Goal: Transaction & Acquisition: Book appointment/travel/reservation

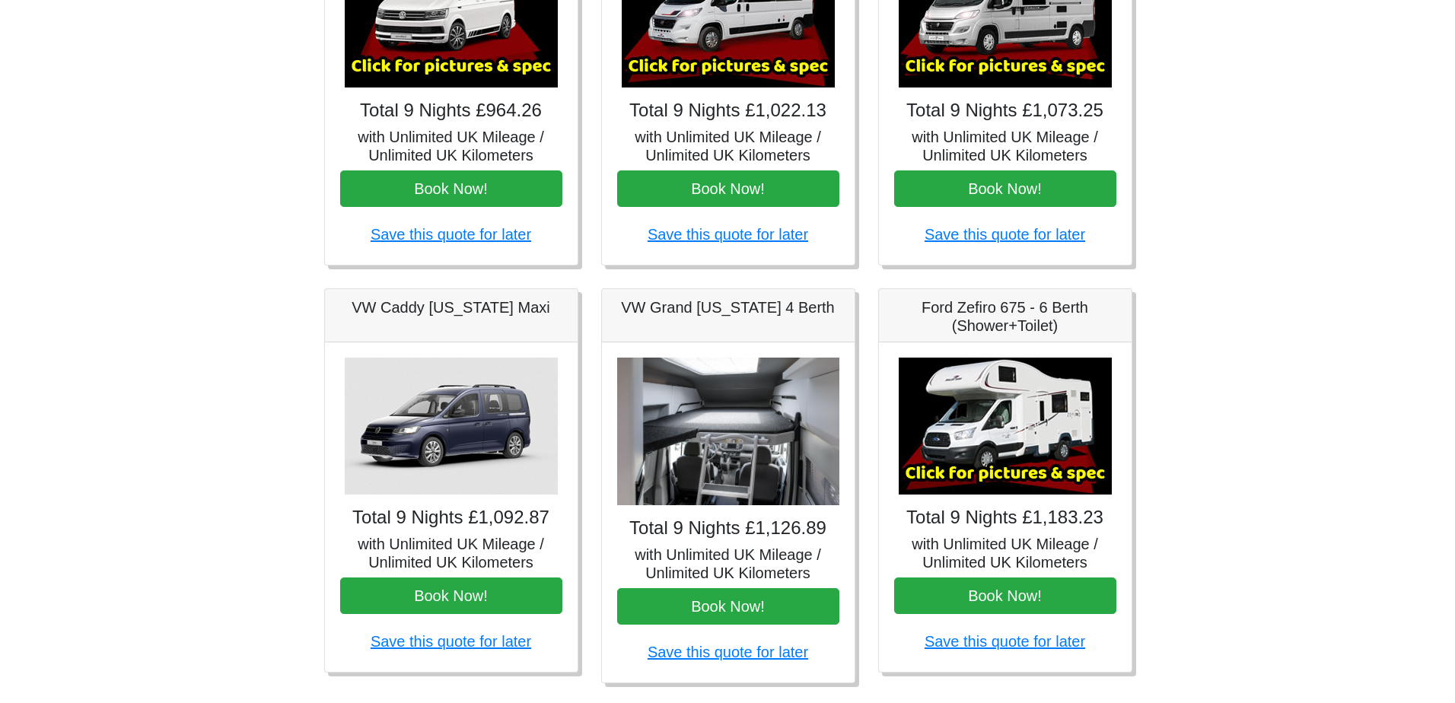
scroll to position [152, 0]
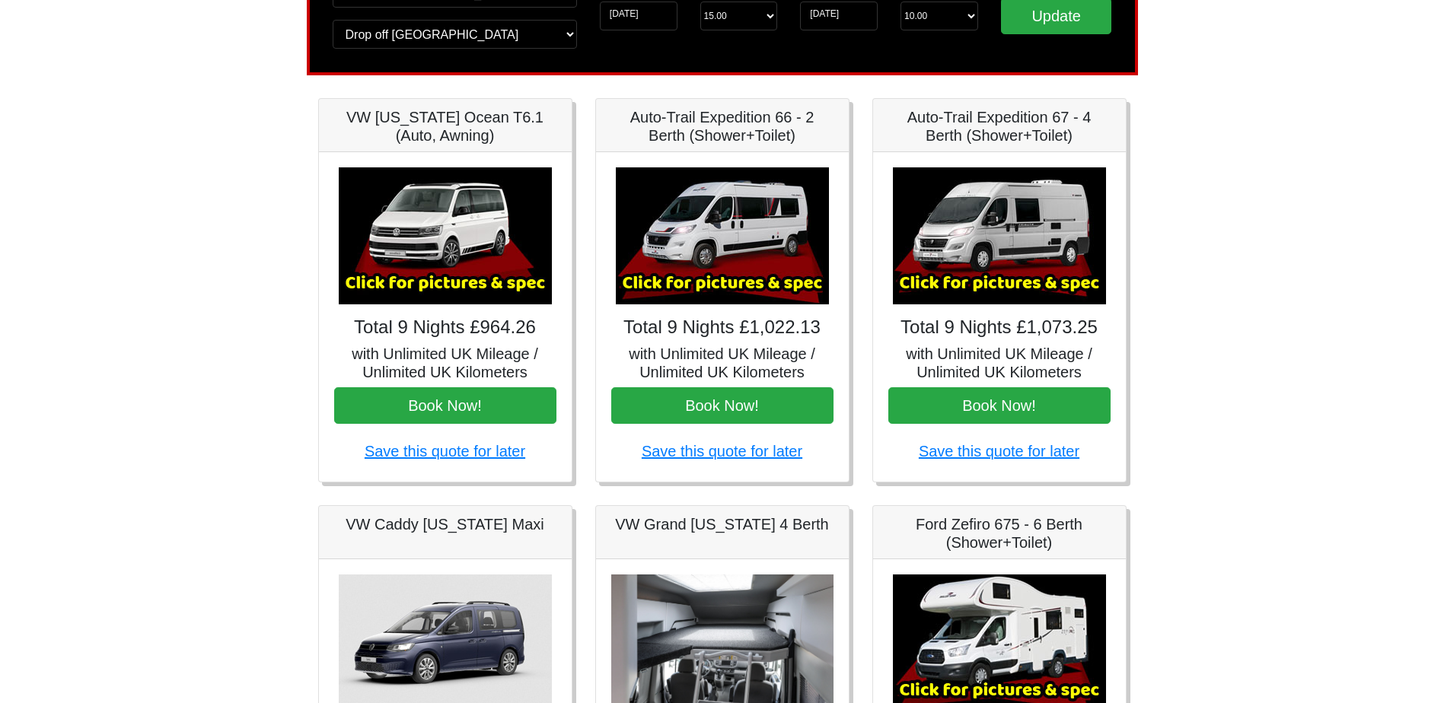
click at [1015, 273] on img at bounding box center [999, 235] width 213 height 137
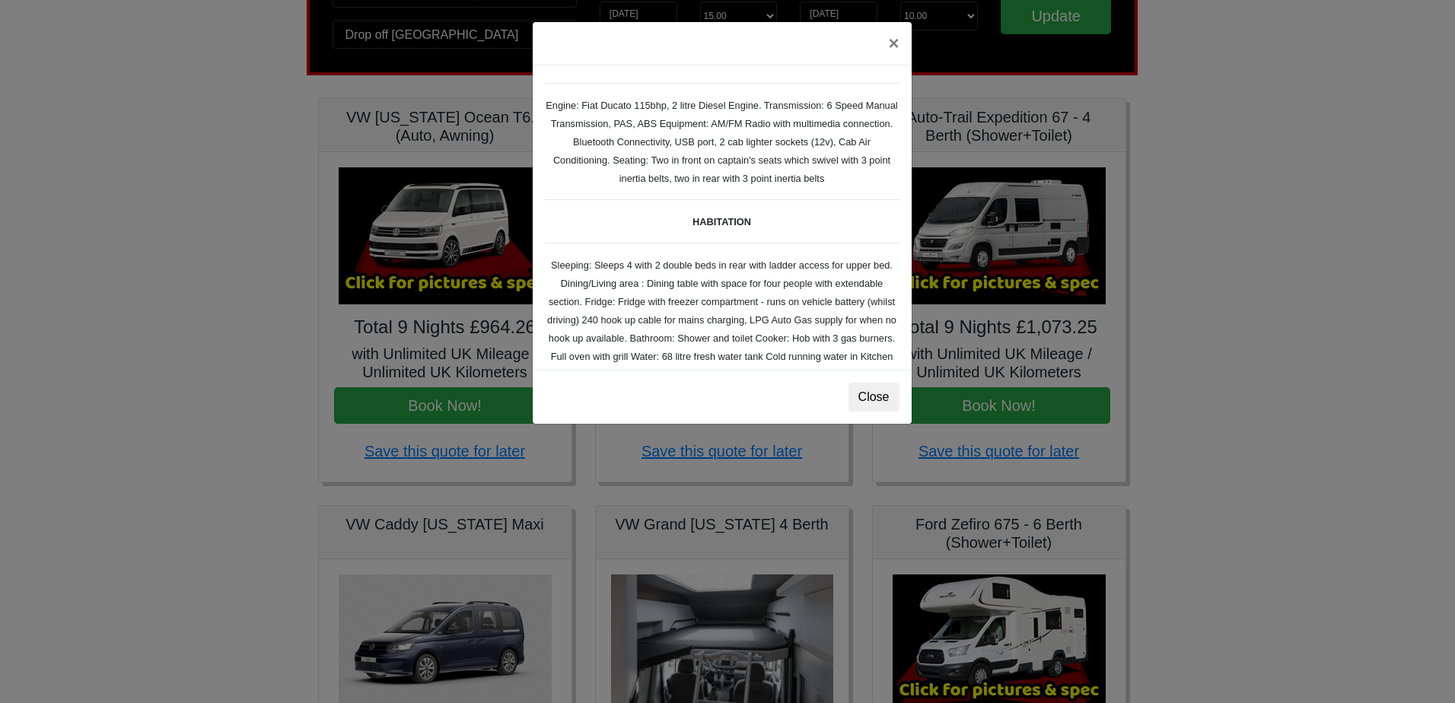
scroll to position [0, 0]
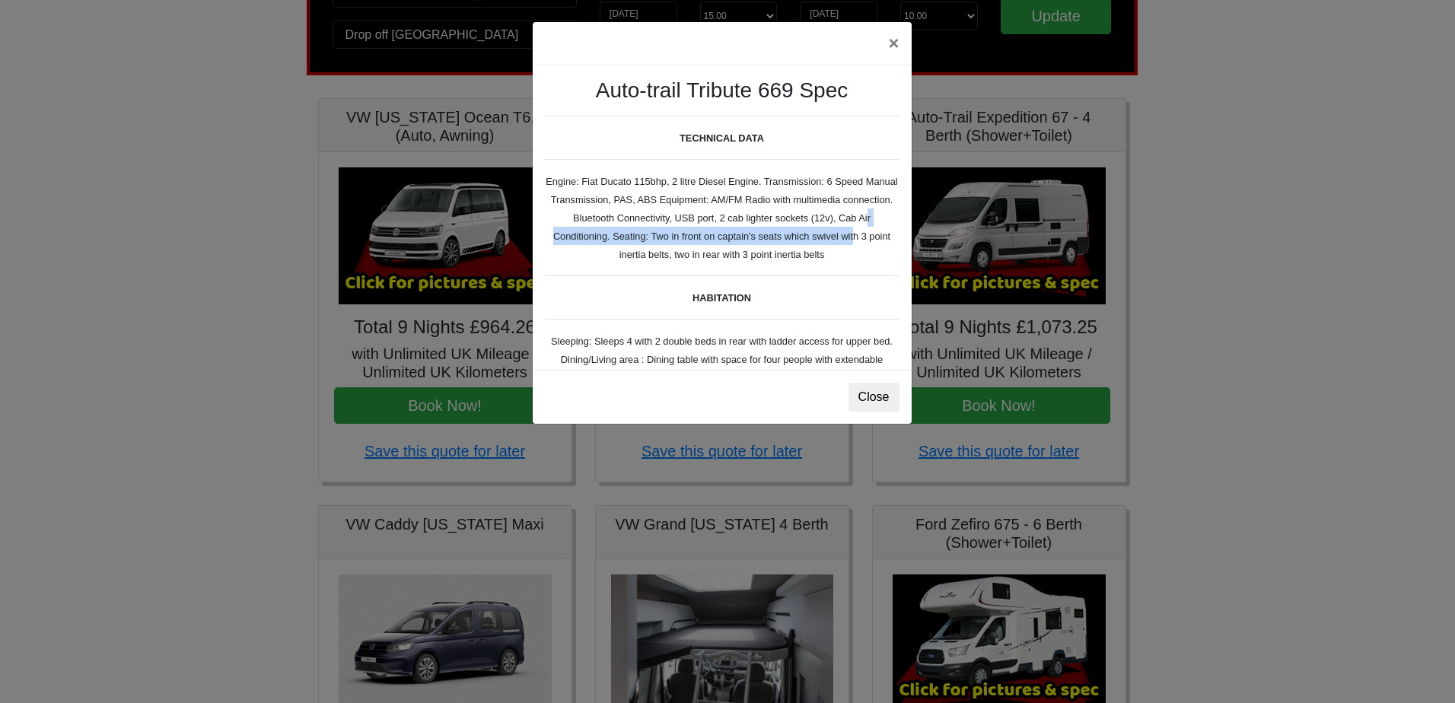
click at [850, 226] on div "Auto-trail Tribute 669 Spec TECHNICAL DATA Engine: Fiat Ducato 115bhp, 2 litre …" at bounding box center [722, 217] width 379 height 304
drag, startPoint x: 850, startPoint y: 226, endPoint x: 841, endPoint y: 239, distance: 15.8
click at [841, 239] on small "Auto-trail Tribute 669 Spec TECHNICAL DATA Engine: Fiat Ducato 115bhp, 2 litre …" at bounding box center [722, 427] width 355 height 699
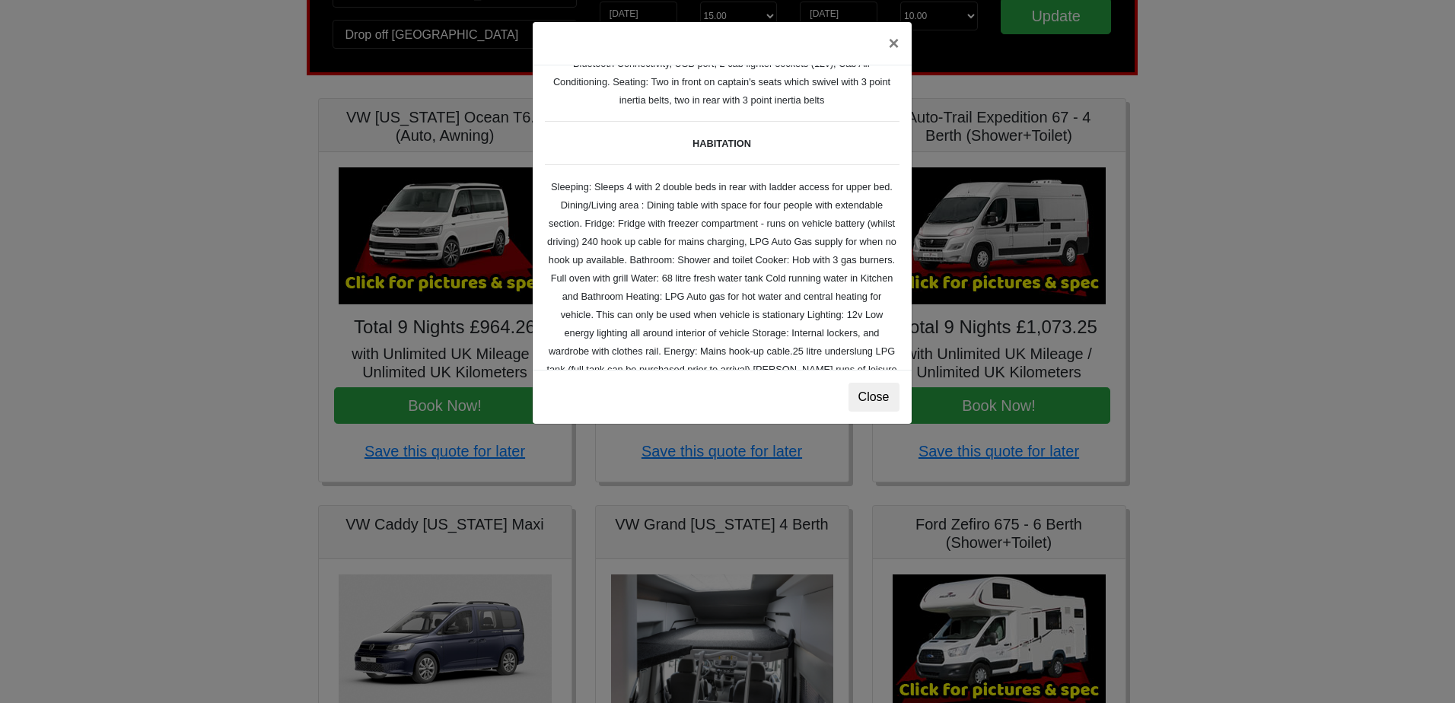
scroll to position [228, 0]
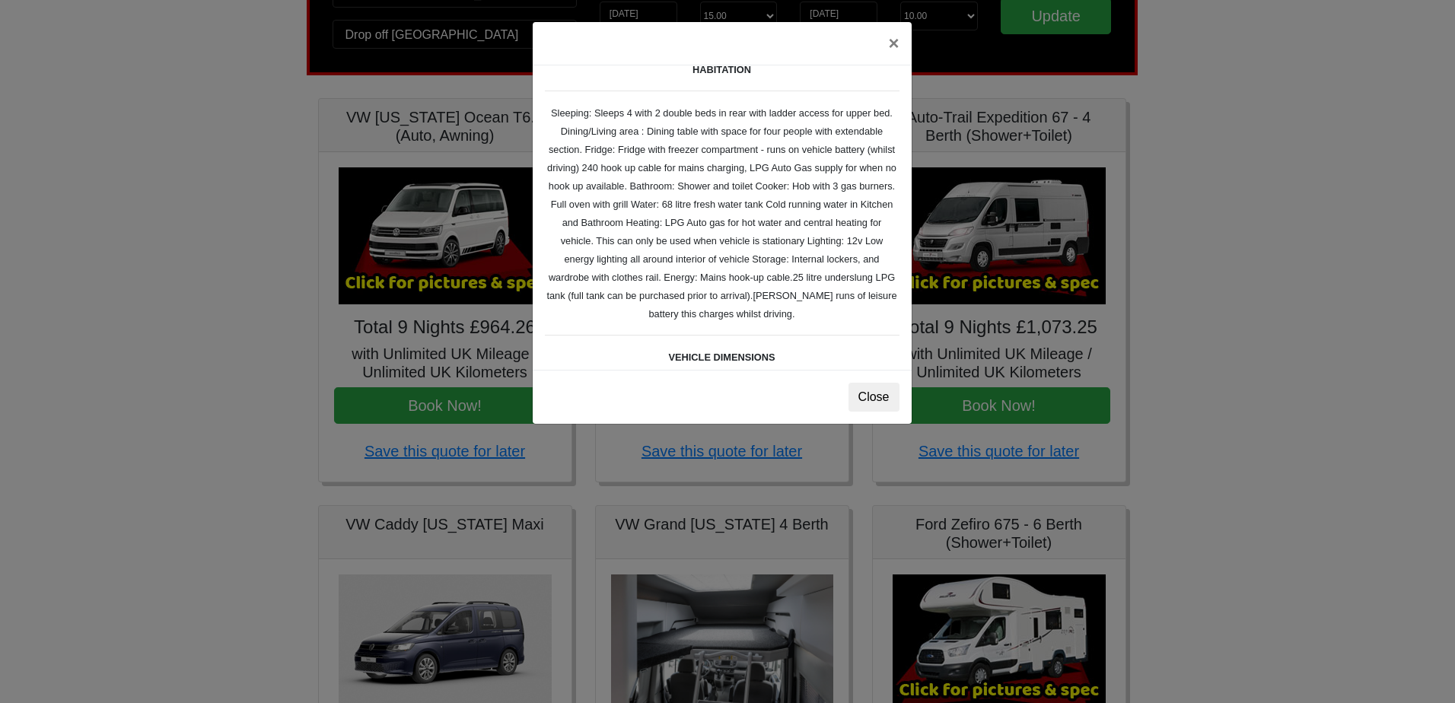
click at [626, 209] on small "Auto-trail Tribute 669 Spec TECHNICAL DATA Engine: Fiat Ducato 115bhp, 2 litre …" at bounding box center [722, 198] width 355 height 699
click at [616, 206] on small "Auto-trail Tribute 669 Spec TECHNICAL DATA Engine: Fiat Ducato 115bhp, 2 litre …" at bounding box center [722, 198] width 355 height 699
click at [697, 206] on small "Auto-trail Tribute 669 Spec TECHNICAL DATA Engine: Fiat Ducato 115bhp, 2 litre …" at bounding box center [722, 198] width 355 height 699
click at [706, 208] on small "Auto-trail Tribute 669 Spec TECHNICAL DATA Engine: Fiat Ducato 115bhp, 2 litre …" at bounding box center [722, 198] width 355 height 699
click at [690, 208] on small "Auto-trail Tribute 669 Spec TECHNICAL DATA Engine: Fiat Ducato 115bhp, 2 litre …" at bounding box center [722, 198] width 355 height 699
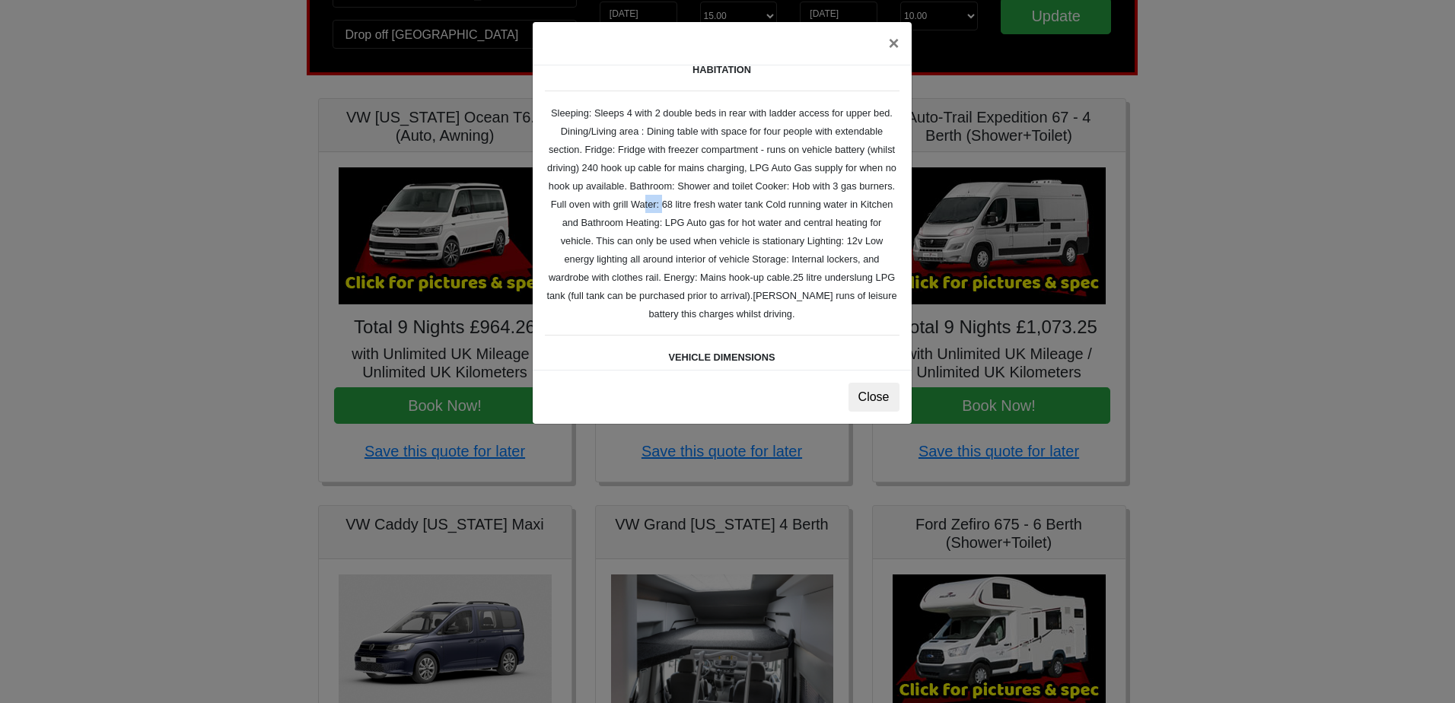
drag, startPoint x: 690, startPoint y: 208, endPoint x: 699, endPoint y: 208, distance: 9.1
click at [699, 208] on small "Auto-trail Tribute 669 Spec TECHNICAL DATA Engine: Fiat Ducato 115bhp, 2 litre …" at bounding box center [722, 198] width 355 height 699
drag, startPoint x: 699, startPoint y: 208, endPoint x: 735, endPoint y: 208, distance: 35.8
click at [733, 208] on small "Auto-trail Tribute 669 Spec TECHNICAL DATA Engine: Fiat Ducato 115bhp, 2 litre …" at bounding box center [722, 198] width 355 height 699
click at [687, 231] on div "Auto-trail Tribute 669 Spec TECHNICAL DATA Engine: Fiat Ducato 115bhp, 2 litre …" at bounding box center [722, 217] width 379 height 304
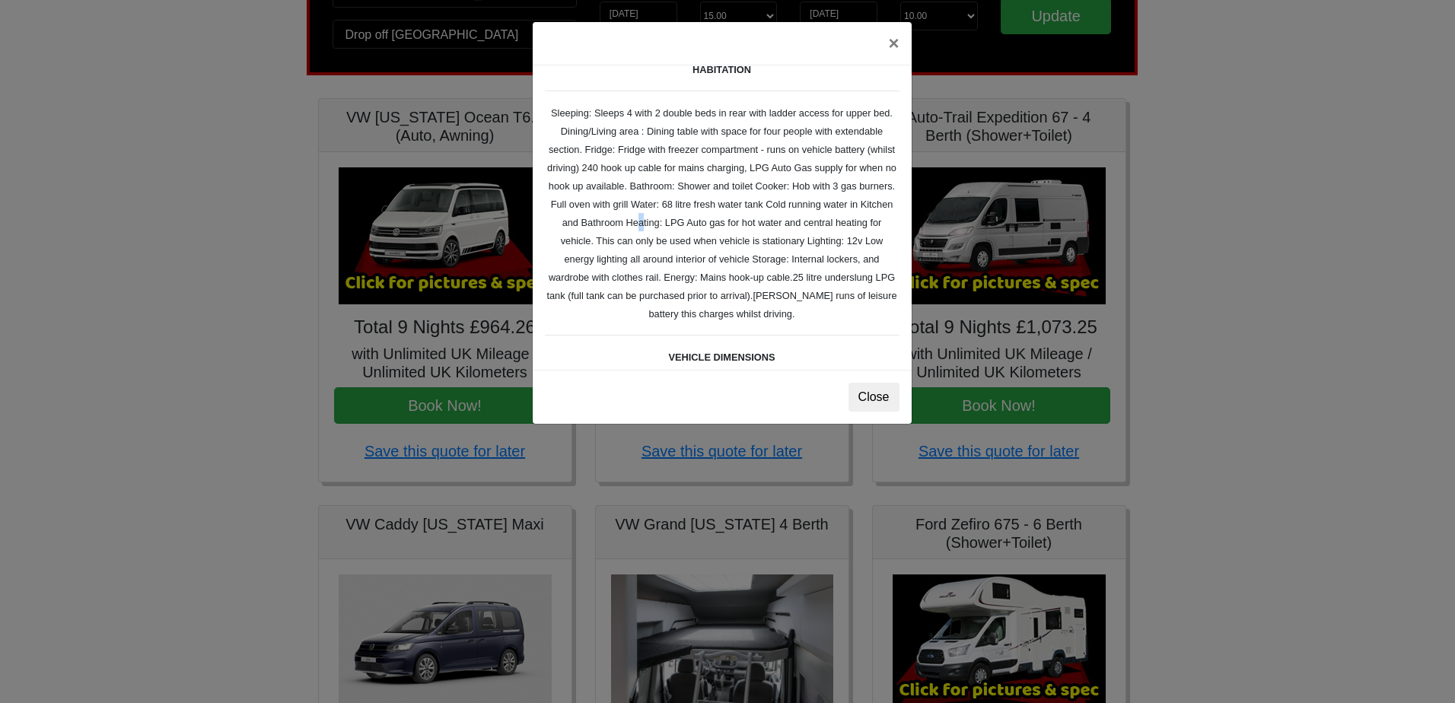
click at [684, 223] on small "Auto-trail Tribute 669 Spec TECHNICAL DATA Engine: Fiat Ducato 115bhp, 2 litre …" at bounding box center [722, 198] width 355 height 699
drag, startPoint x: 684, startPoint y: 223, endPoint x: 782, endPoint y: 223, distance: 97.4
click at [782, 223] on small "Auto-trail Tribute 669 Spec TECHNICAL DATA Engine: Fiat Ducato 115bhp, 2 litre …" at bounding box center [722, 198] width 355 height 699
click at [757, 219] on small "Auto-trail Tribute 669 Spec TECHNICAL DATA Engine: Fiat Ducato 115bhp, 2 litre …" at bounding box center [722, 198] width 355 height 699
click at [588, 236] on small "Auto-trail Tribute 669 Spec TECHNICAL DATA Engine: Fiat Ducato 115bhp, 2 litre …" at bounding box center [722, 198] width 355 height 699
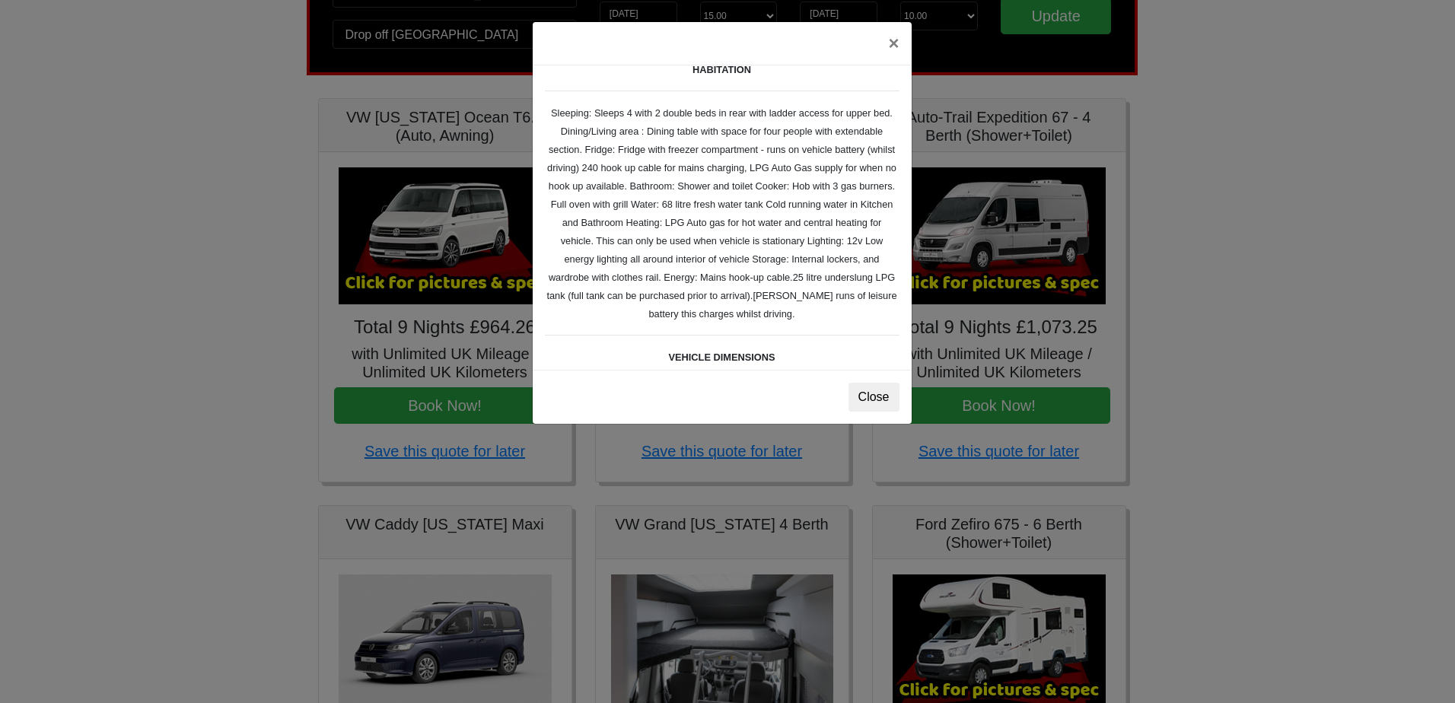
drag, startPoint x: 665, startPoint y: 261, endPoint x: 687, endPoint y: 261, distance: 21.3
click at [666, 261] on small "Auto-trail Tribute 669 Spec TECHNICAL DATA Engine: Fiat Ducato 115bhp, 2 litre …" at bounding box center [722, 198] width 355 height 699
drag, startPoint x: 687, startPoint y: 261, endPoint x: 717, endPoint y: 260, distance: 30.5
click at [717, 260] on small "Auto-trail Tribute 669 Spec TECHNICAL DATA Engine: Fiat Ducato 115bhp, 2 litre …" at bounding box center [722, 198] width 355 height 699
drag, startPoint x: 717, startPoint y: 260, endPoint x: 754, endPoint y: 260, distance: 36.5
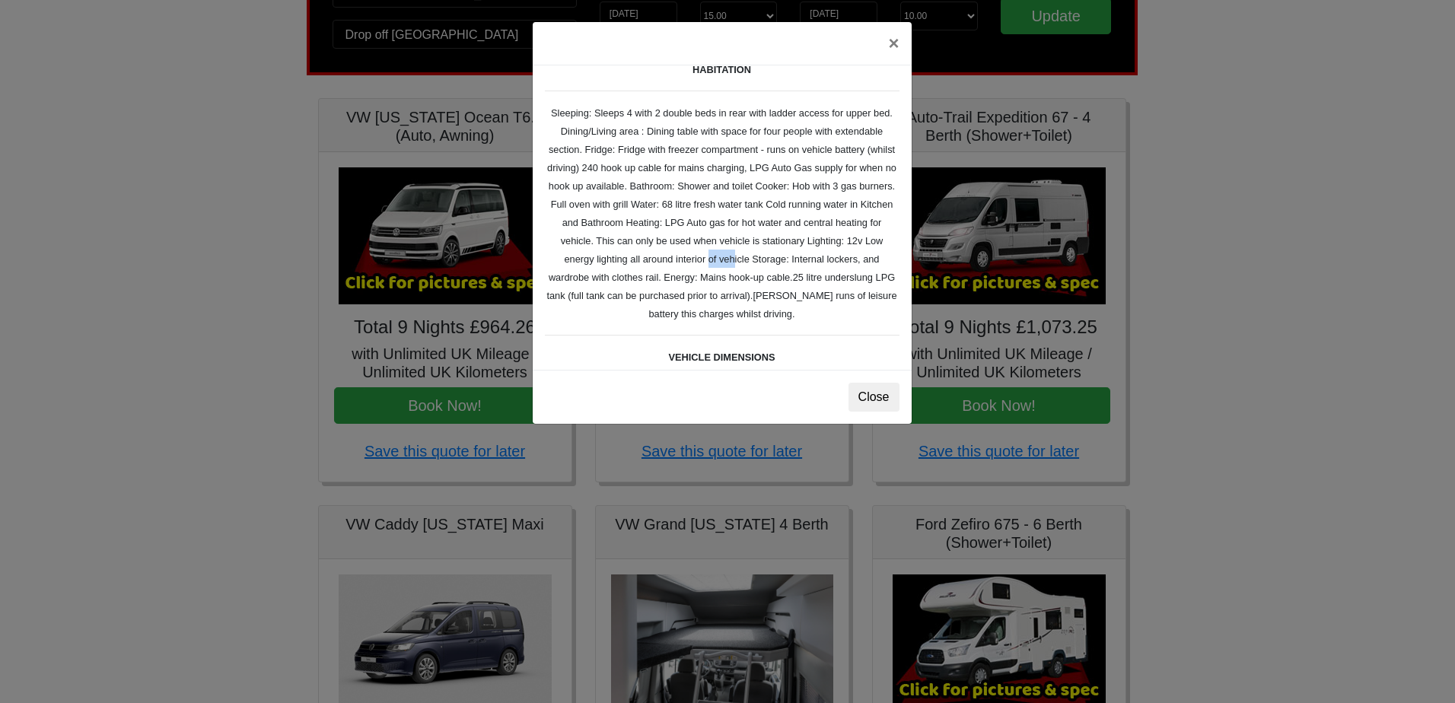
click at [753, 260] on small "Auto-trail Tribute 669 Spec TECHNICAL DATA Engine: Fiat Ducato 115bhp, 2 litre …" at bounding box center [722, 198] width 355 height 699
drag, startPoint x: 754, startPoint y: 260, endPoint x: 887, endPoint y: 260, distance: 133.2
click at [887, 260] on div "Auto-trail Tribute 669 Spec TECHNICAL DATA Engine: Fiat Ducato 115bhp, 2 litre …" at bounding box center [722, 217] width 379 height 304
drag, startPoint x: 887, startPoint y: 260, endPoint x: 824, endPoint y: 317, distance: 85.2
click at [824, 317] on div "Auto-trail Tribute 669 Spec TECHNICAL DATA Engine: Fiat Ducato 115bhp, 2 litre …" at bounding box center [722, 217] width 379 height 304
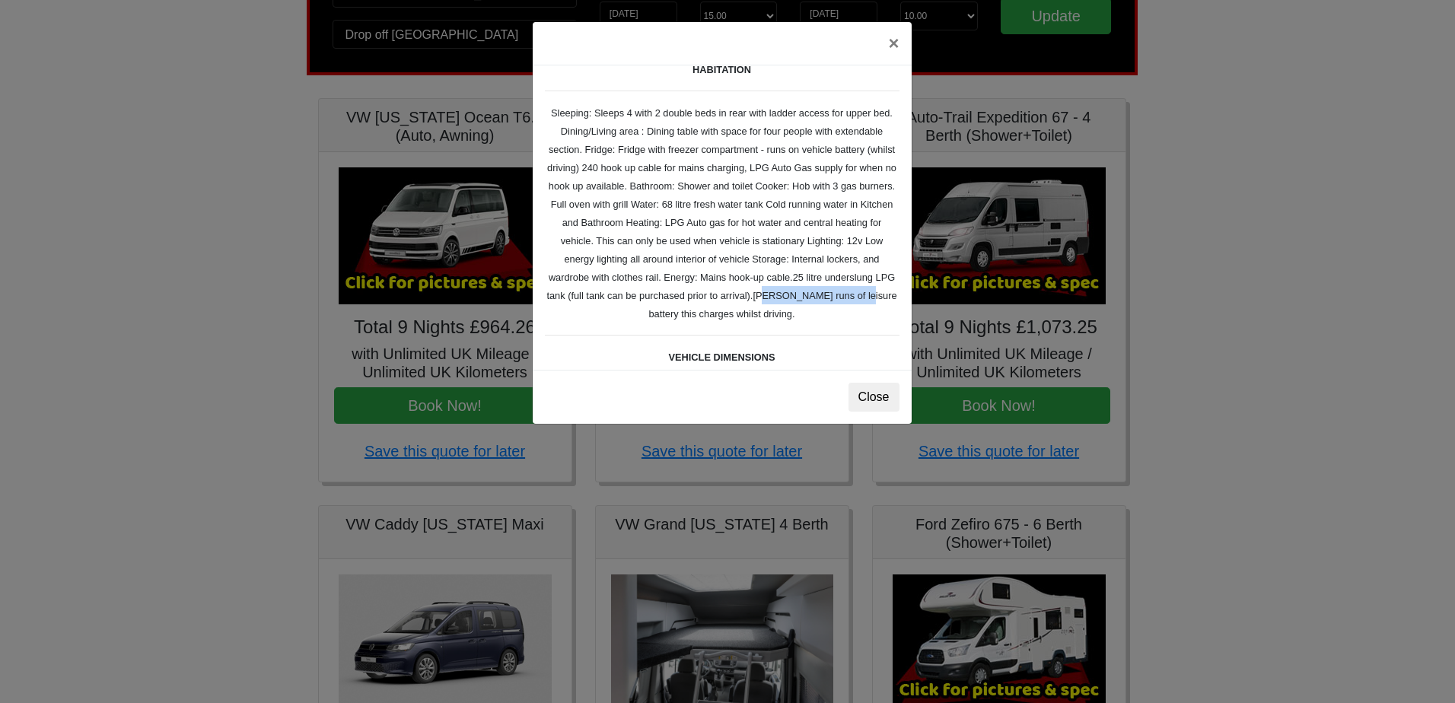
drag, startPoint x: 786, startPoint y: 298, endPoint x: 884, endPoint y: 295, distance: 98.2
click at [884, 295] on div "Auto-trail Tribute 669 Spec TECHNICAL DATA Engine: Fiat Ducato 115bhp, 2 litre …" at bounding box center [722, 217] width 379 height 304
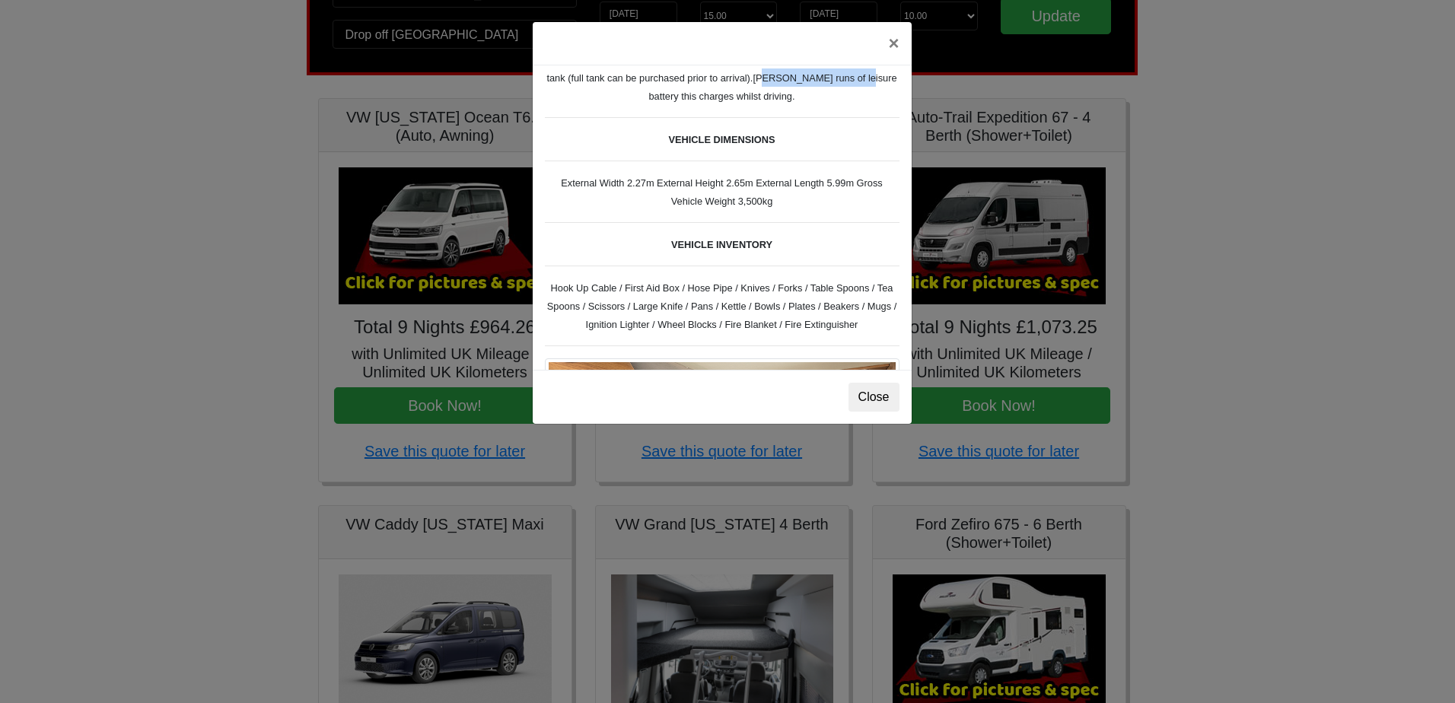
scroll to position [457, 0]
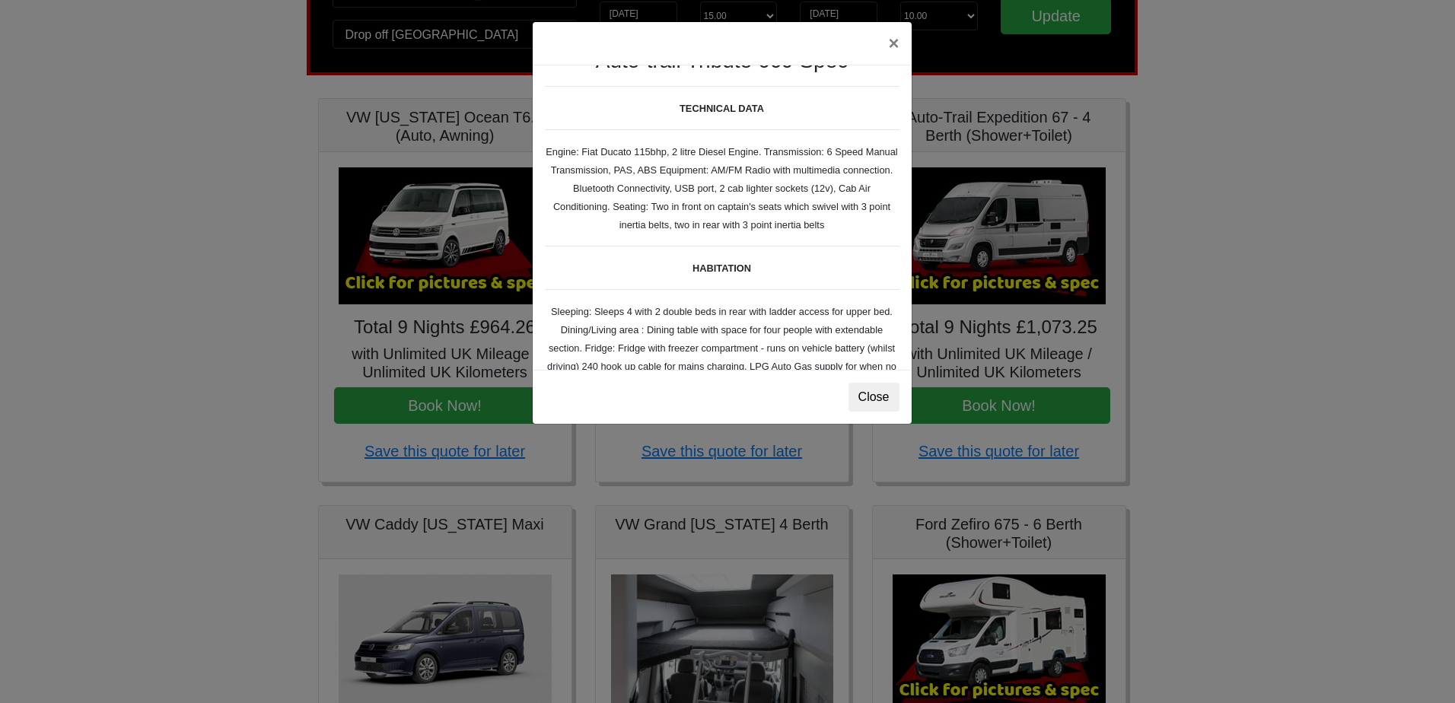
scroll to position [0, 0]
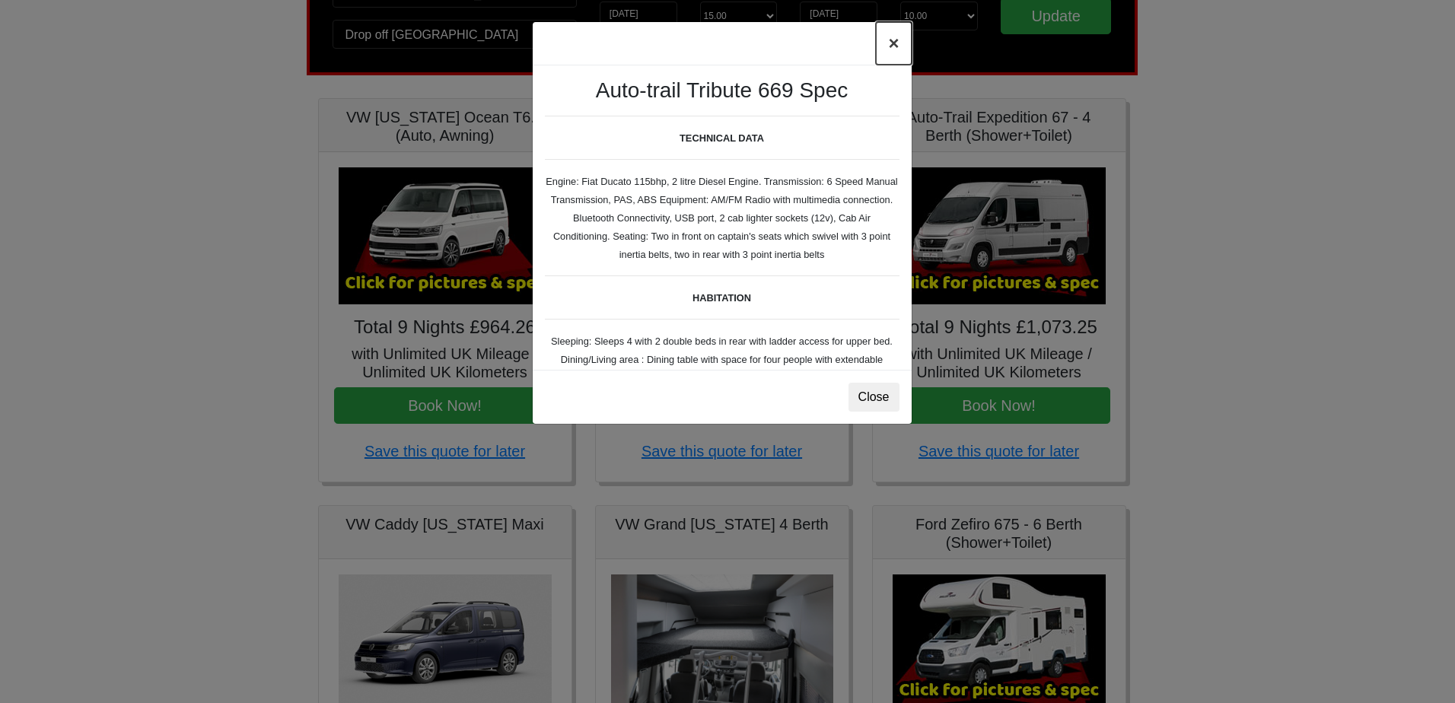
click at [897, 44] on button "×" at bounding box center [893, 43] width 35 height 43
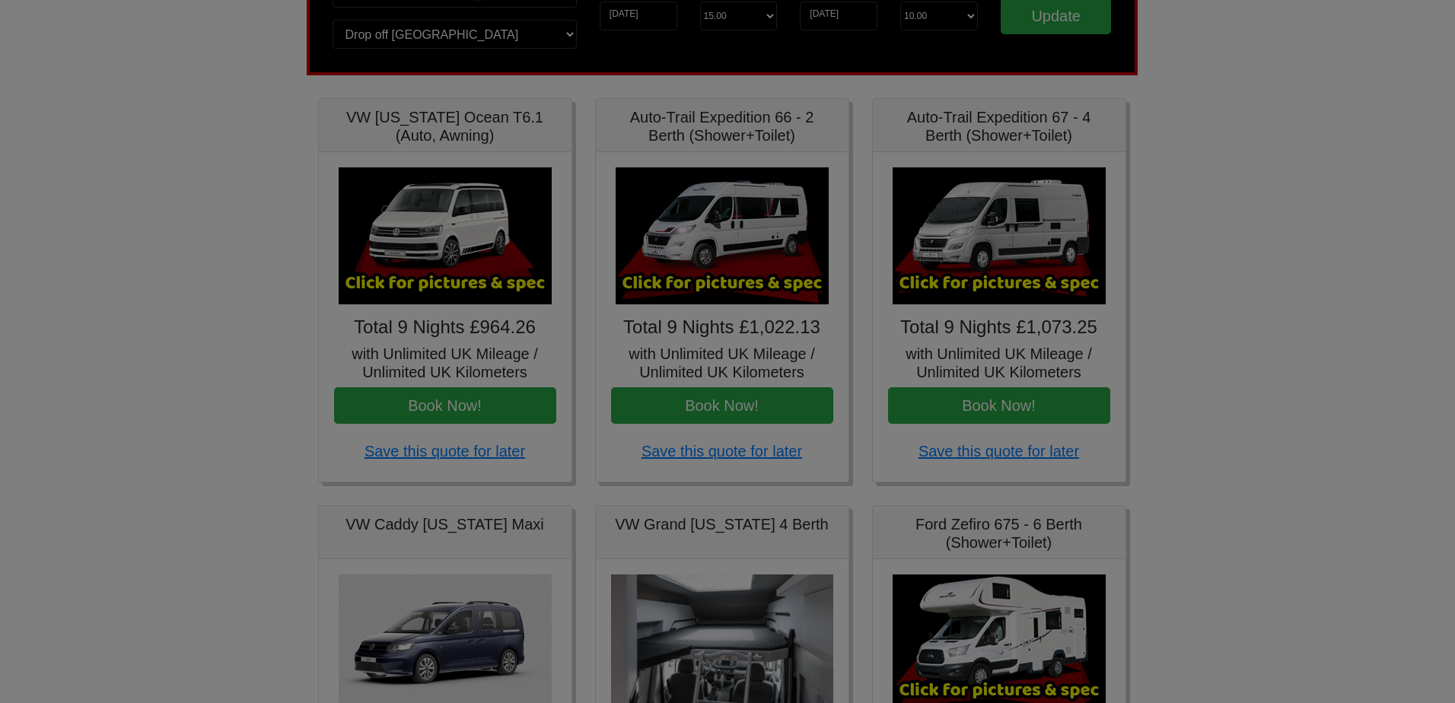
click at [897, 44] on div "× Auto-trail Tribute 669 Spec TECHNICAL DATA Engine: Fiat Ducato 115bhp, 2 litr…" at bounding box center [722, 122] width 381 height 403
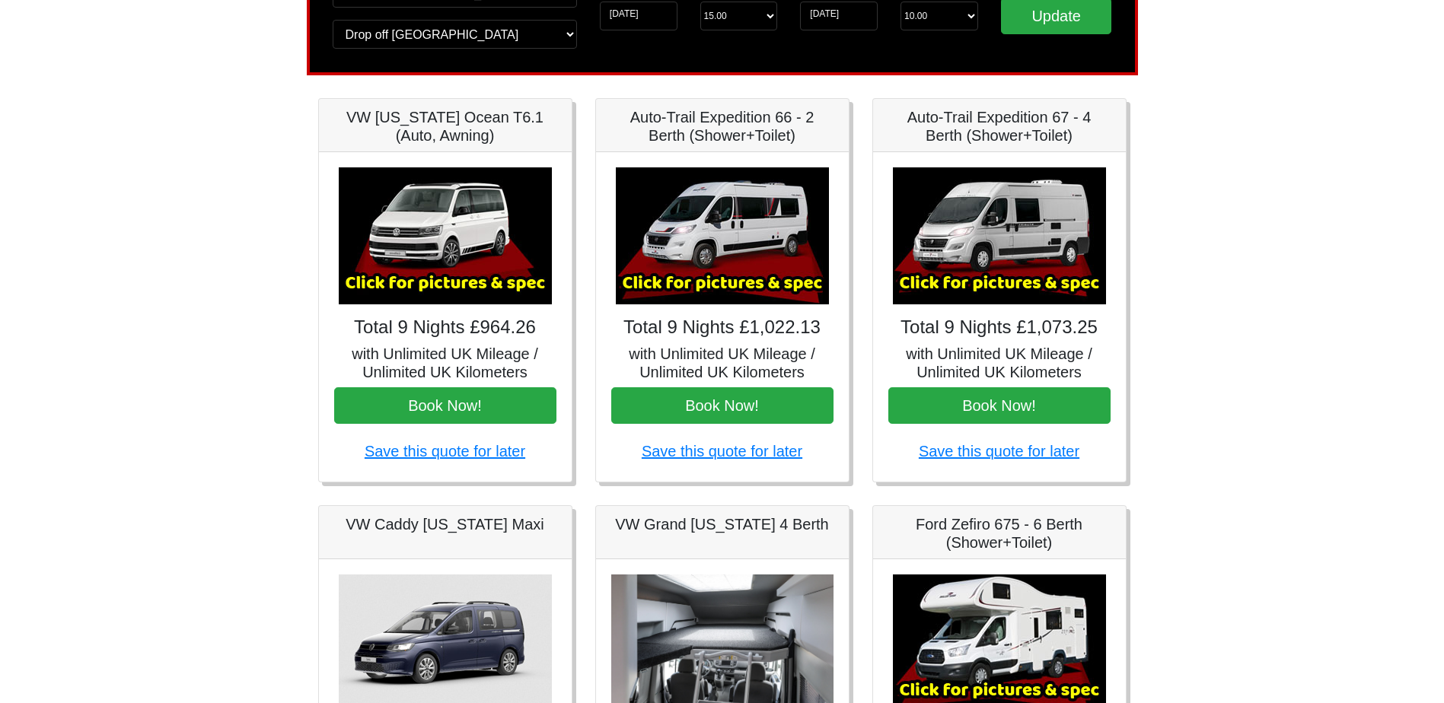
click at [742, 222] on img at bounding box center [722, 235] width 213 height 137
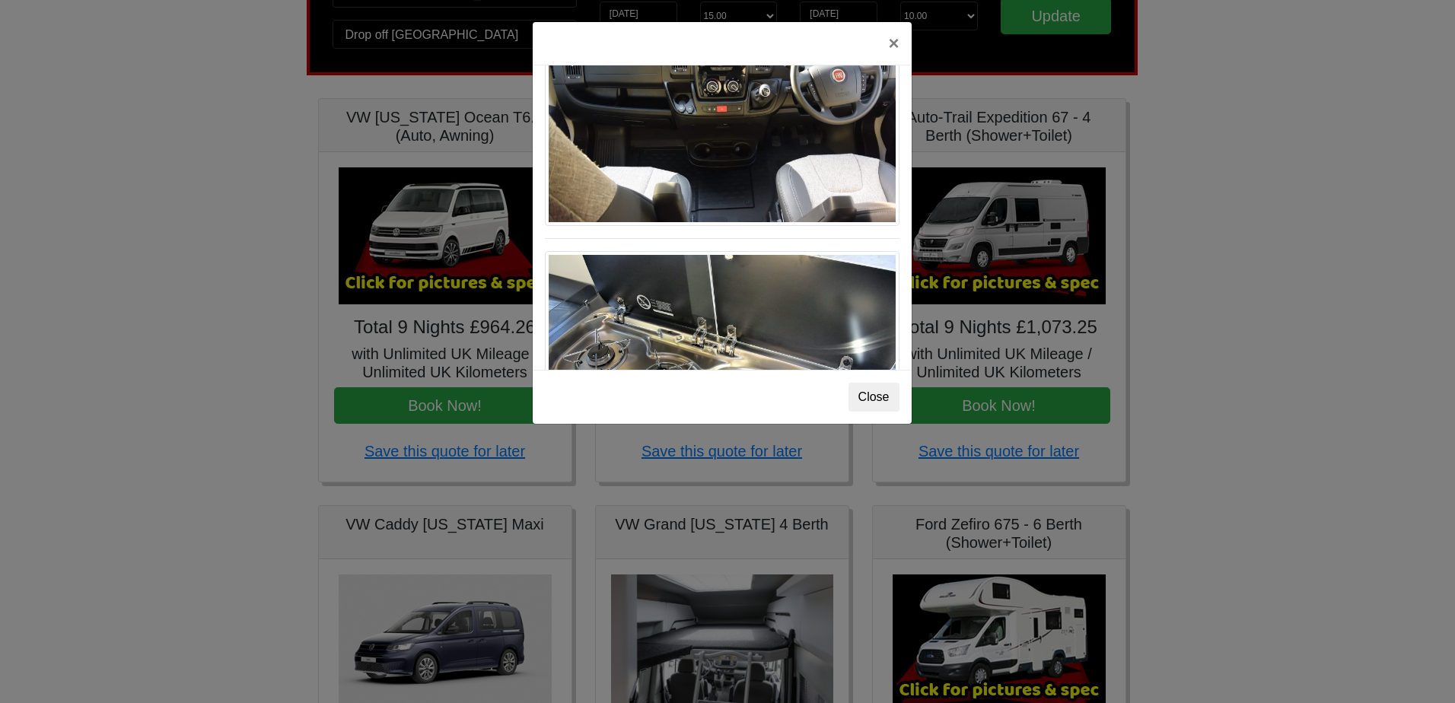
scroll to position [1583, 0]
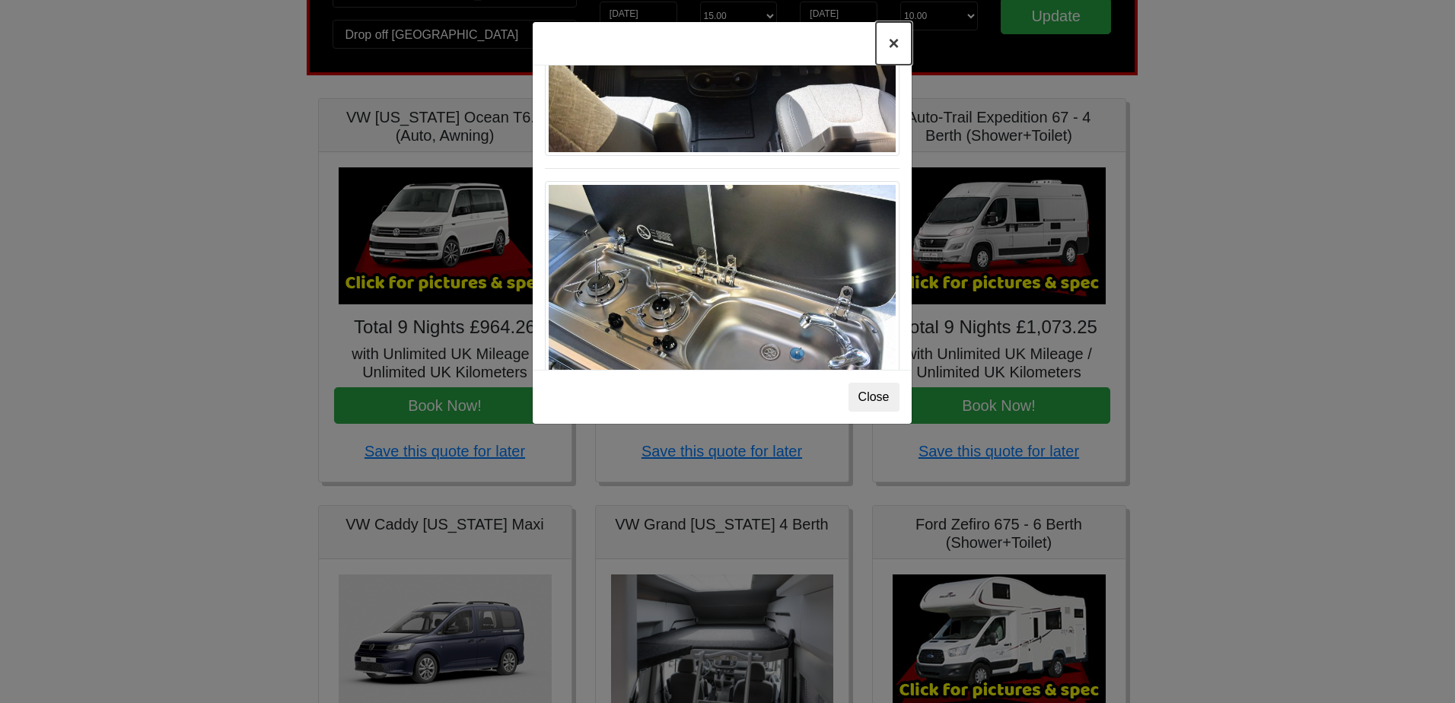
click at [897, 52] on button "×" at bounding box center [893, 43] width 35 height 43
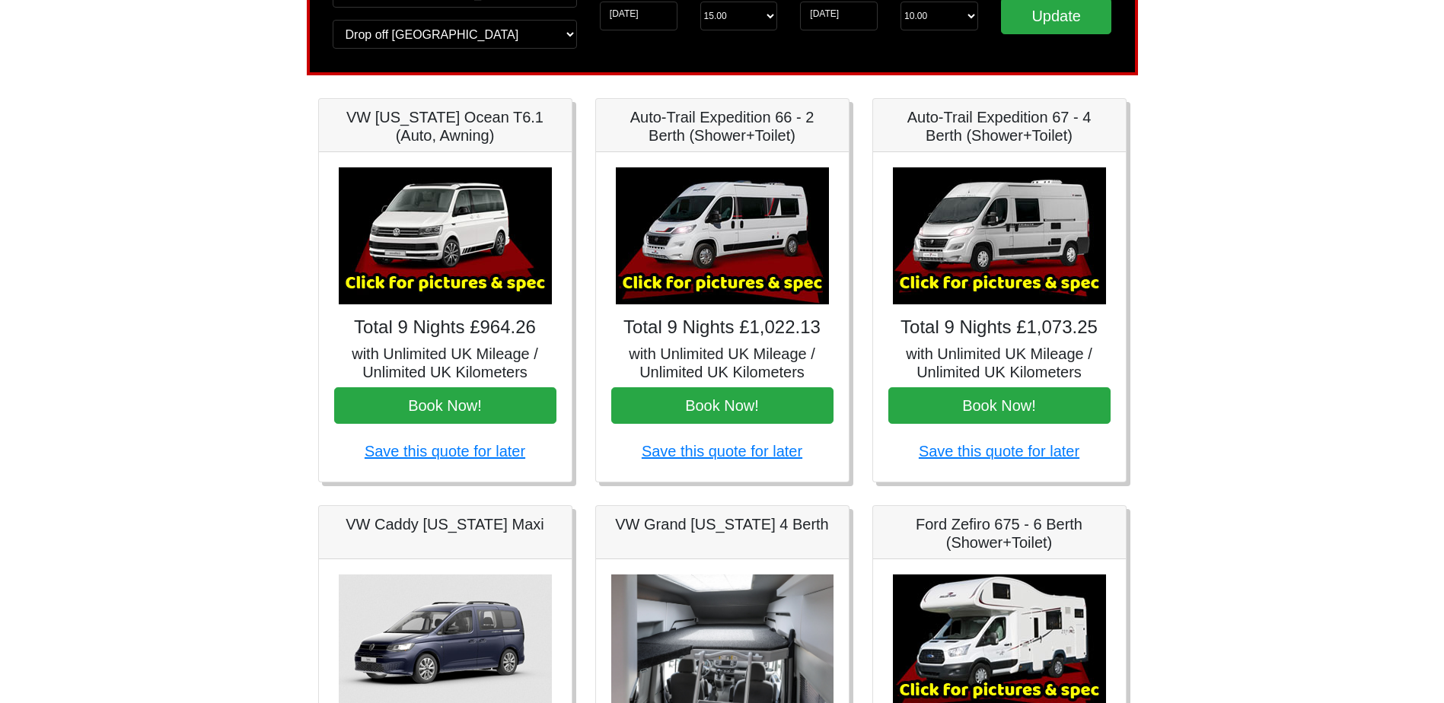
click at [432, 222] on img at bounding box center [445, 235] width 213 height 137
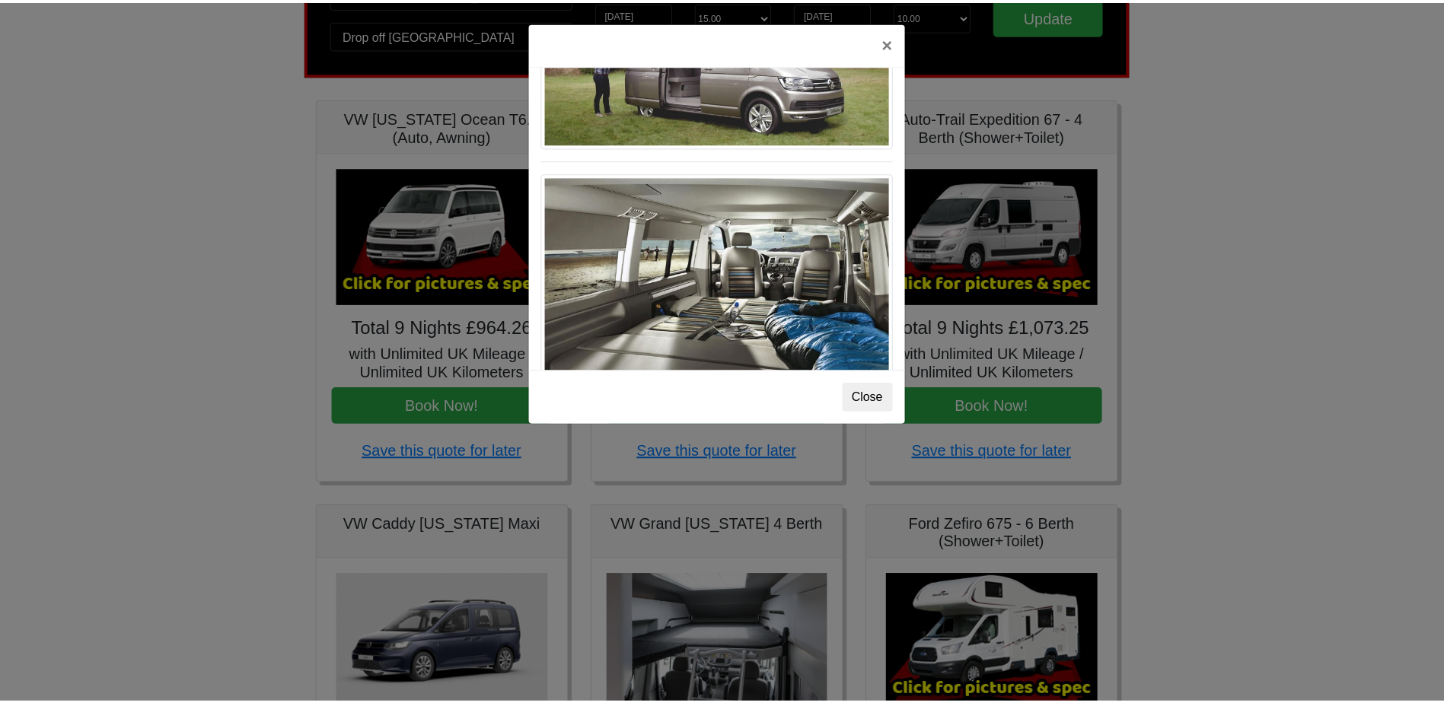
scroll to position [1660, 0]
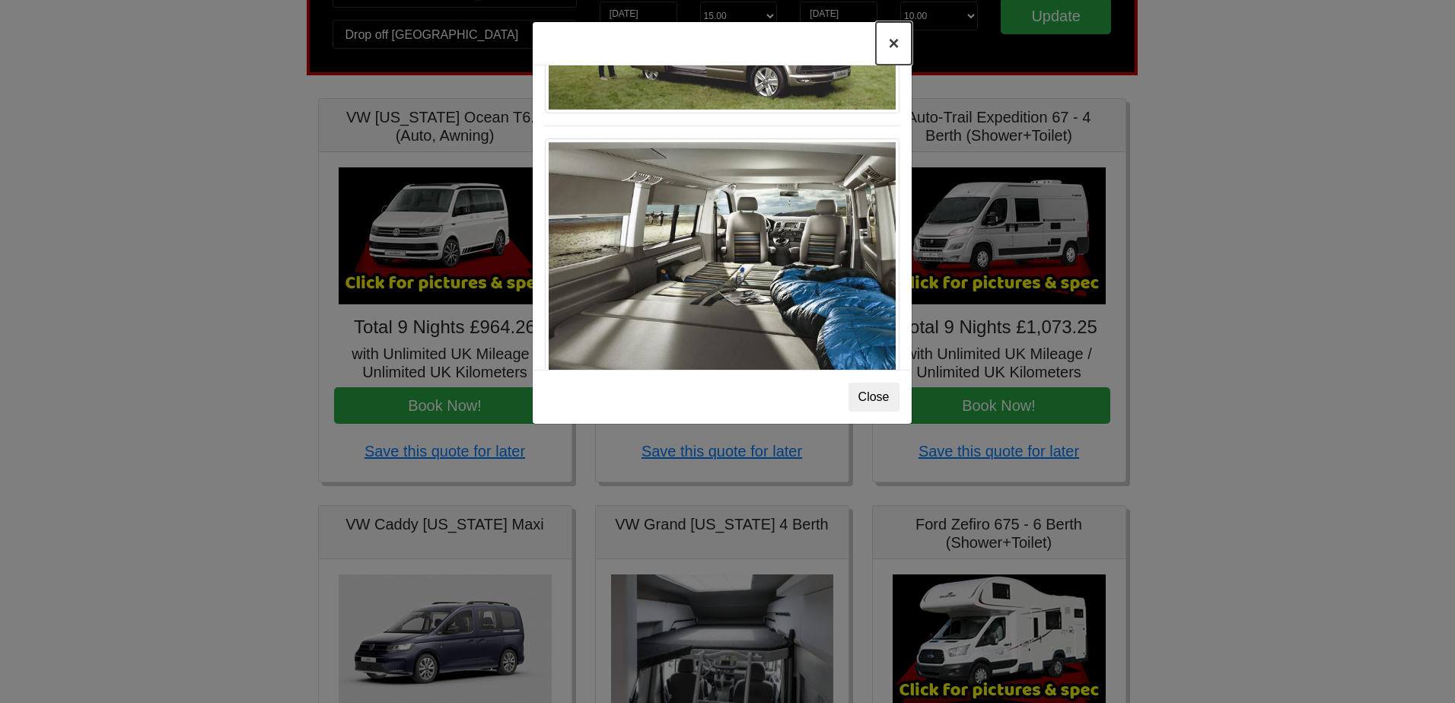
click at [891, 48] on button "×" at bounding box center [893, 43] width 35 height 43
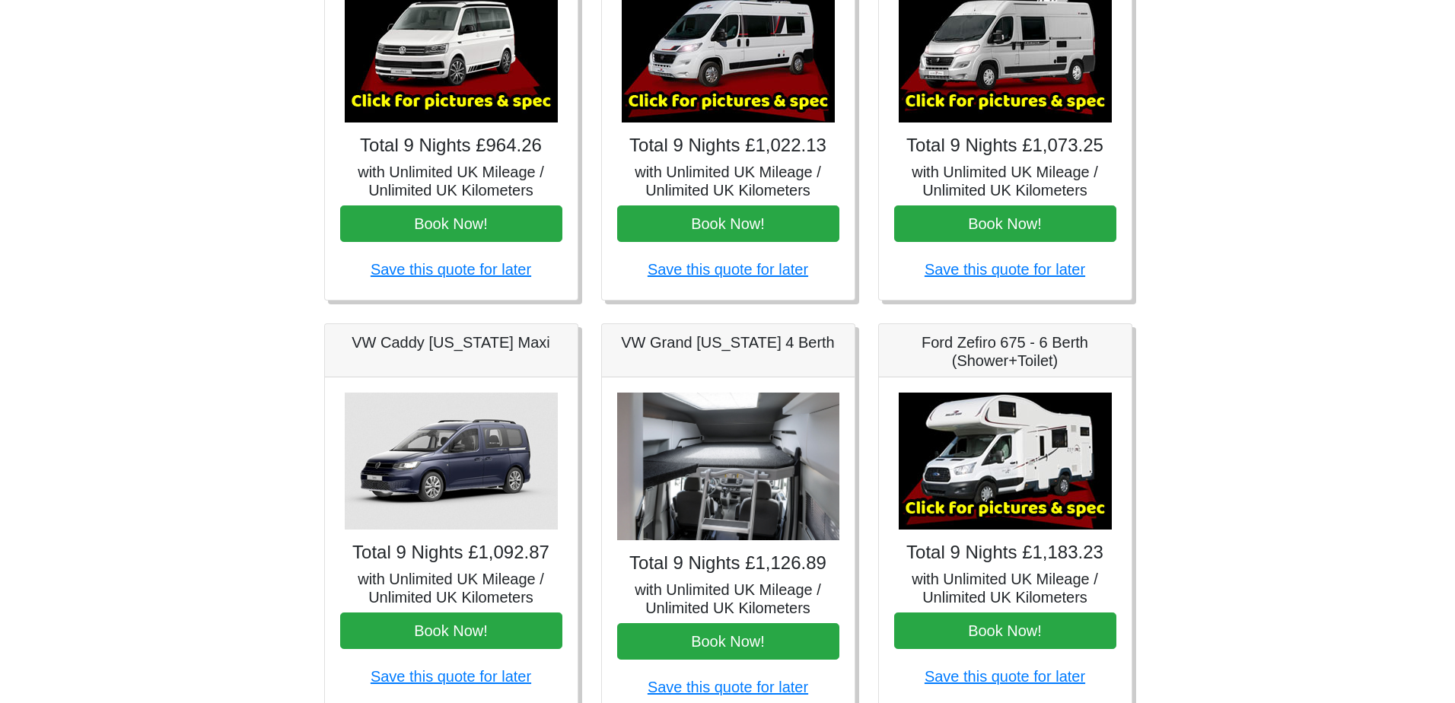
scroll to position [304, 0]
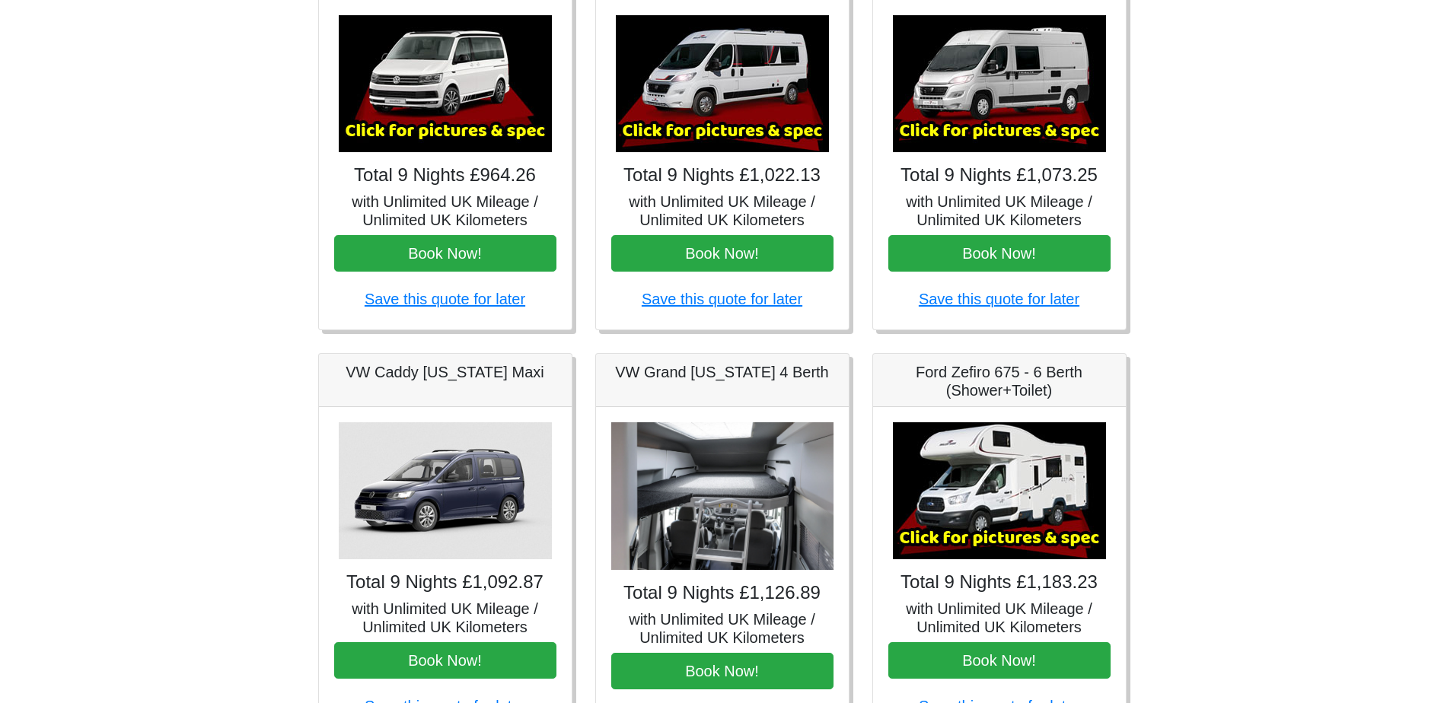
click at [760, 108] on img at bounding box center [722, 83] width 213 height 137
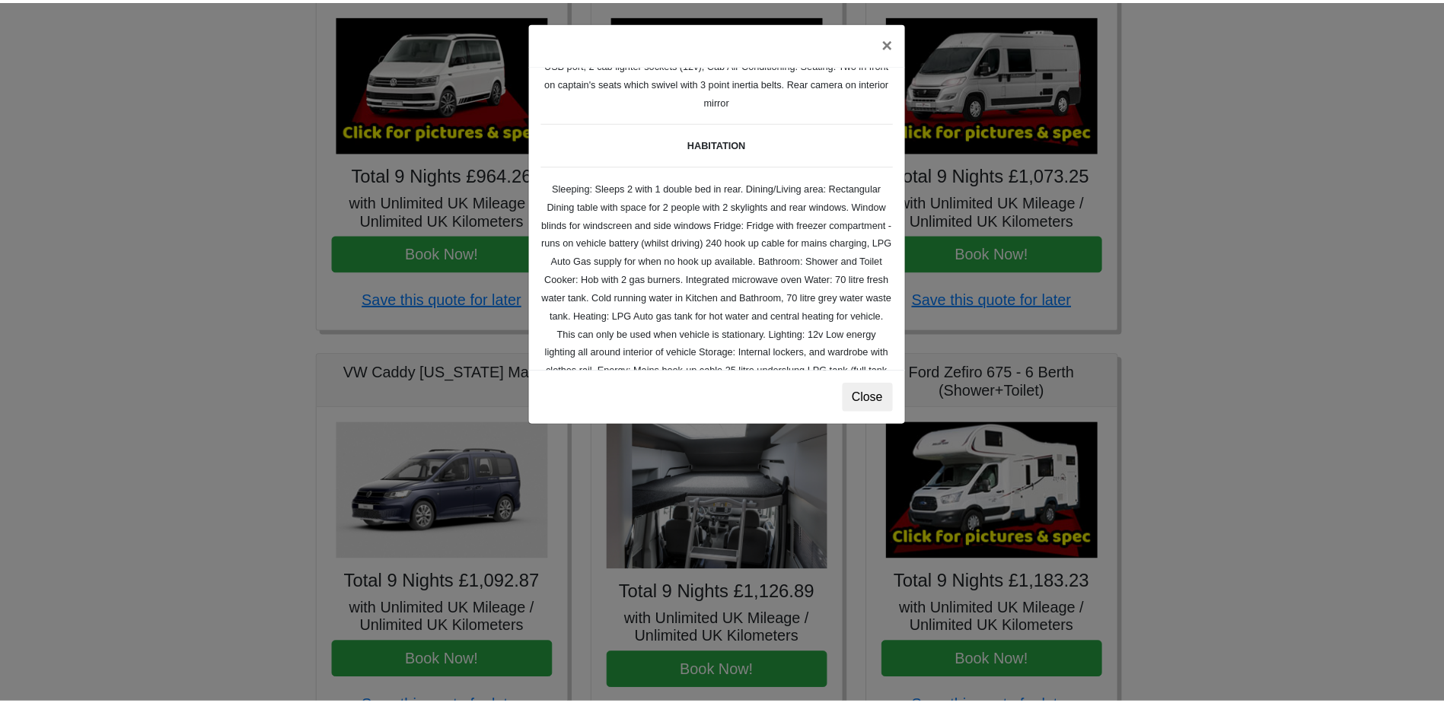
scroll to position [61, 0]
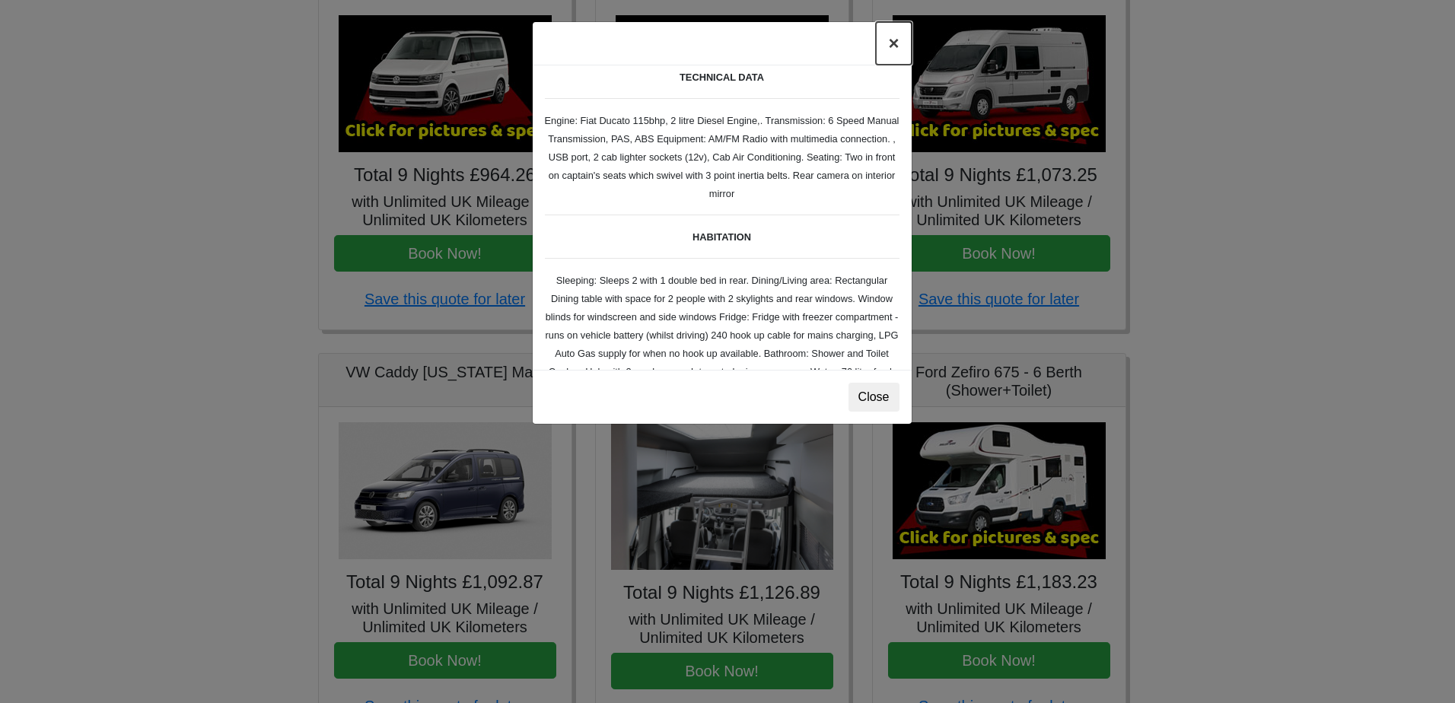
click at [897, 48] on button "×" at bounding box center [893, 43] width 35 height 43
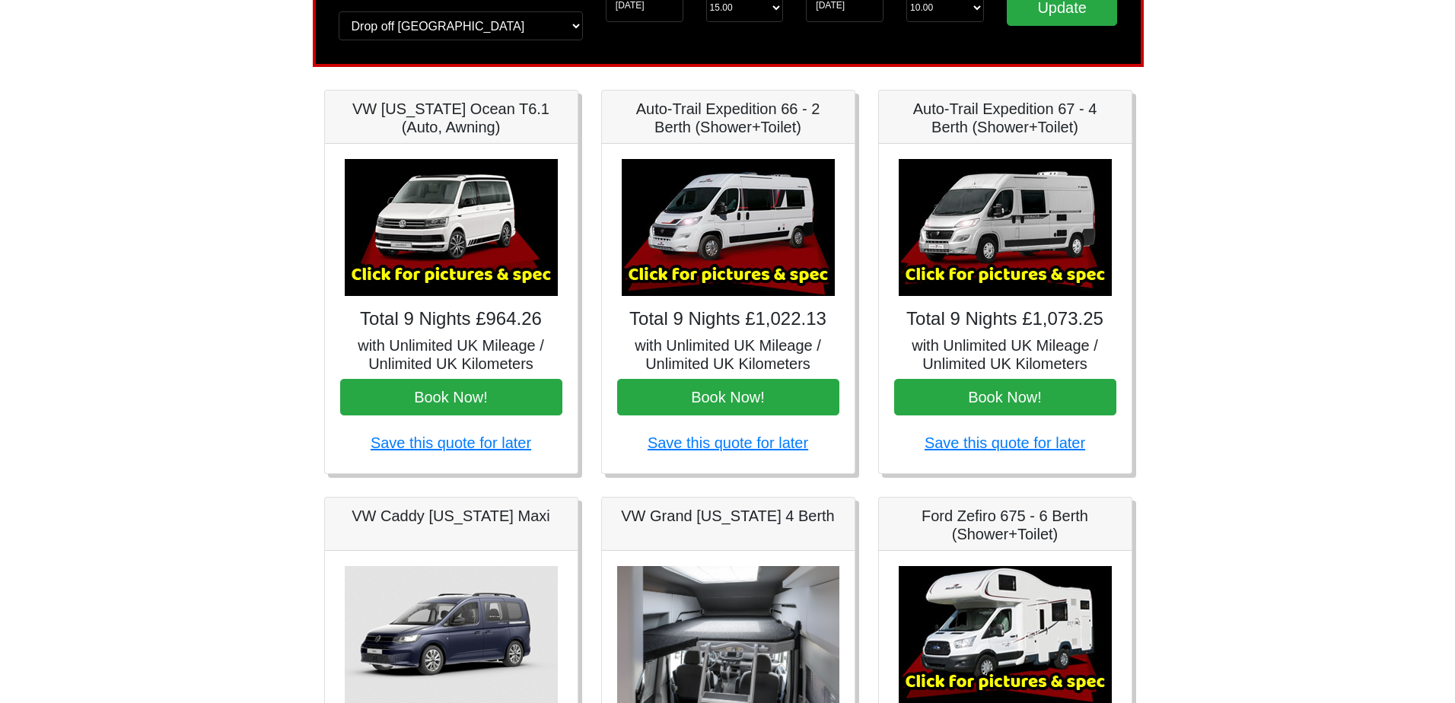
scroll to position [152, 0]
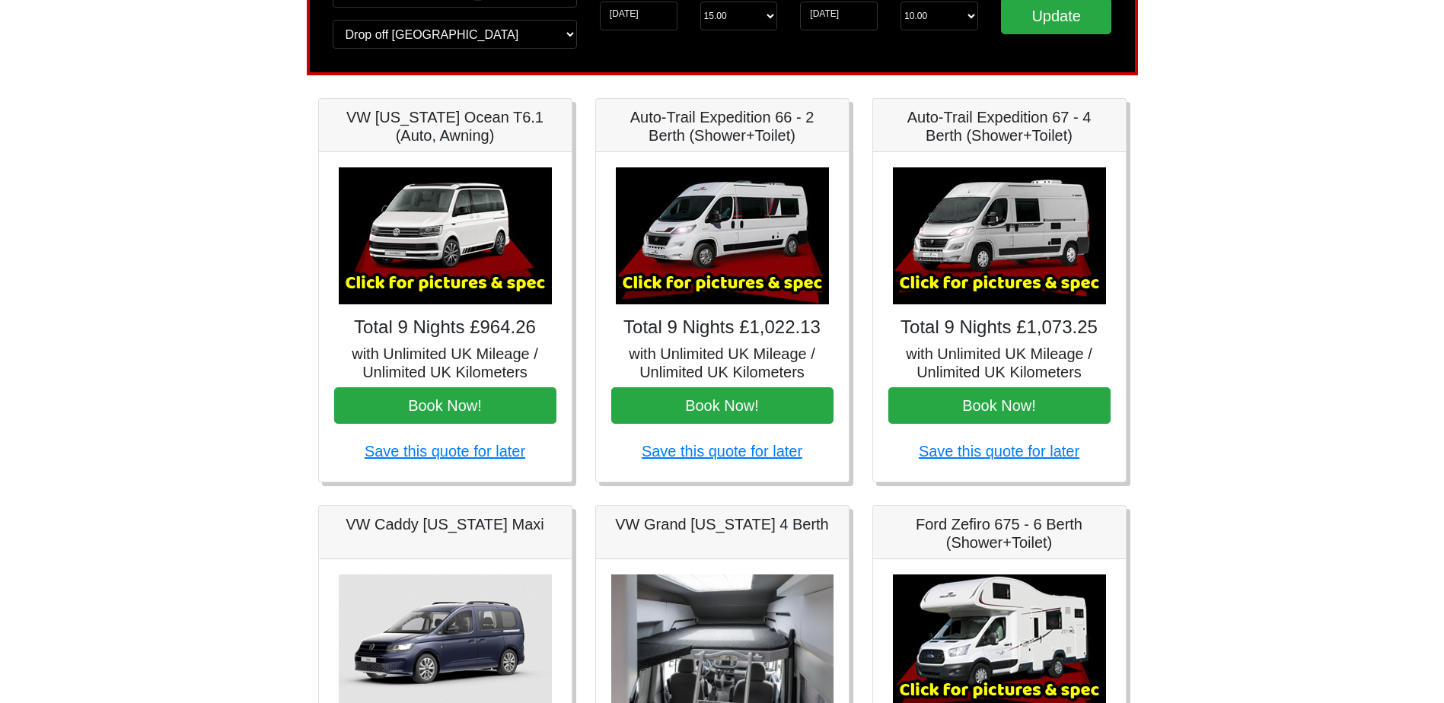
click at [997, 256] on img at bounding box center [999, 235] width 213 height 137
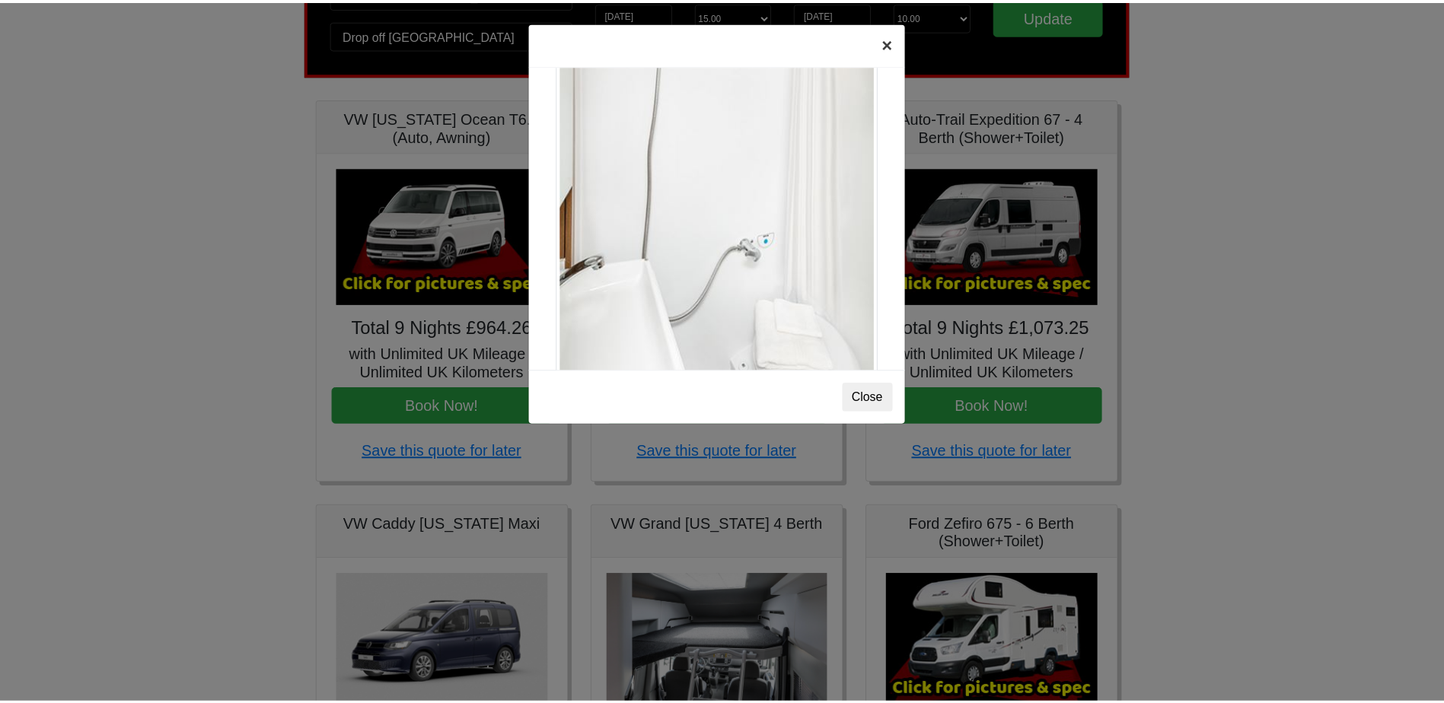
scroll to position [1984, 0]
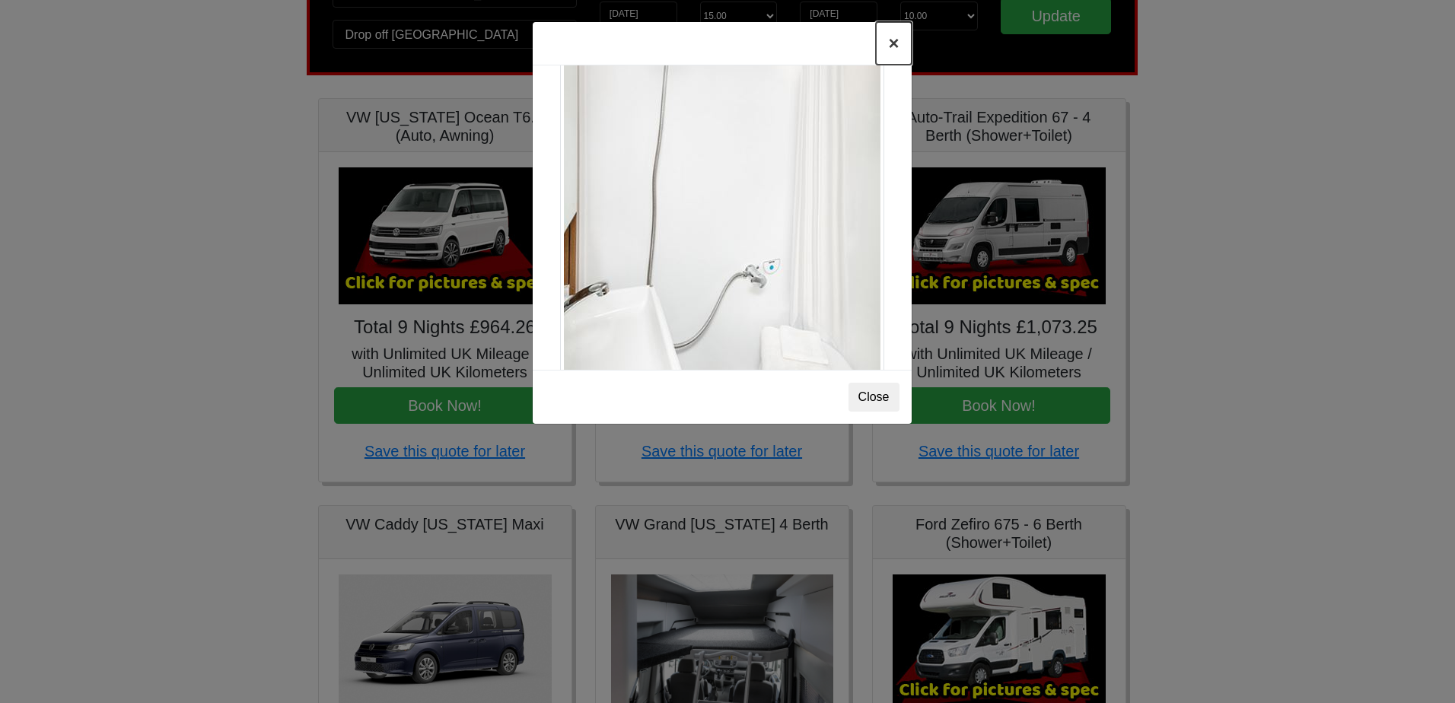
click at [896, 49] on button "×" at bounding box center [893, 43] width 35 height 43
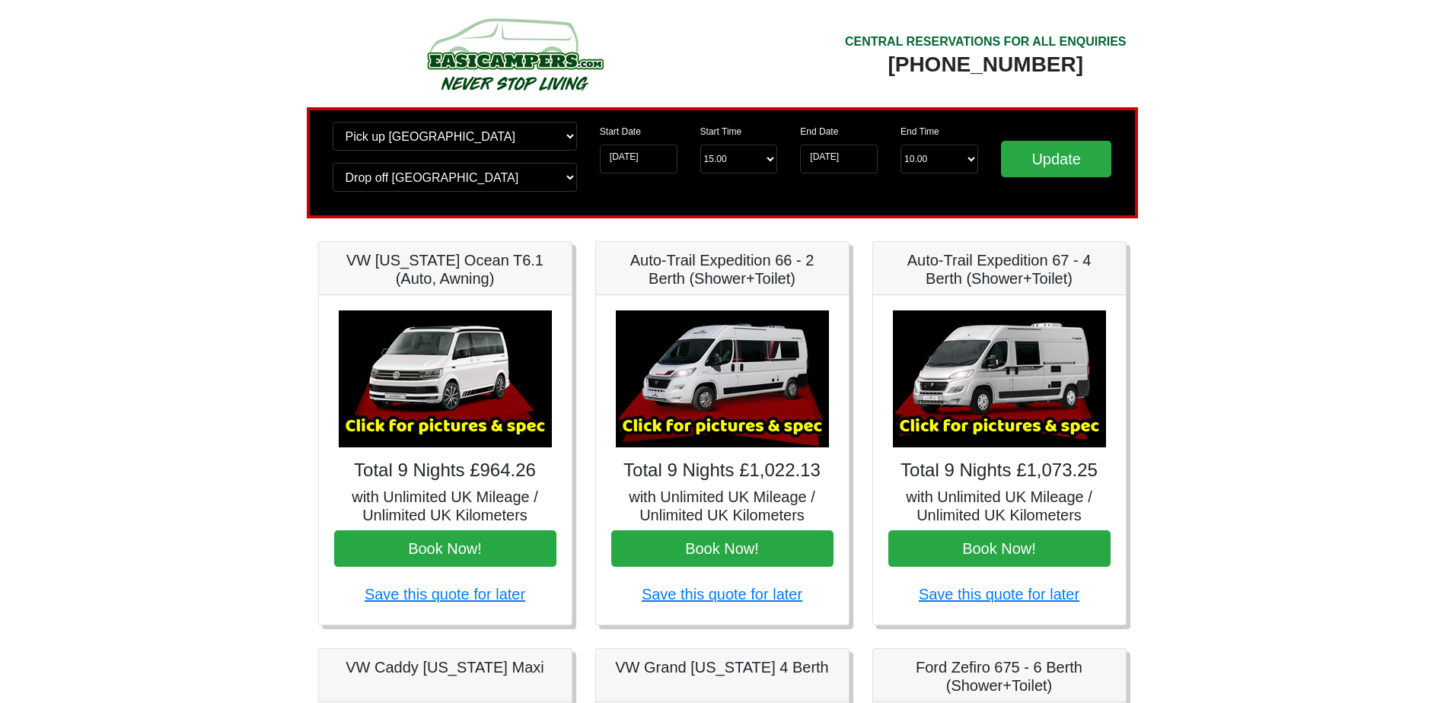
scroll to position [0, 0]
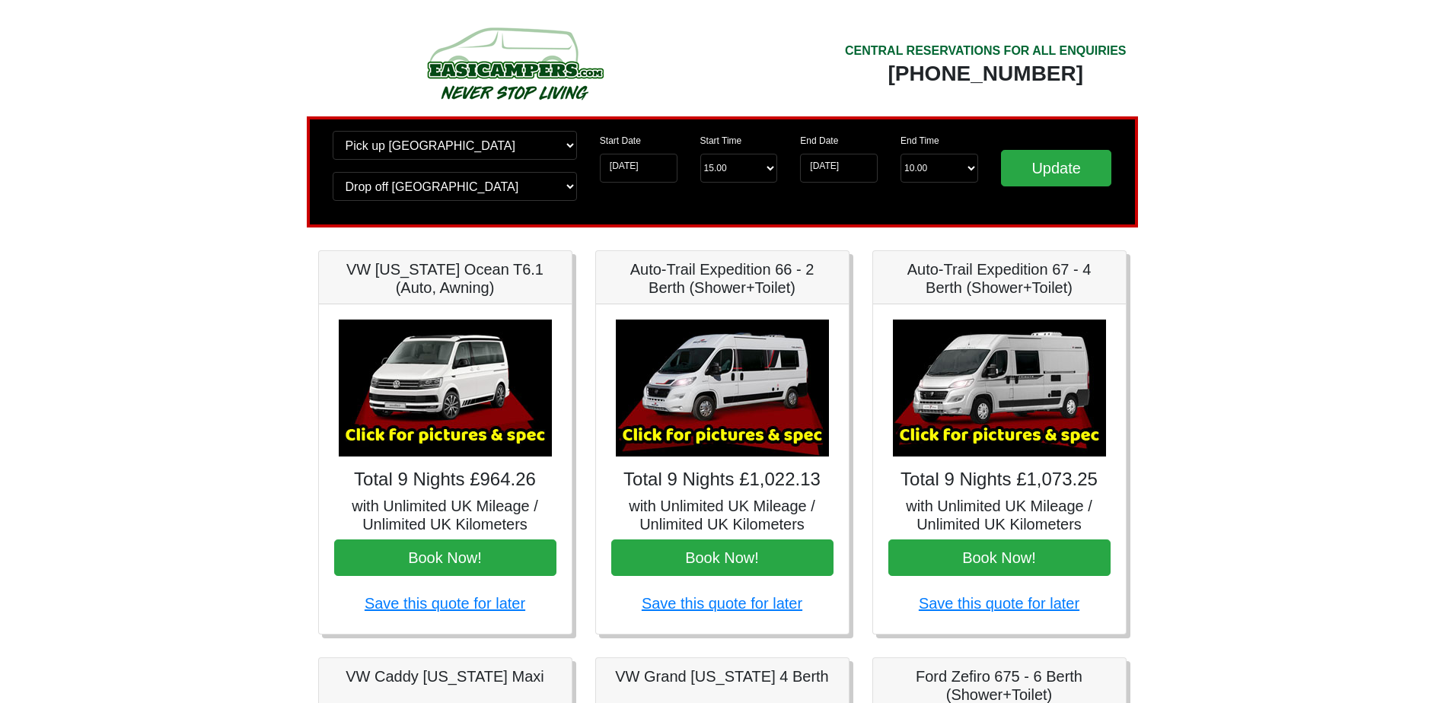
click at [1053, 477] on h4 "Total 9 Nights £1,073.25" at bounding box center [999, 480] width 222 height 22
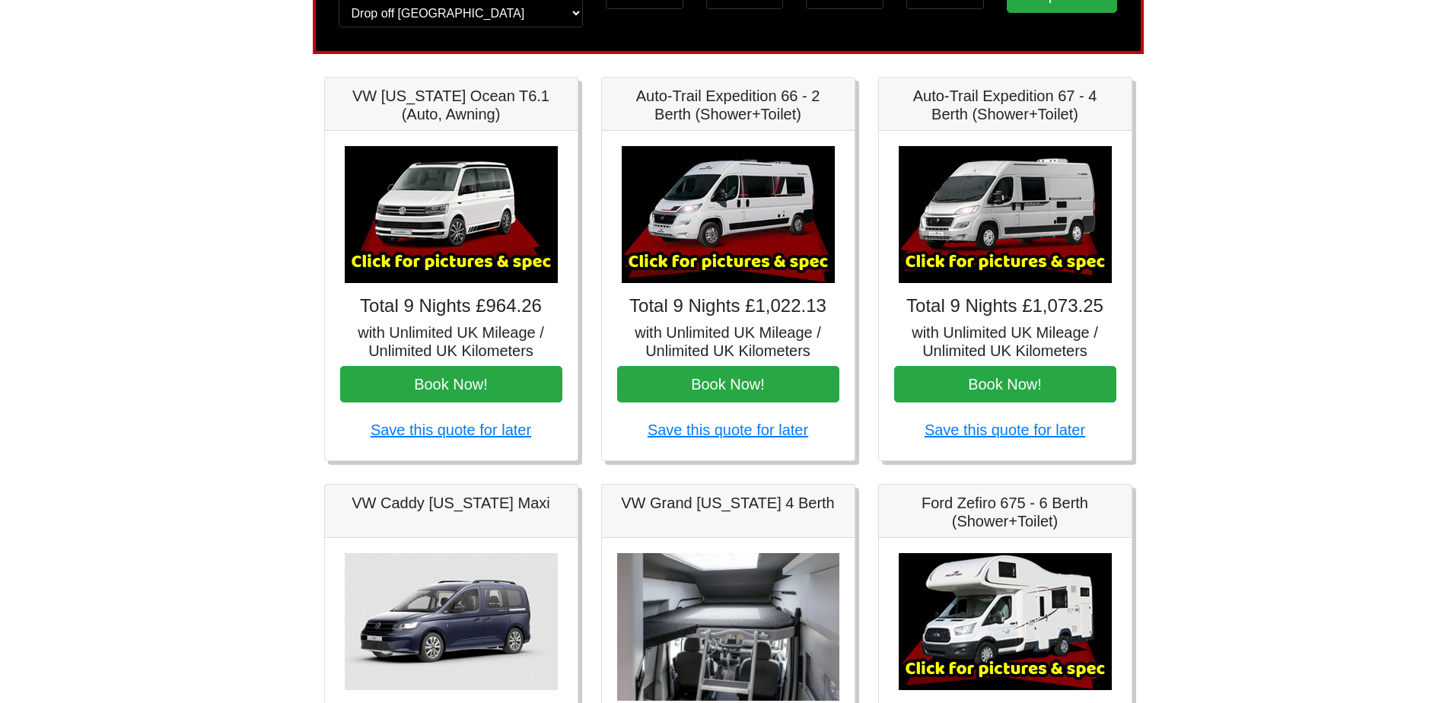
scroll to position [228, 0]
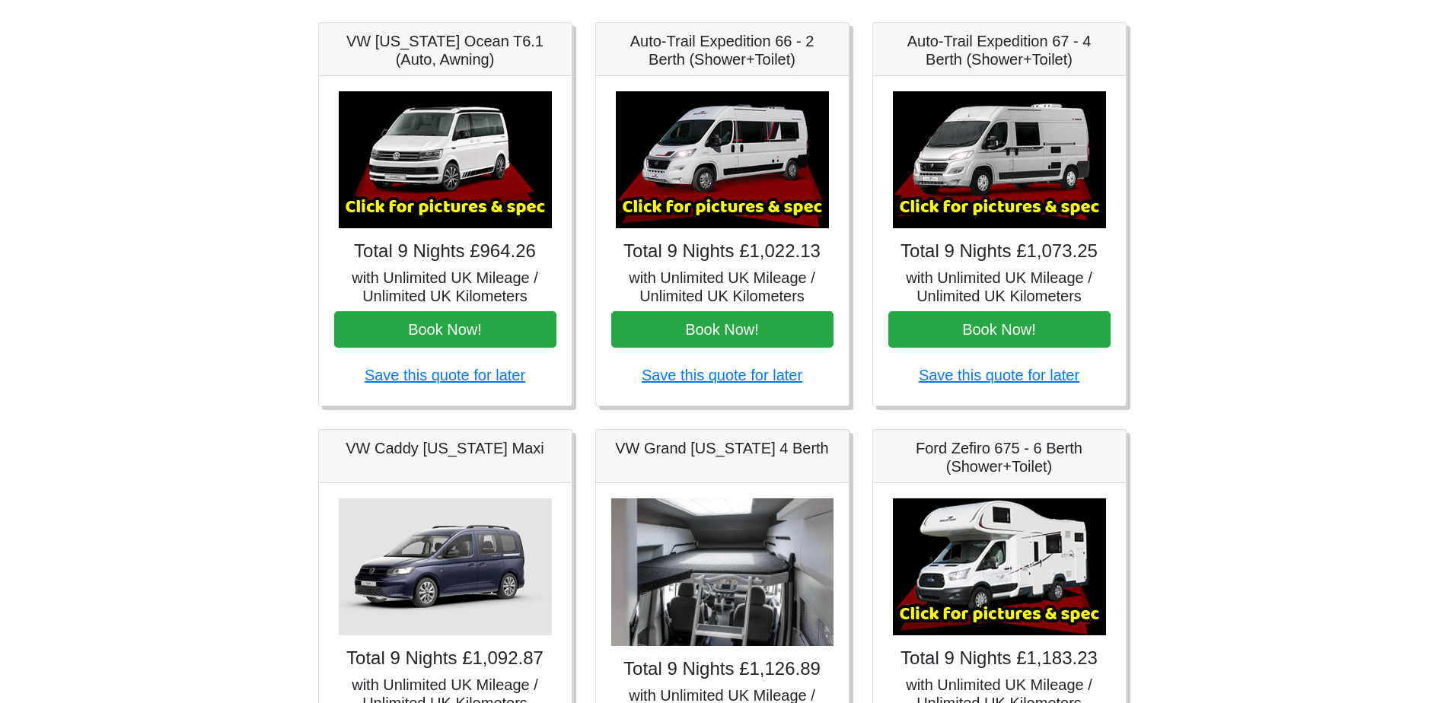
click at [1018, 281] on h5 "with Unlimited UK Mileage / Unlimited UK Kilometers" at bounding box center [999, 287] width 222 height 37
click at [1026, 129] on img at bounding box center [999, 159] width 213 height 137
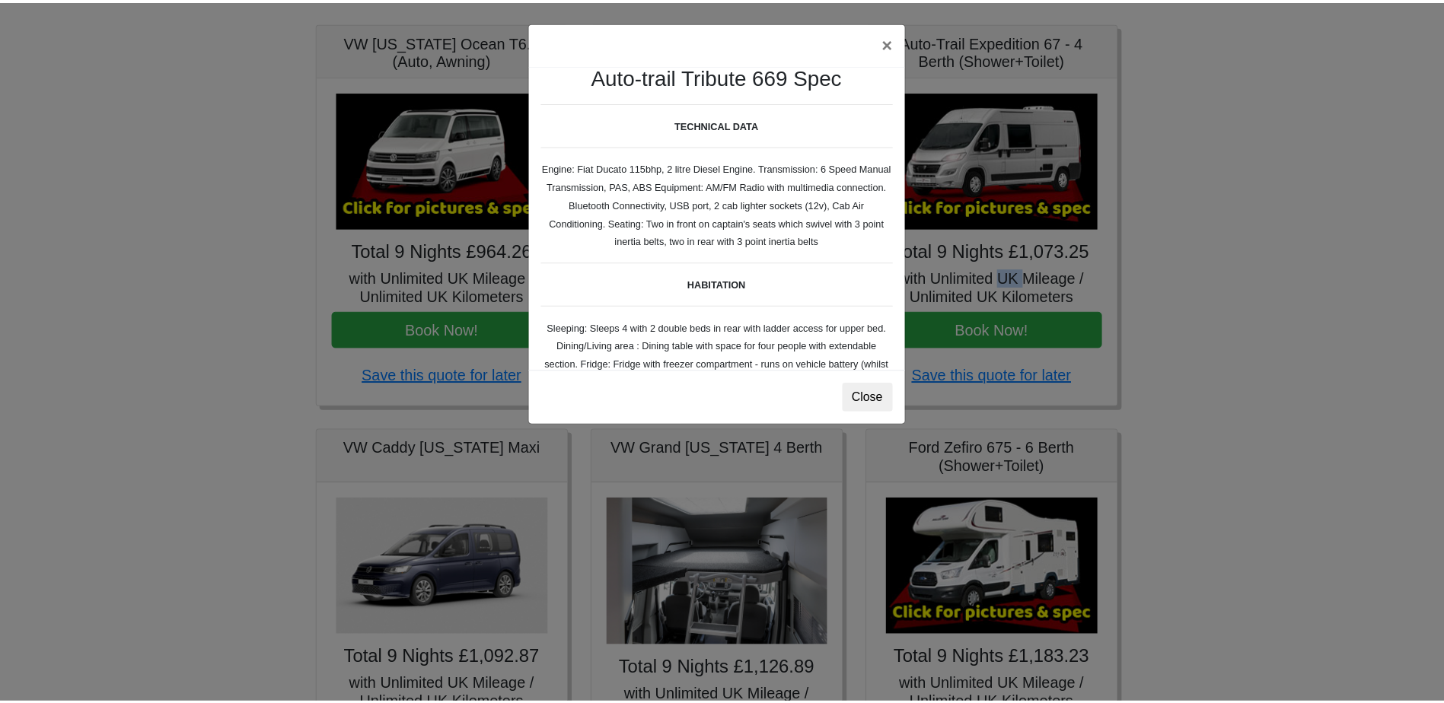
scroll to position [0, 0]
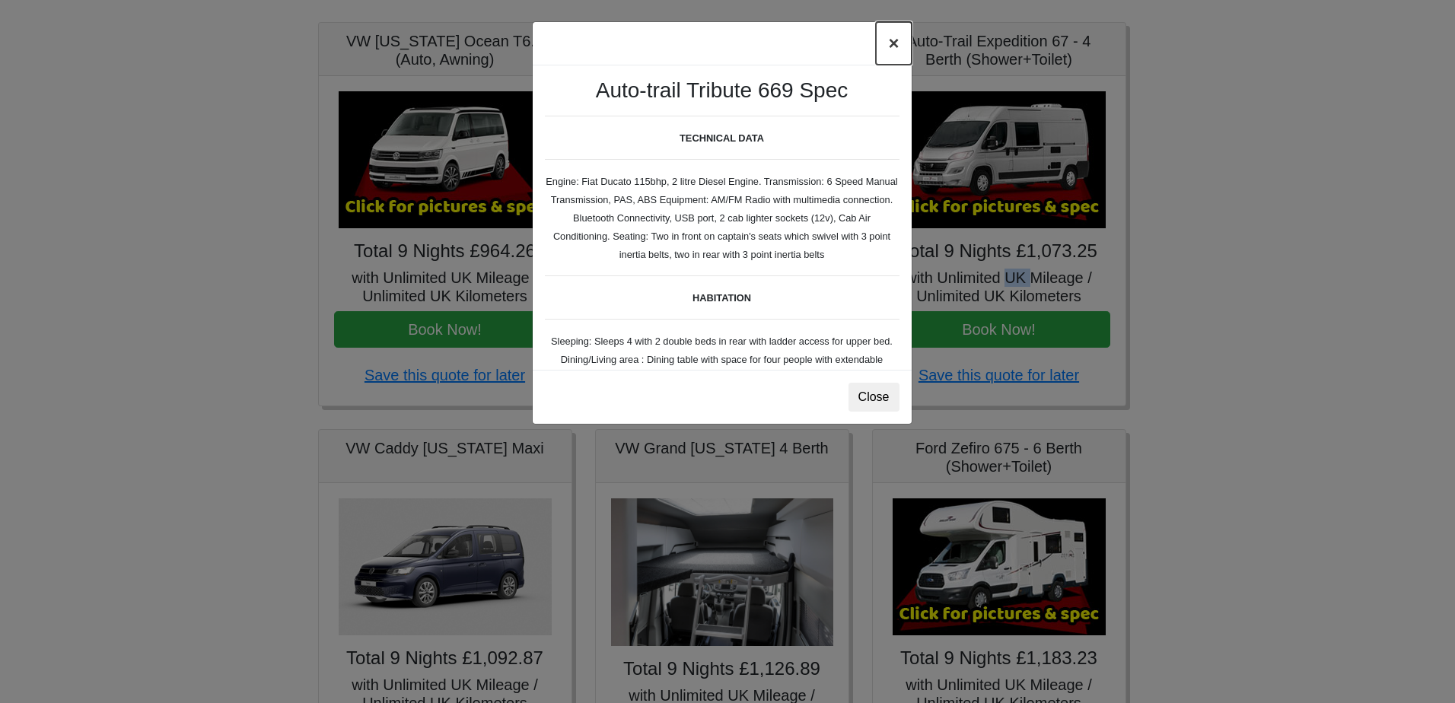
click at [886, 43] on button "×" at bounding box center [893, 43] width 35 height 43
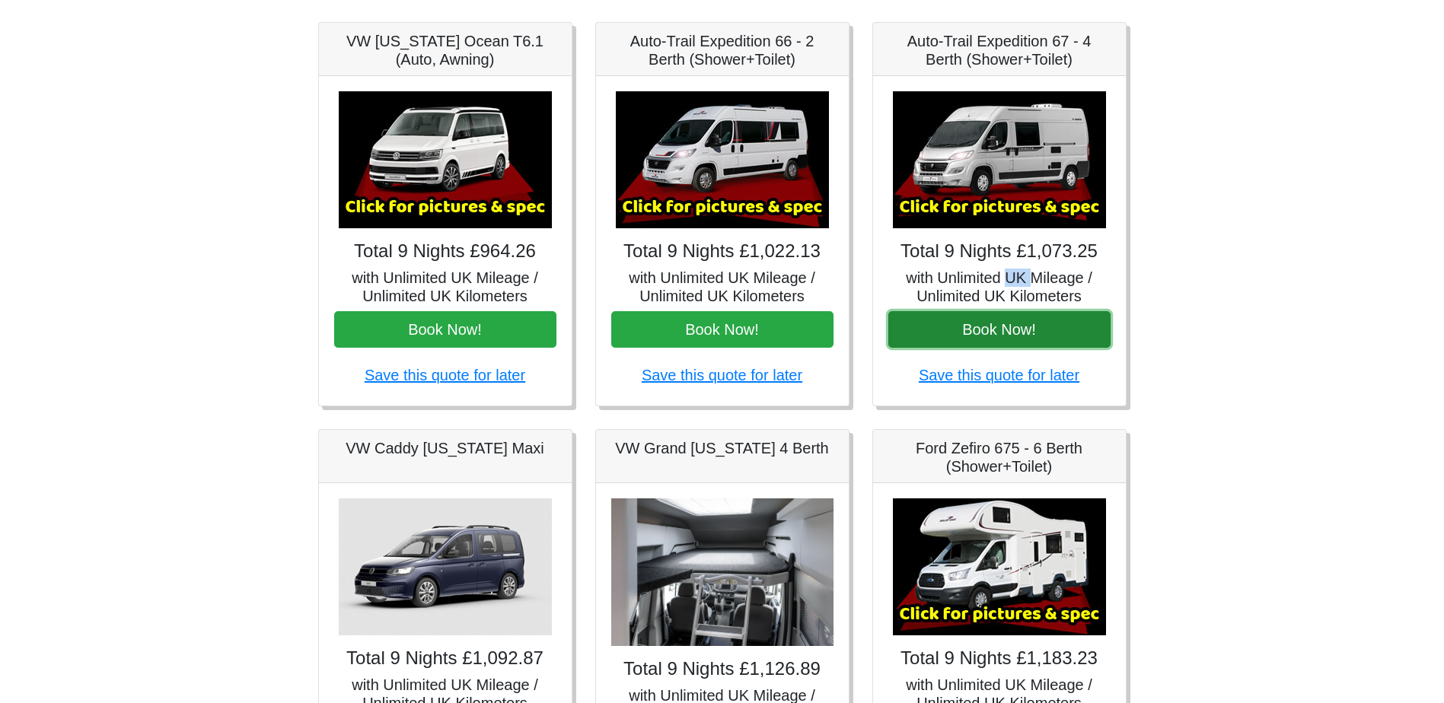
click at [1014, 343] on button "Book Now!" at bounding box center [999, 329] width 222 height 37
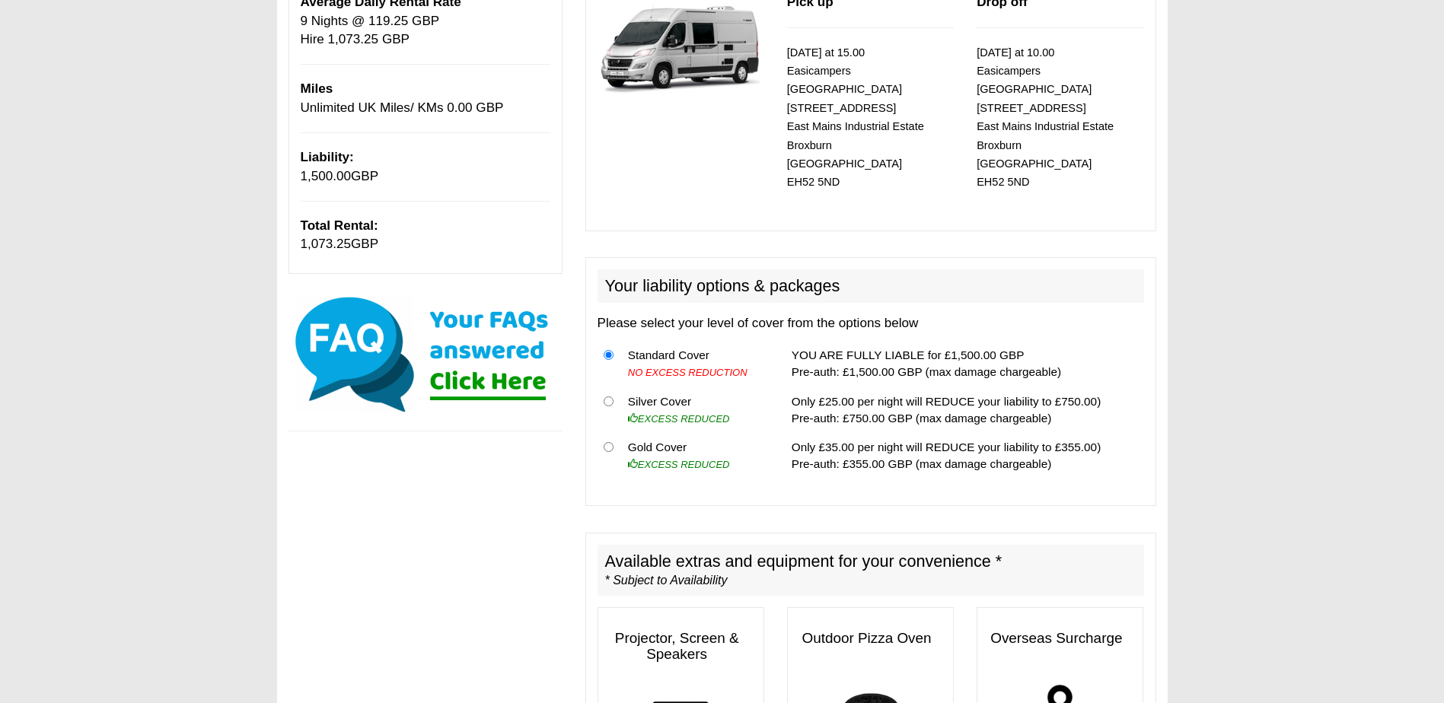
scroll to position [228, 0]
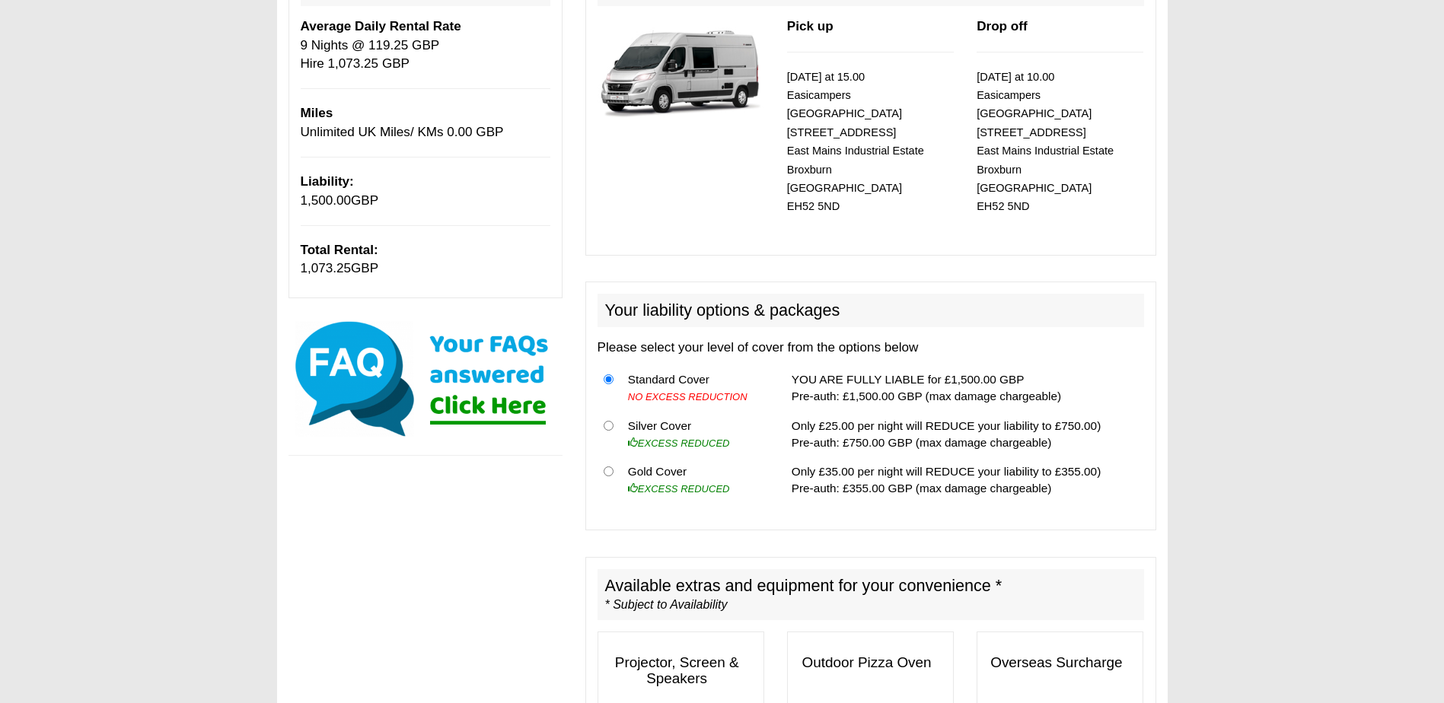
click at [1053, 411] on td "Only £25.00 per night will REDUCE your liability to £750.00) Pre-auth: £750.00 …" at bounding box center [965, 434] width 359 height 46
click at [604, 421] on input "radio" at bounding box center [609, 426] width 10 height 10
radio input "true"
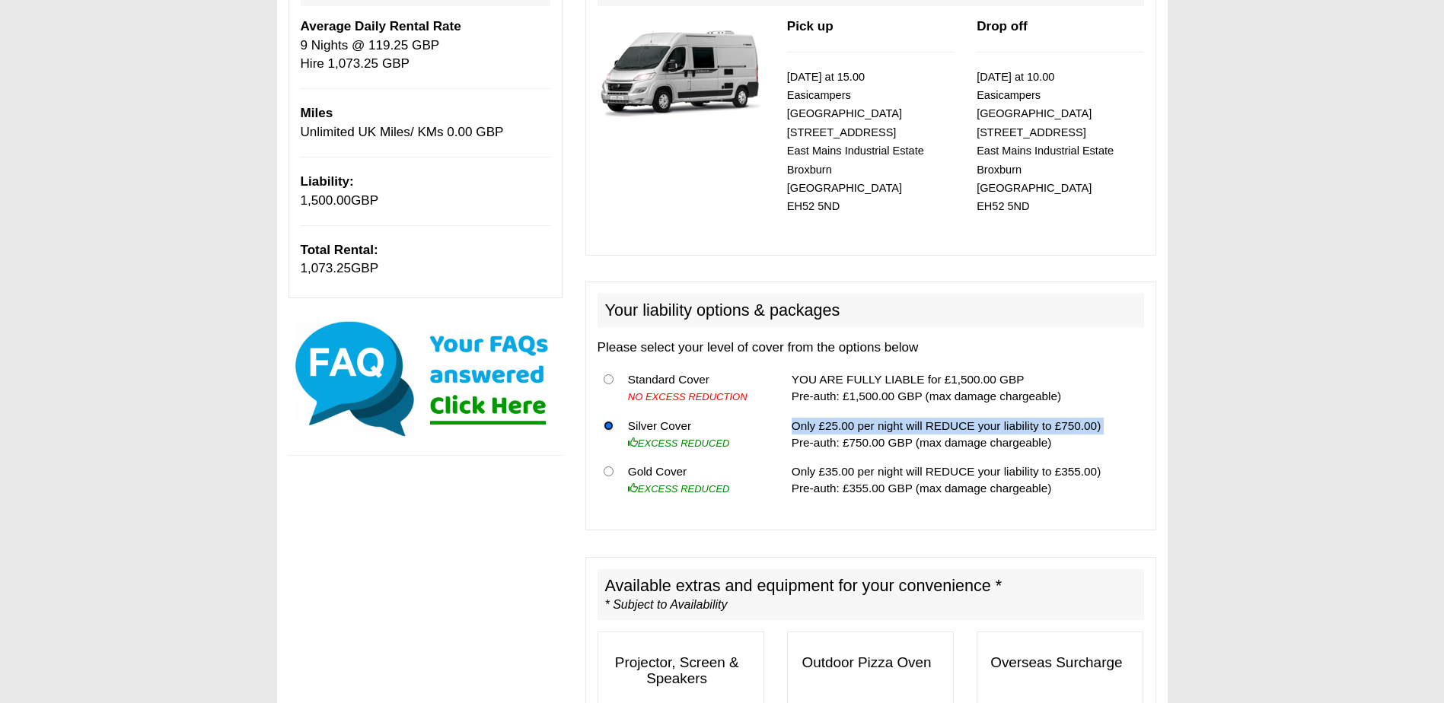
click at [604, 421] on input "radio" at bounding box center [609, 426] width 10 height 10
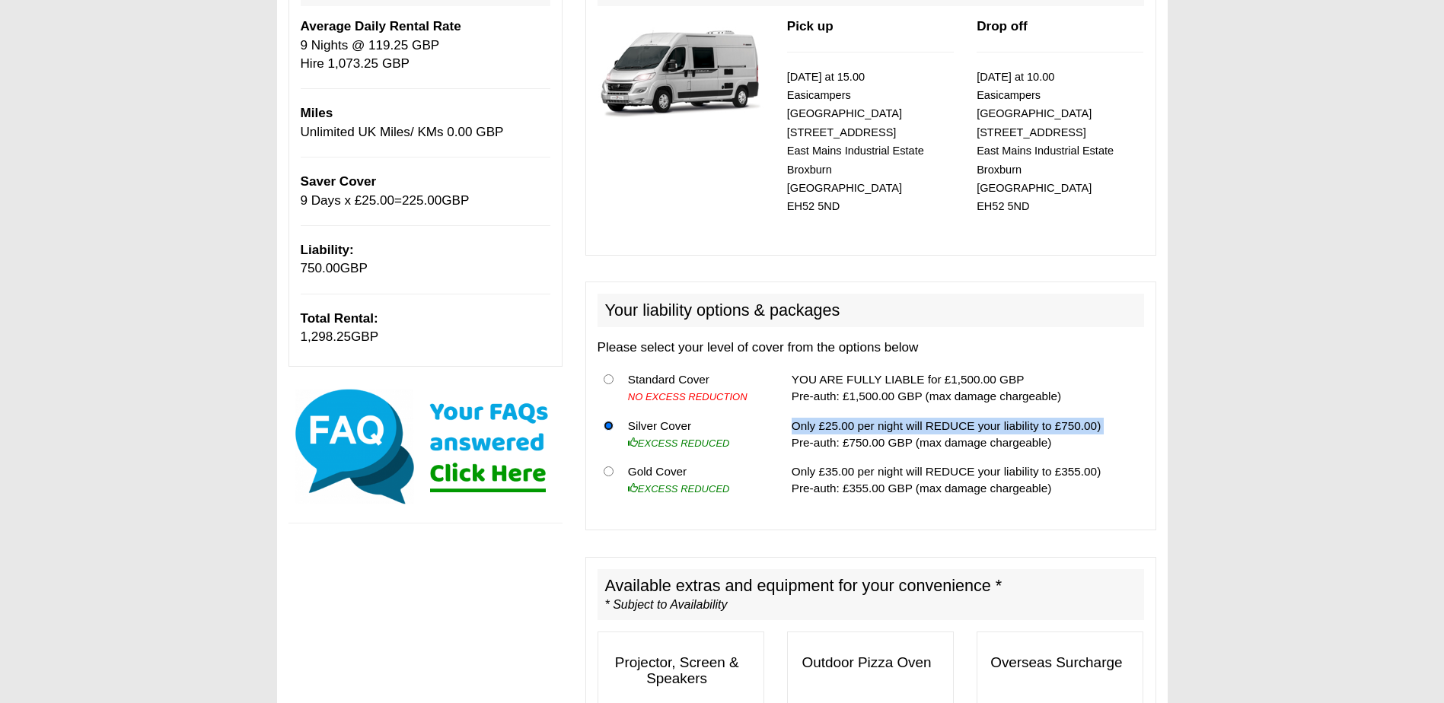
click at [604, 421] on input "radio" at bounding box center [609, 426] width 10 height 10
click at [609, 375] on input "radio" at bounding box center [609, 380] width 10 height 10
radio input "true"
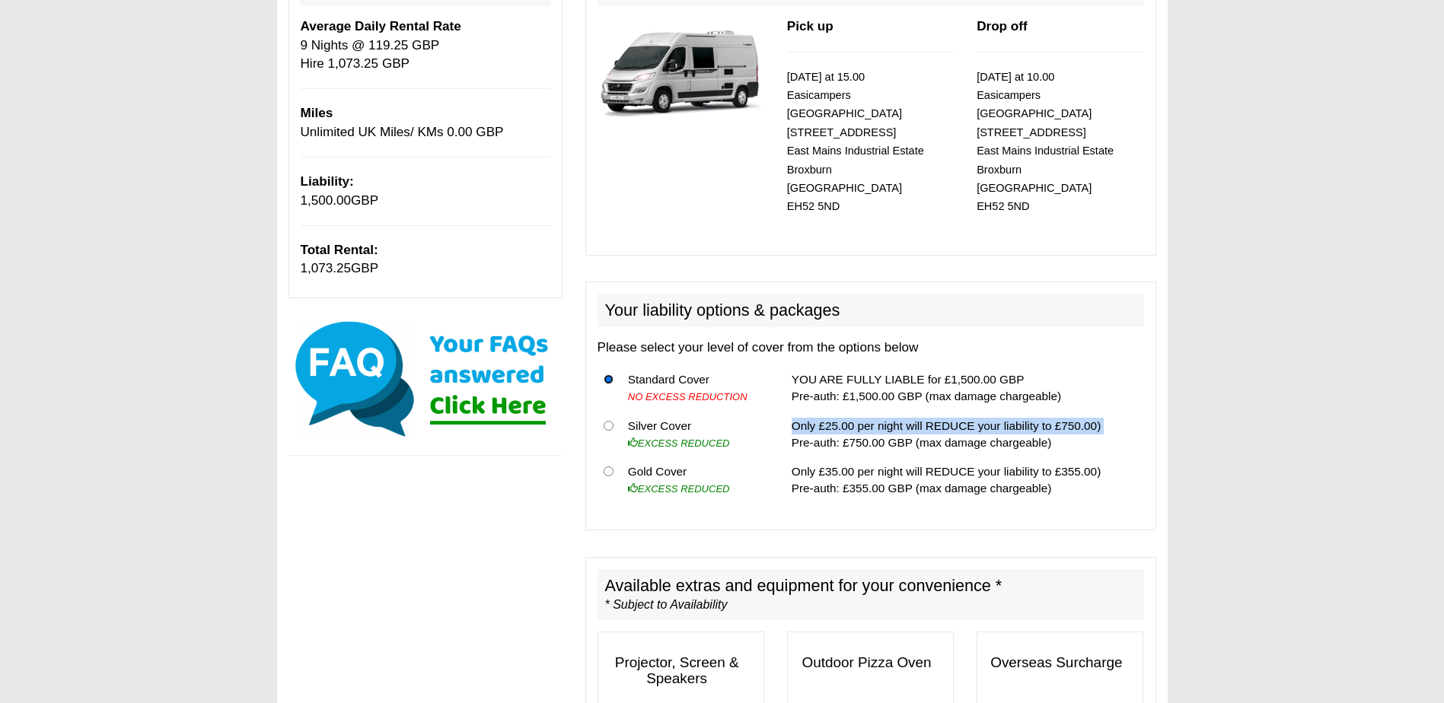
click at [609, 375] on input "radio" at bounding box center [609, 380] width 10 height 10
click at [608, 421] on input "radio" at bounding box center [609, 426] width 10 height 10
radio input "true"
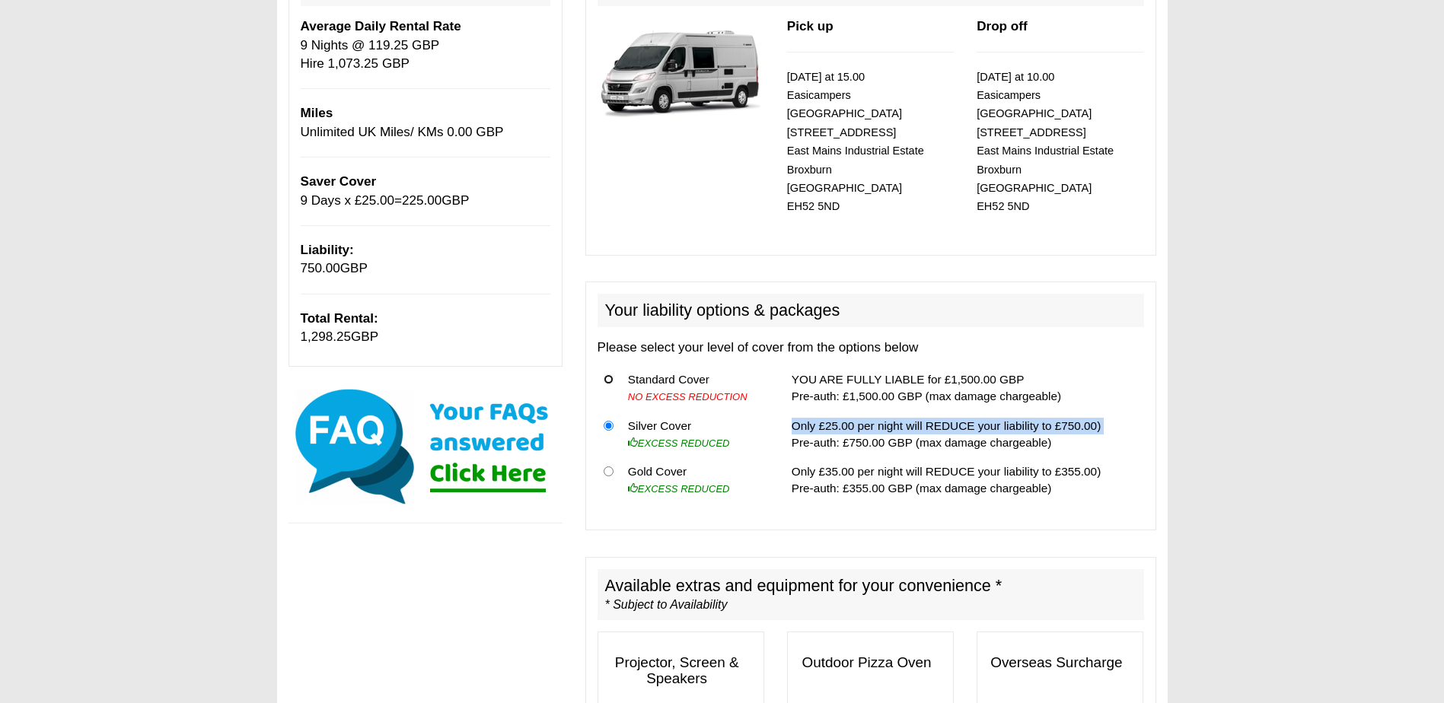
click at [611, 375] on input "radio" at bounding box center [609, 380] width 10 height 10
radio input "true"
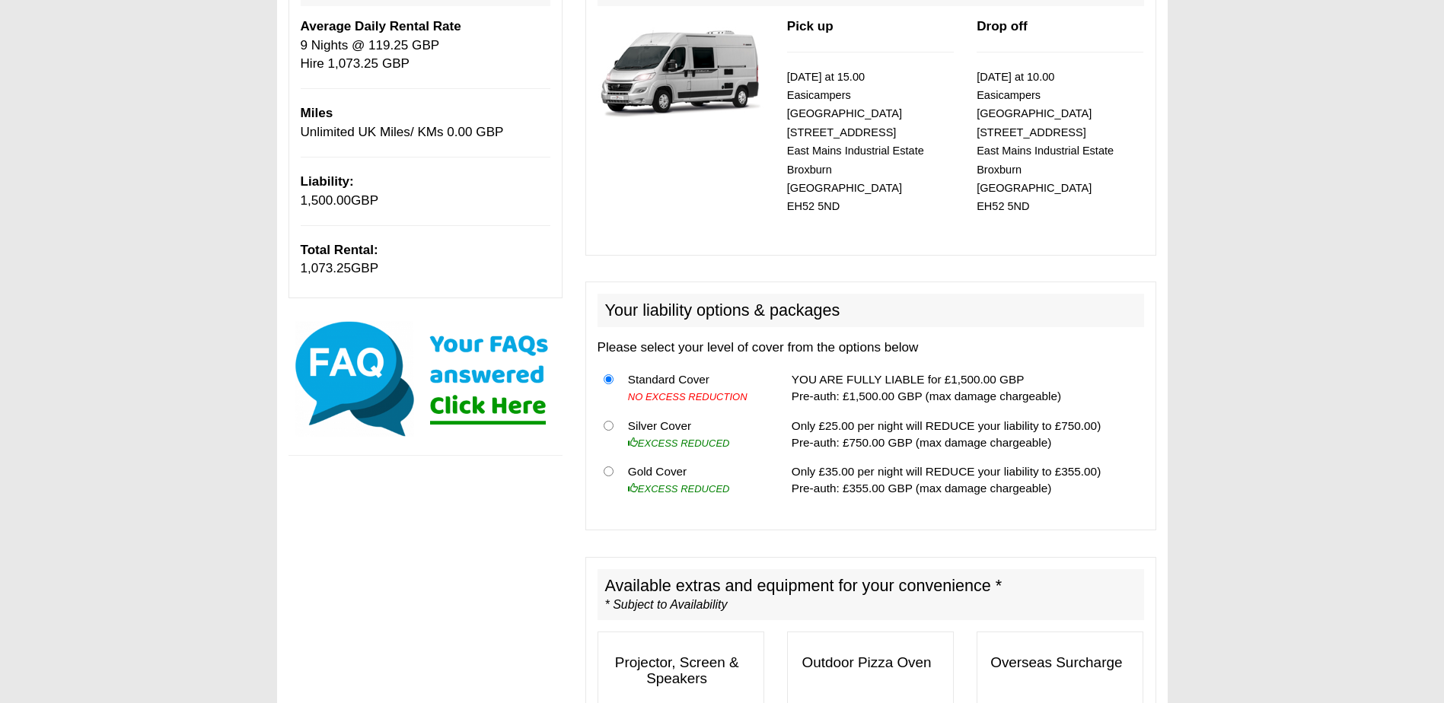
click at [1031, 370] on td "YOU ARE FULLY LIABLE for £1,500.00 GBP Pre-auth: £1,500.00 GBP (max damage char…" at bounding box center [965, 388] width 359 height 46
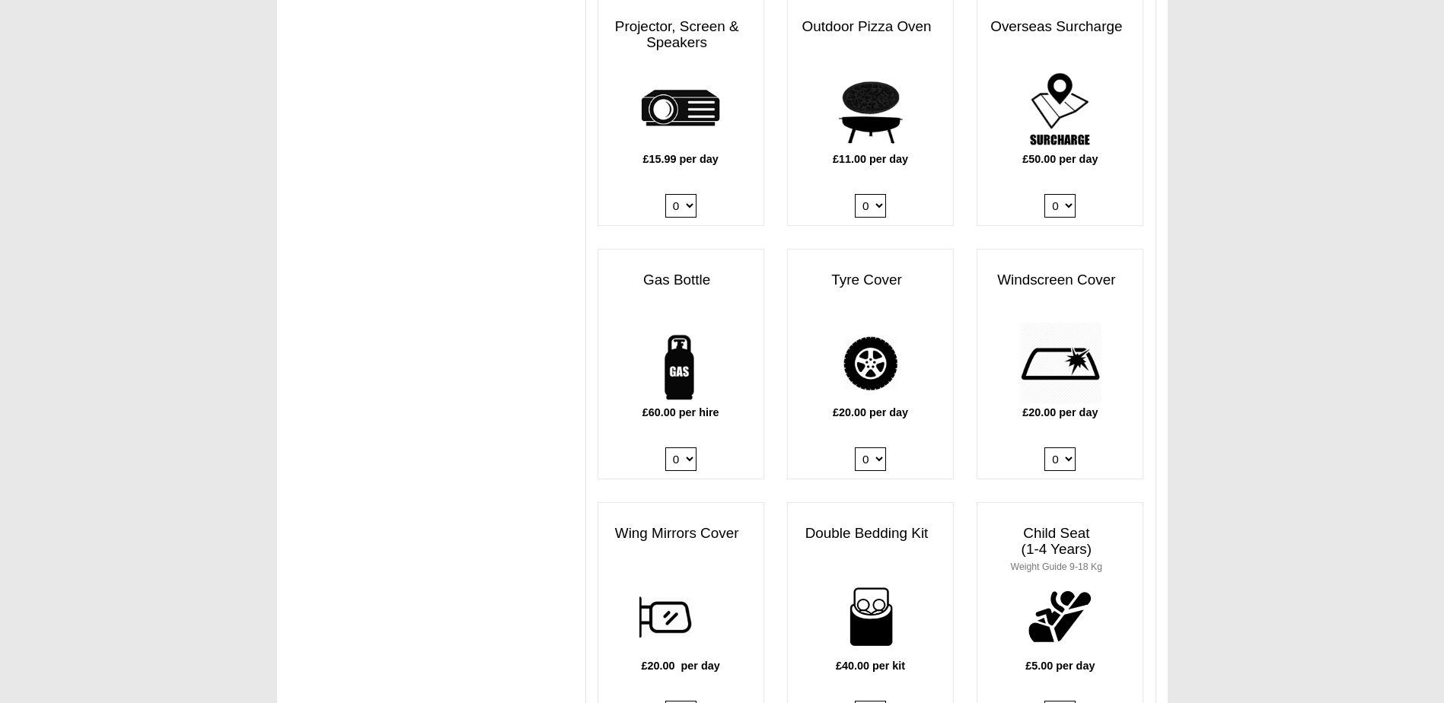
scroll to position [913, 0]
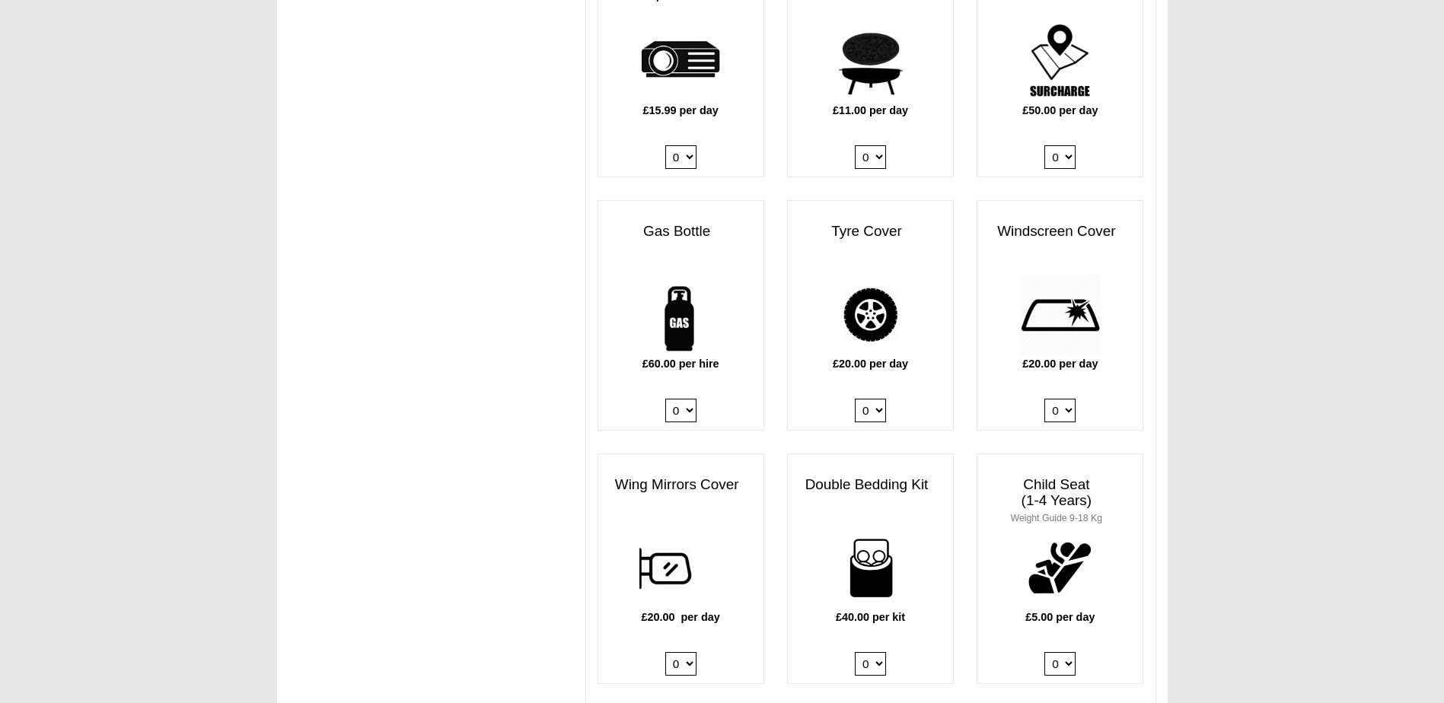
click at [691, 399] on select "0 1" at bounding box center [680, 411] width 31 height 24
select select "Gas Bottle x QTY 1 @ 60.00 GBP per hire."
click at [665, 399] on select "0 1" at bounding box center [680, 411] width 31 height 24
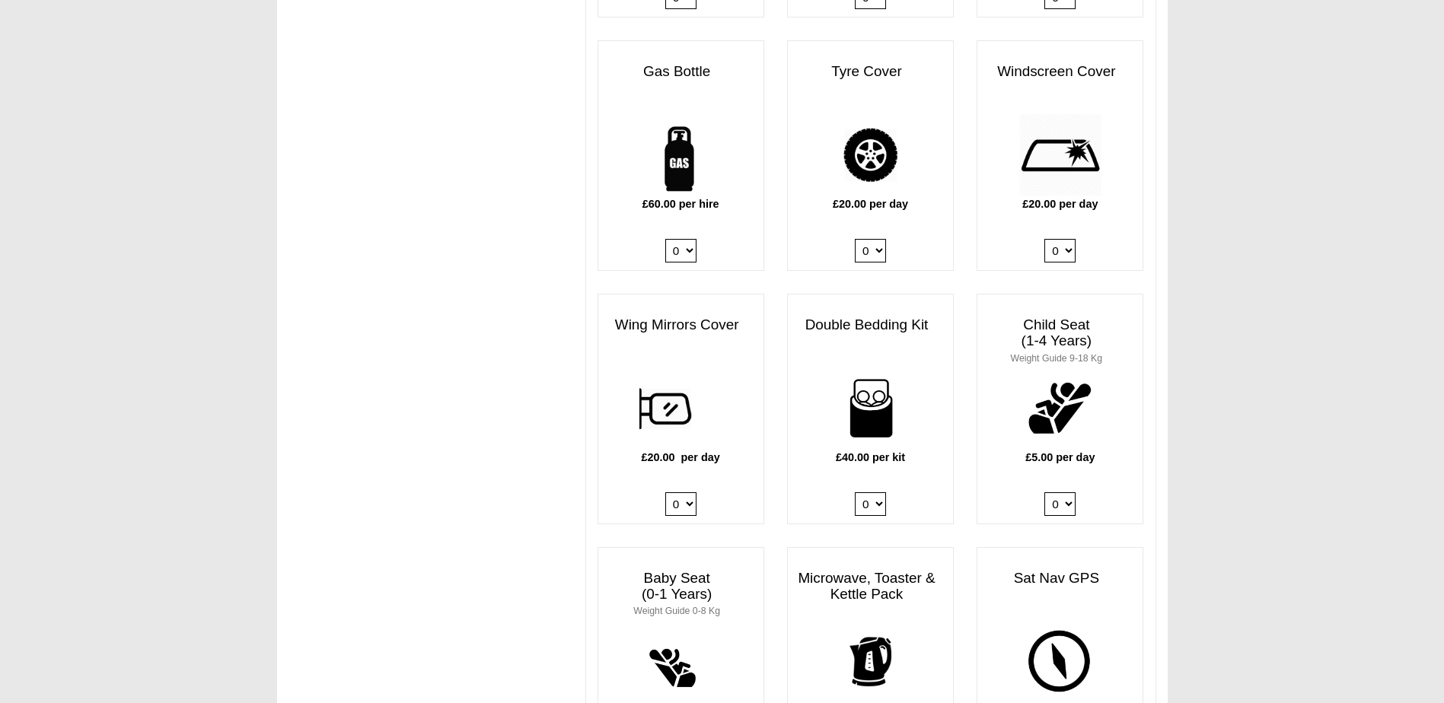
scroll to position [1142, 0]
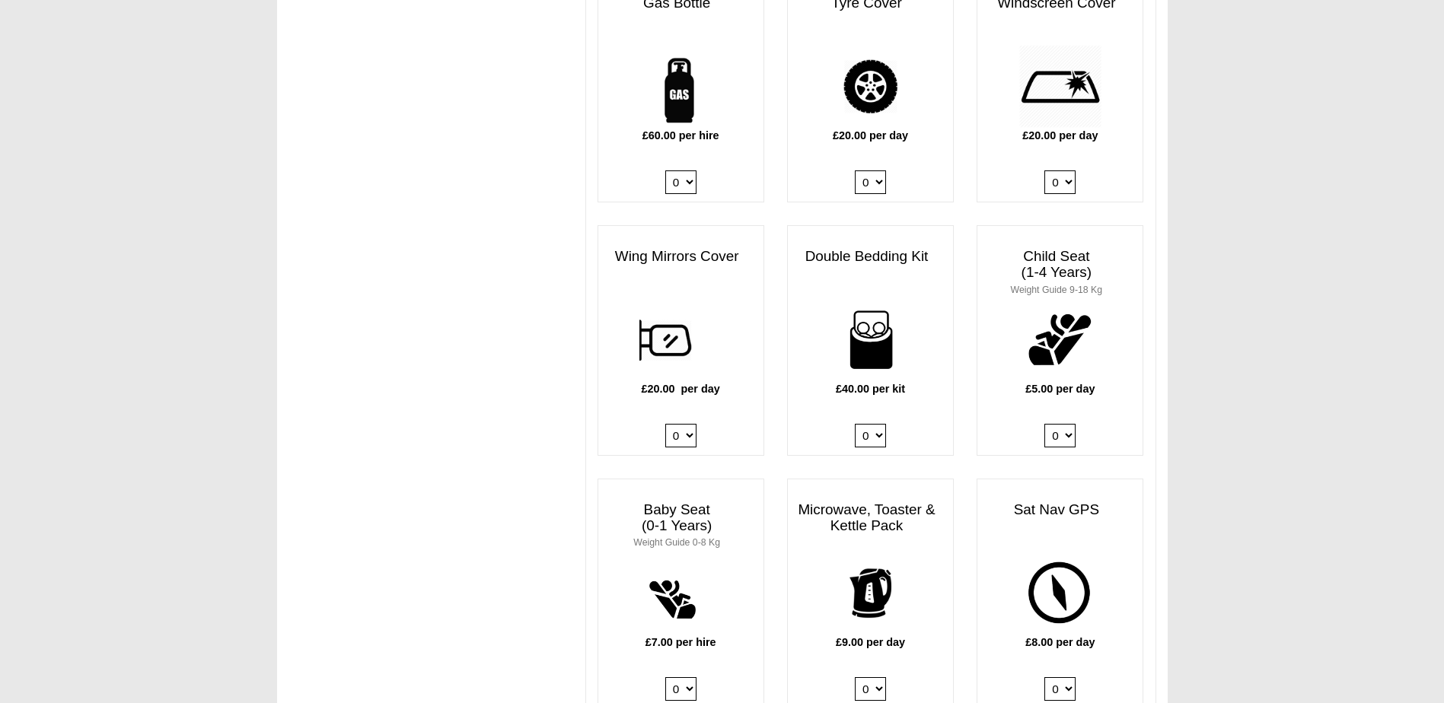
click at [875, 424] on select "0 1 2 3 4" at bounding box center [870, 436] width 31 height 24
click at [872, 424] on select "0 1 2 3 4" at bounding box center [870, 436] width 31 height 24
select select "Double Bedding Kit x QTY 2 @ 40.00 GBP per kit."
click at [855, 424] on select "0 1 2 3 4" at bounding box center [870, 436] width 31 height 24
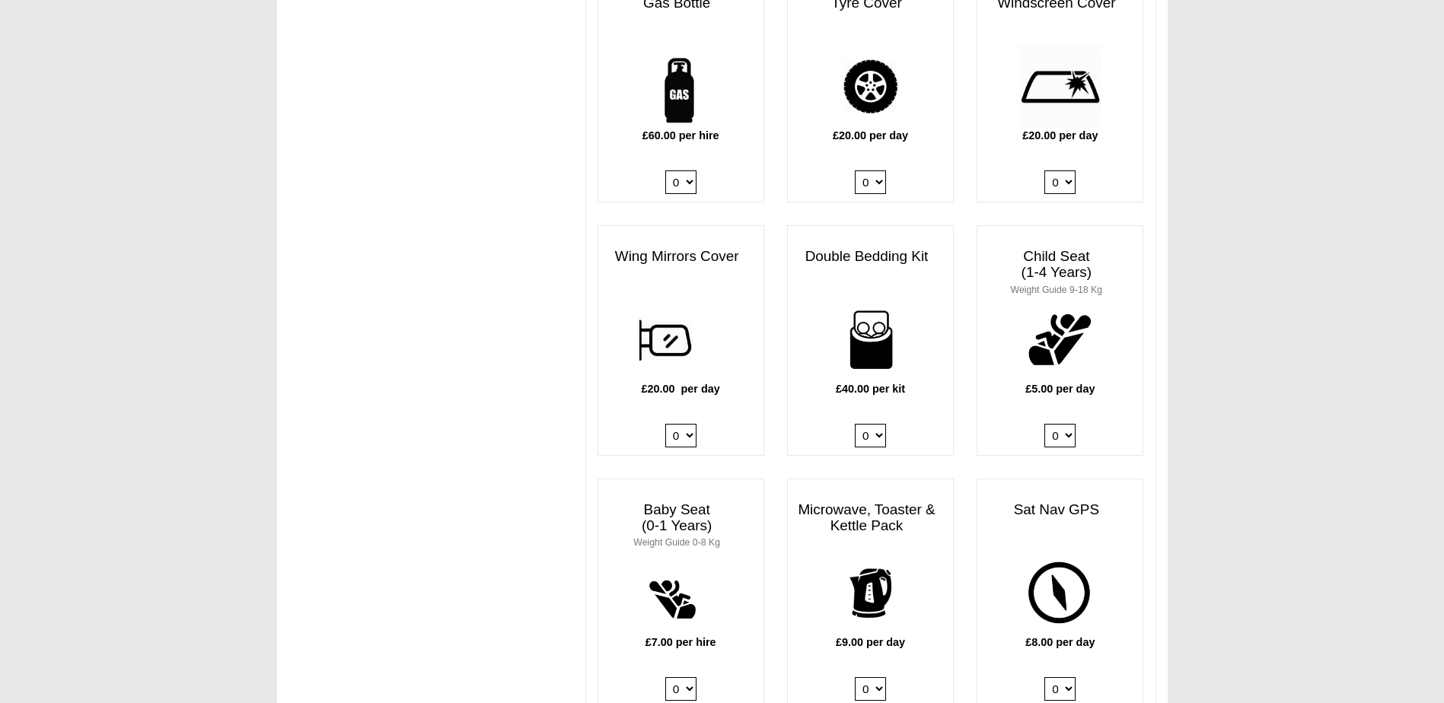
drag, startPoint x: 871, startPoint y: 433, endPoint x: 869, endPoint y: 489, distance: 55.6
click at [869, 495] on h3 "Microwave, Toaster & Kettle Pack" at bounding box center [870, 518] width 165 height 47
click at [569, 384] on div "IMPORTANT We advise hirers to purchase a full gas bottle now. Gas is needed for…" at bounding box center [722, 380] width 891 height 2815
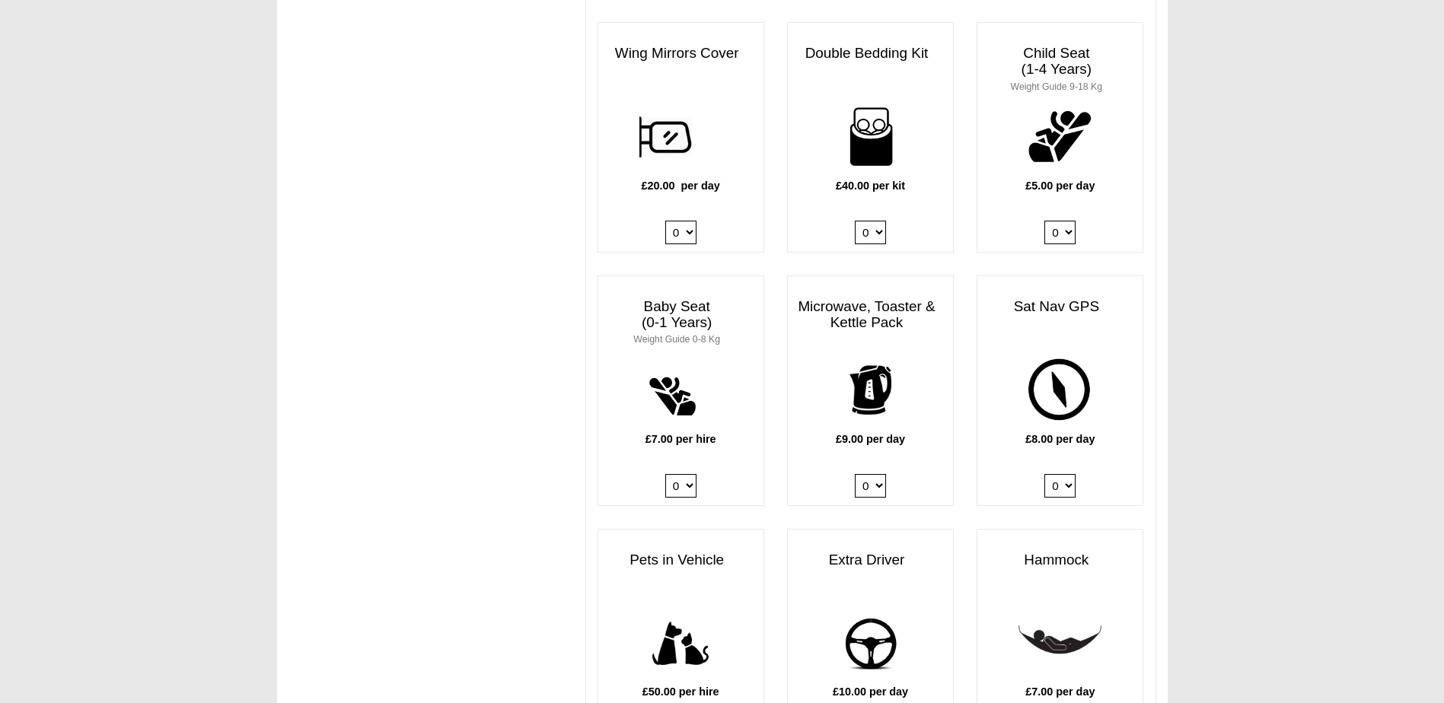
scroll to position [1370, 0]
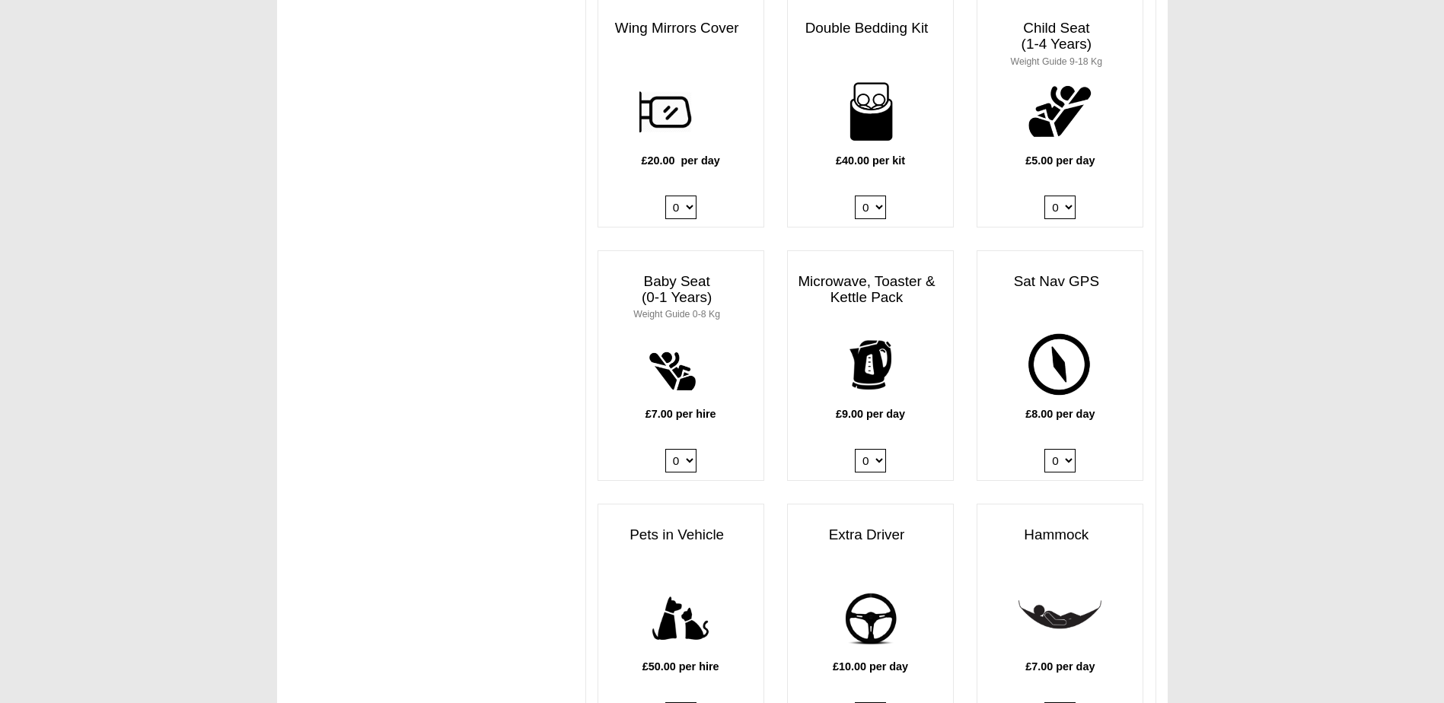
click at [877, 449] on select "0 1" at bounding box center [870, 461] width 31 height 24
click at [874, 449] on select "0 1" at bounding box center [870, 461] width 31 height 24
select select "Kitchen Pack x QTY 1 @ 9.00 GBP per day."
click at [855, 449] on select "0 1" at bounding box center [870, 461] width 31 height 24
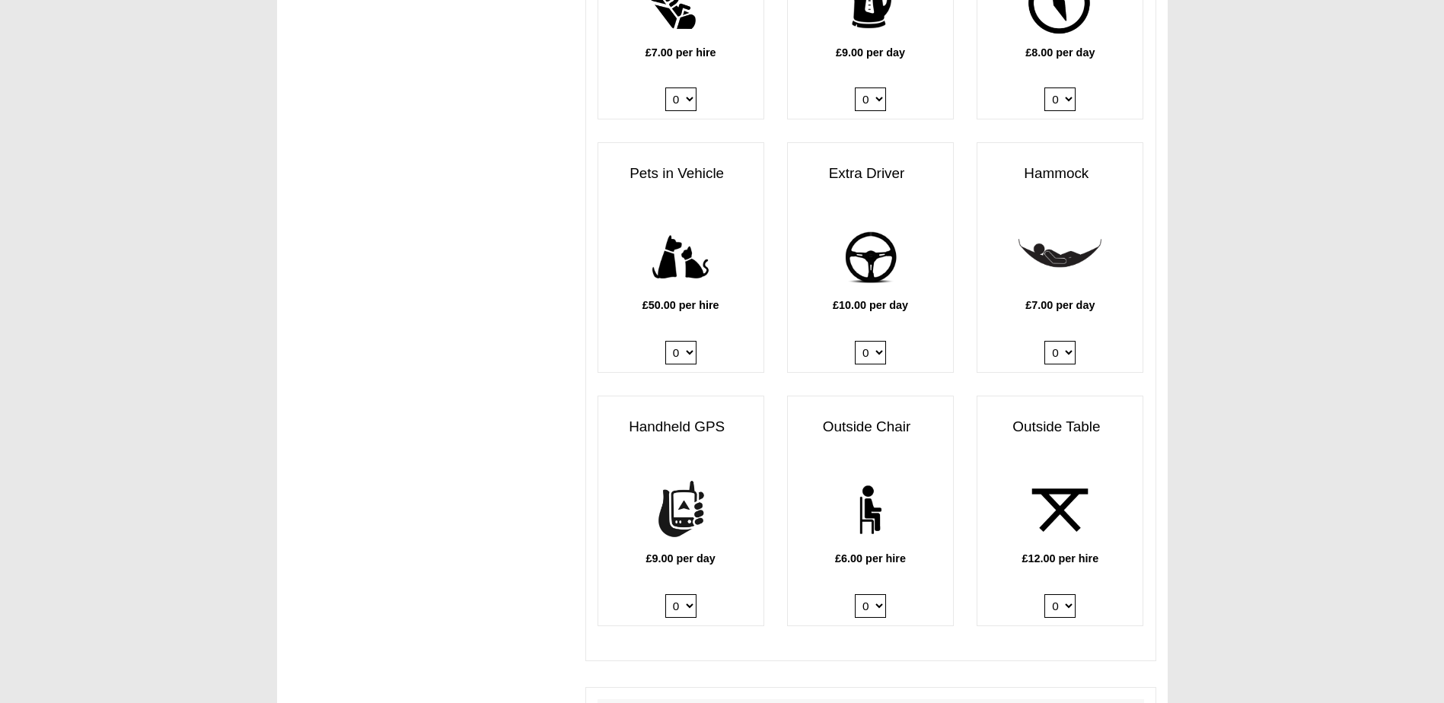
scroll to position [1751, 0]
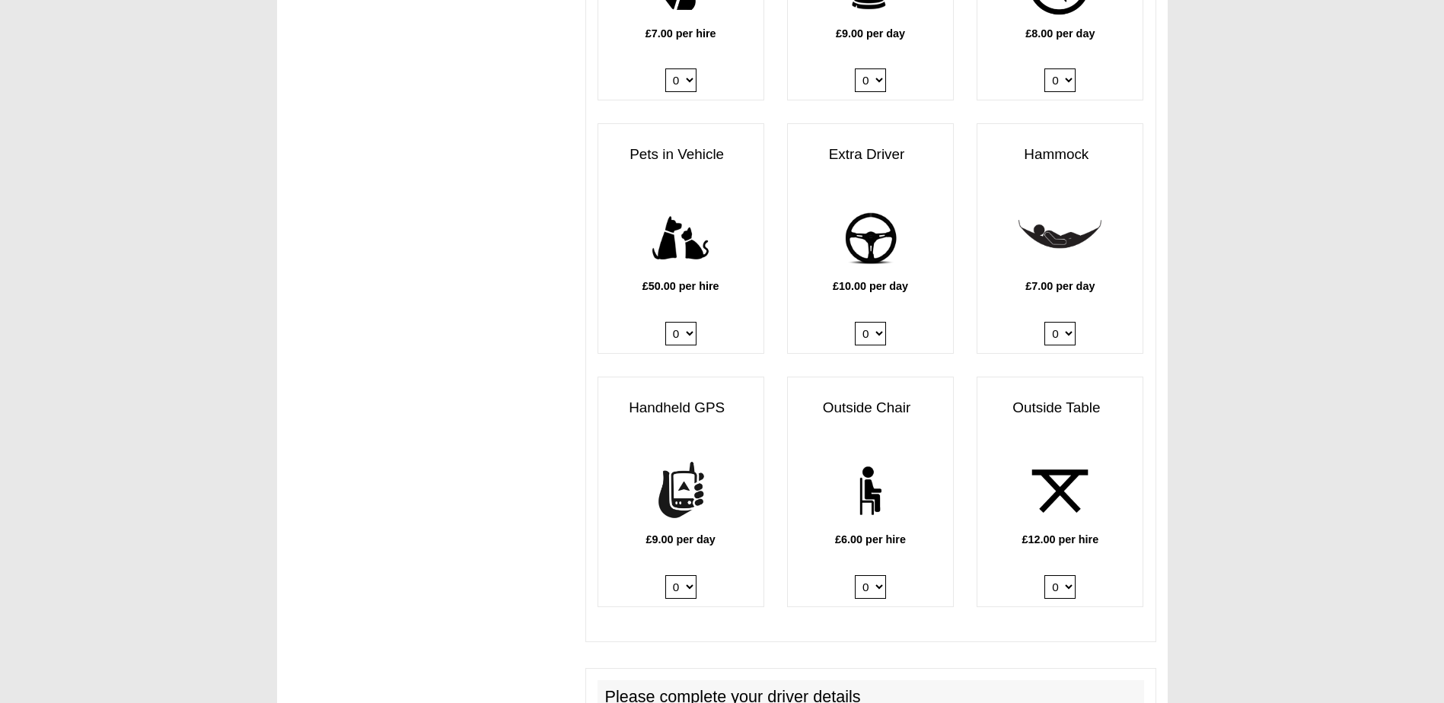
click at [864, 323] on select "0 1" at bounding box center [870, 334] width 31 height 24
click at [958, 291] on div "Extra Driver £10.00 per day 0 1" at bounding box center [871, 238] width 190 height 231
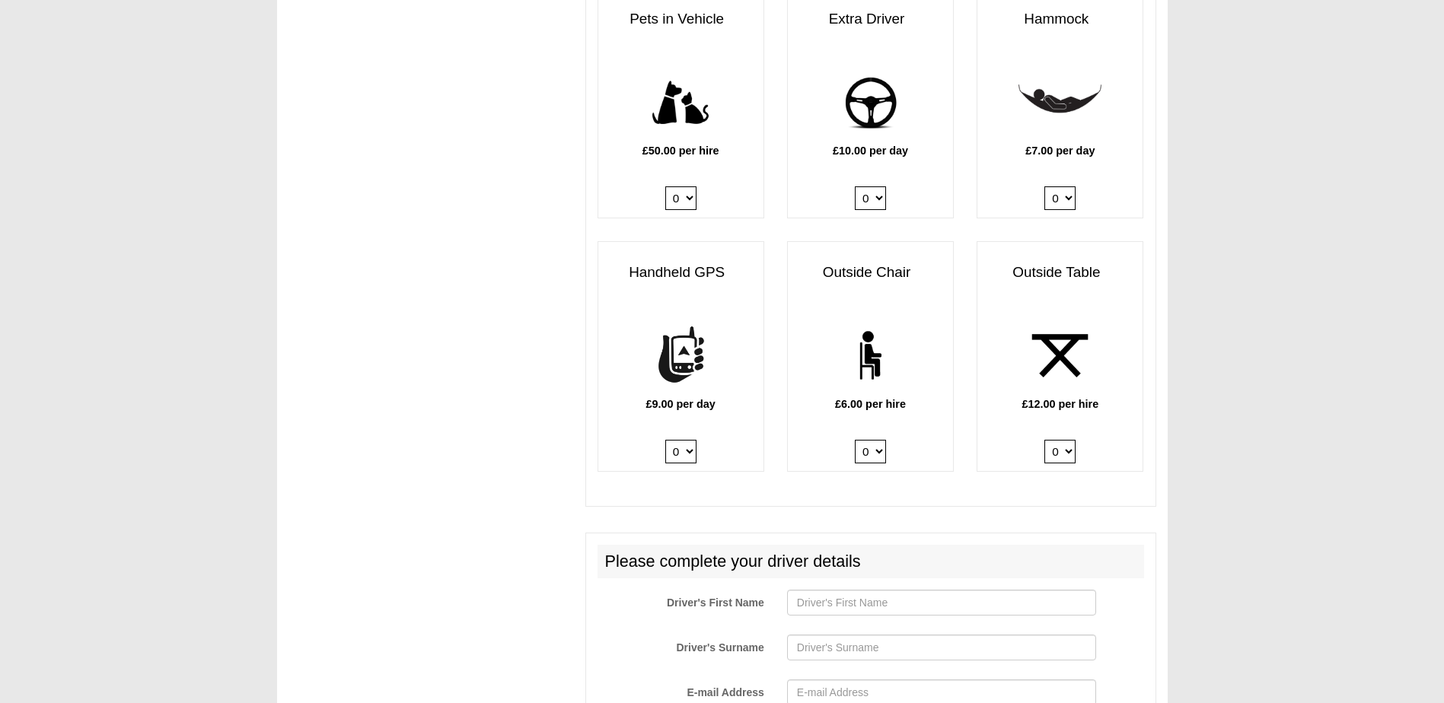
scroll to position [1903, 0]
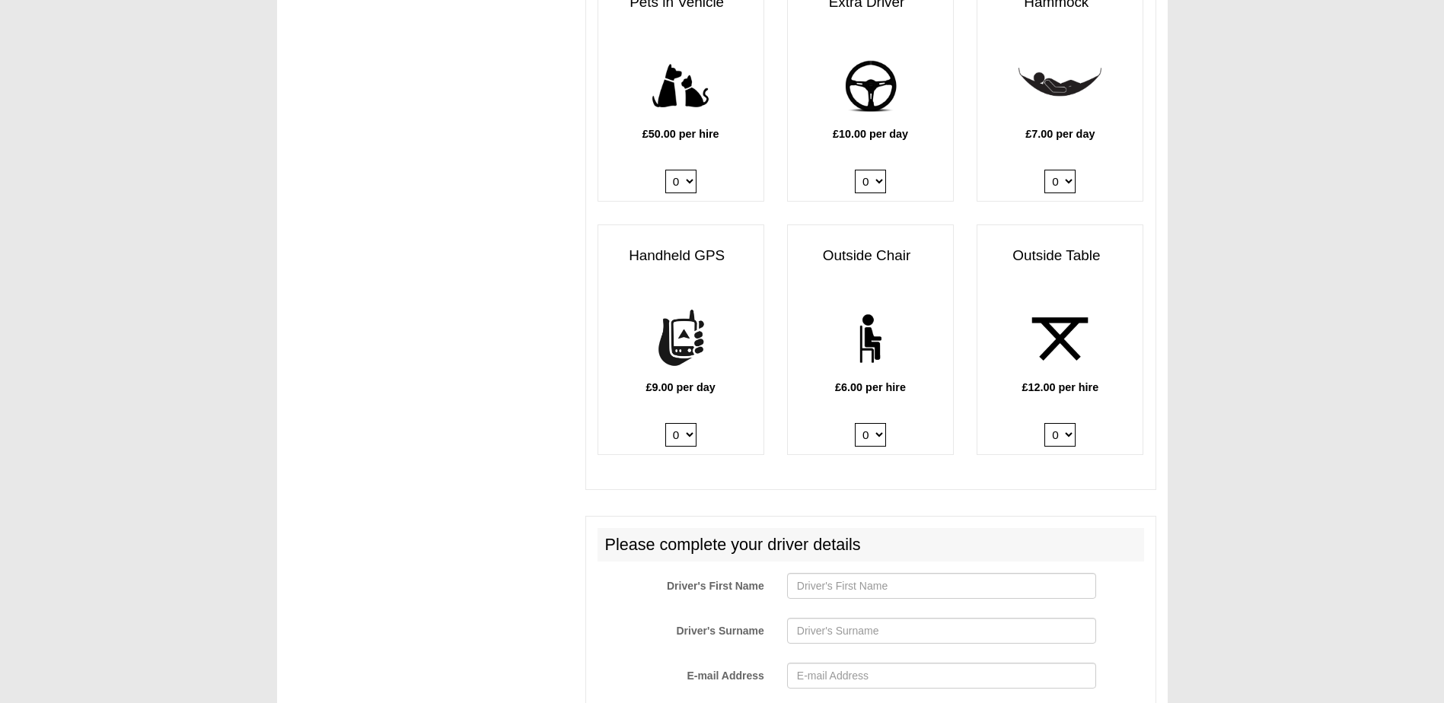
click at [869, 424] on select "0 1 2 3 4 5 6" at bounding box center [870, 435] width 31 height 24
select select "Outside Chair x QTY 2 @ 6.00 GBP per hire."
click at [855, 423] on select "0 1 2 3 4 5 6" at bounding box center [870, 435] width 31 height 24
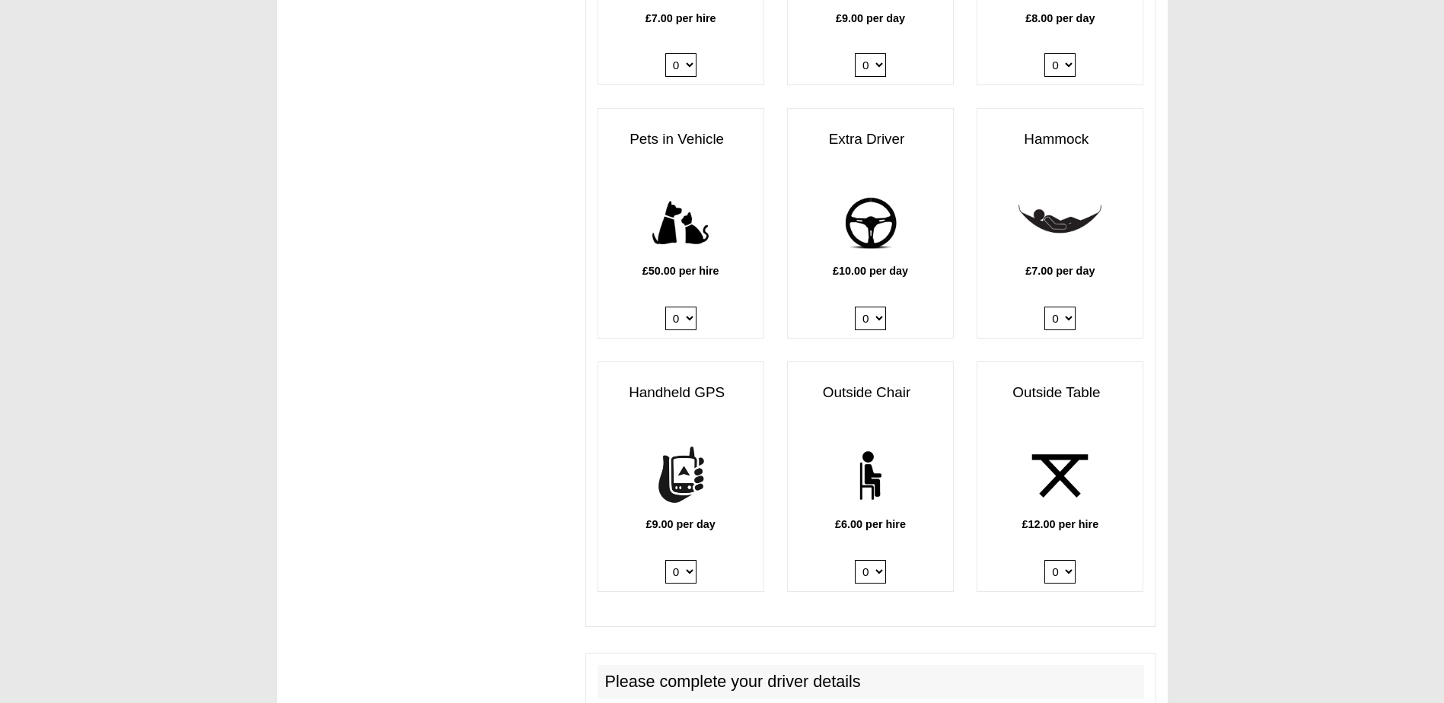
scroll to position [1751, 0]
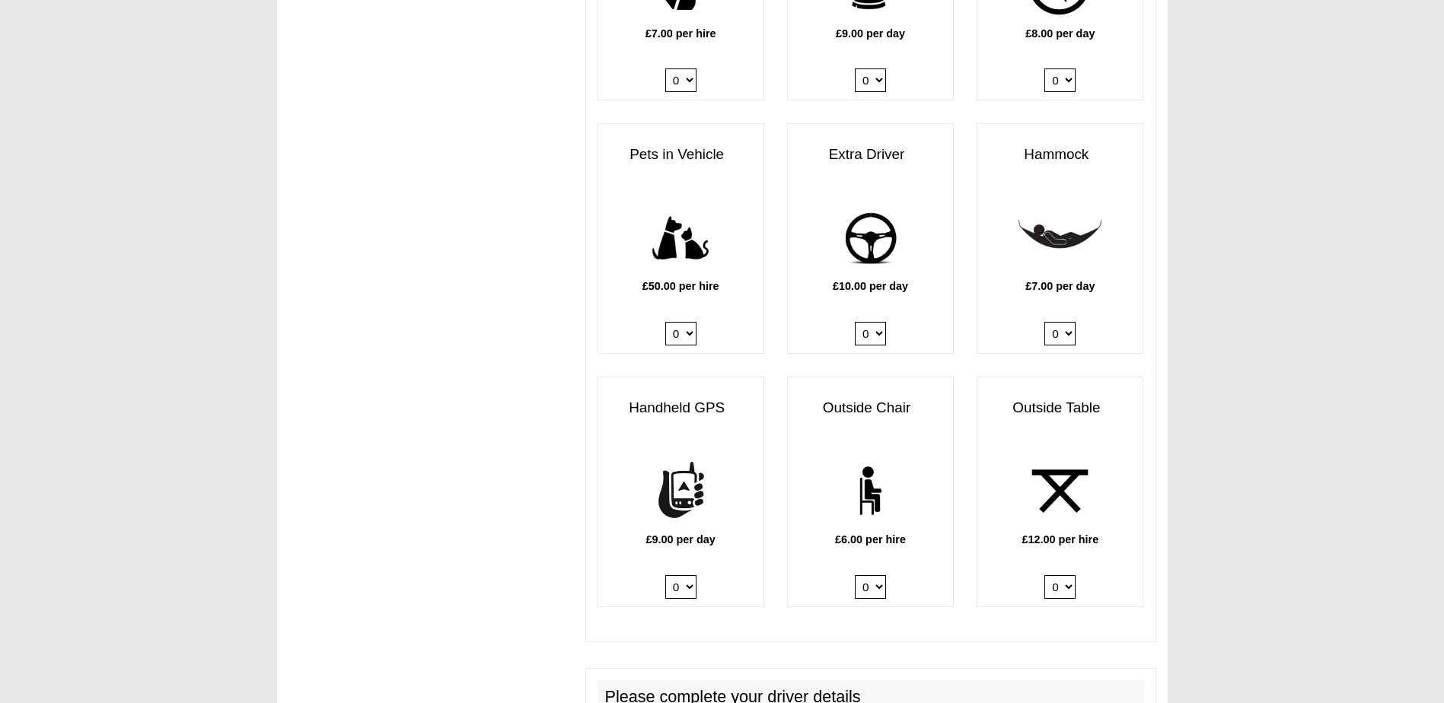
click at [872, 322] on select "0 1" at bounding box center [870, 334] width 31 height 24
select select "Extra Driver x QTY 1 @ 10.00 GBP per day."
click at [855, 322] on select "0 1" at bounding box center [870, 334] width 31 height 24
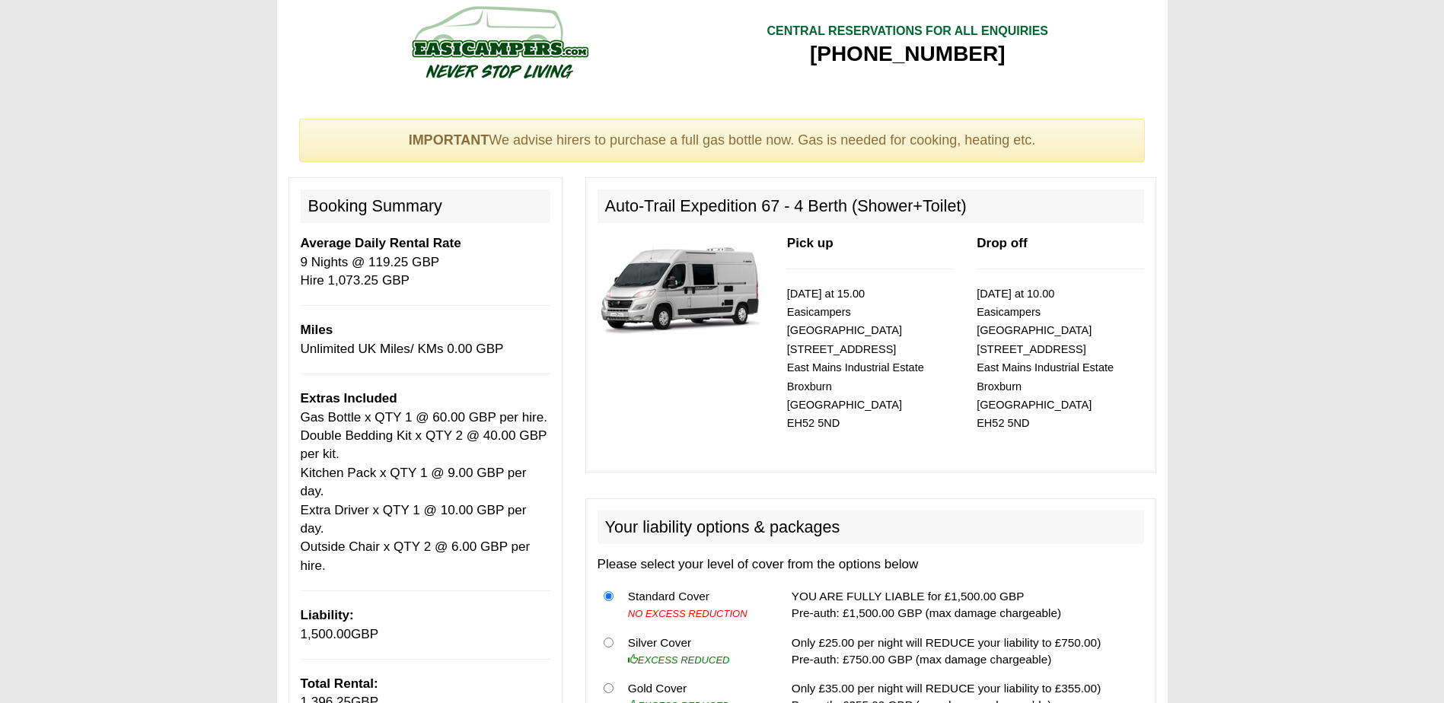
scroll to position [0, 0]
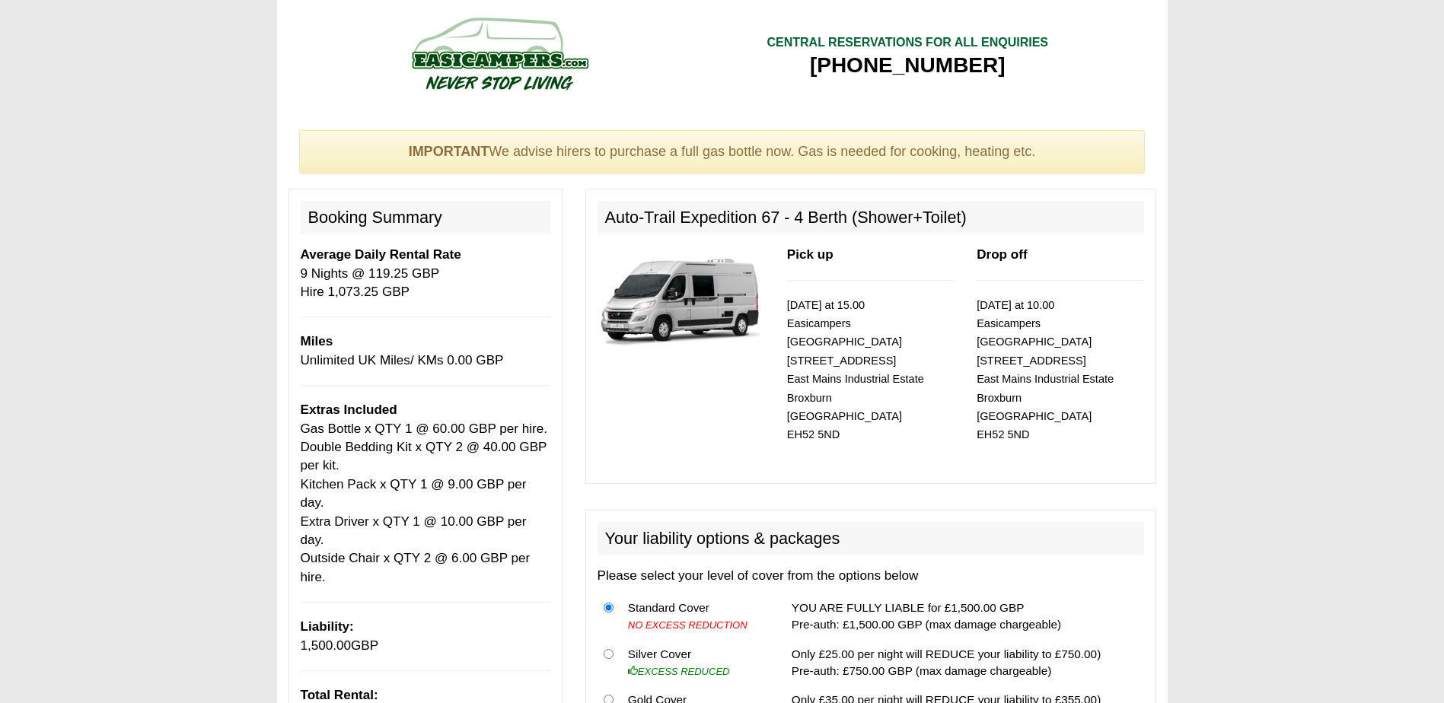
click at [980, 346] on small "[DATE] at 10.00 Easicampers [GEOGRAPHIC_DATA] [STREET_ADDRESS]" at bounding box center [1045, 370] width 137 height 142
click at [983, 346] on small "[DATE] at 10.00 Easicampers [GEOGRAPHIC_DATA] [STREET_ADDRESS]" at bounding box center [1045, 370] width 137 height 142
drag, startPoint x: 983, startPoint y: 346, endPoint x: 1075, endPoint y: 355, distance: 92.6
click at [1075, 355] on small "[DATE] at 10.00 Easicampers [GEOGRAPHIC_DATA] [STREET_ADDRESS]" at bounding box center [1045, 370] width 137 height 142
drag, startPoint x: 1075, startPoint y: 355, endPoint x: 1104, endPoint y: 355, distance: 29.7
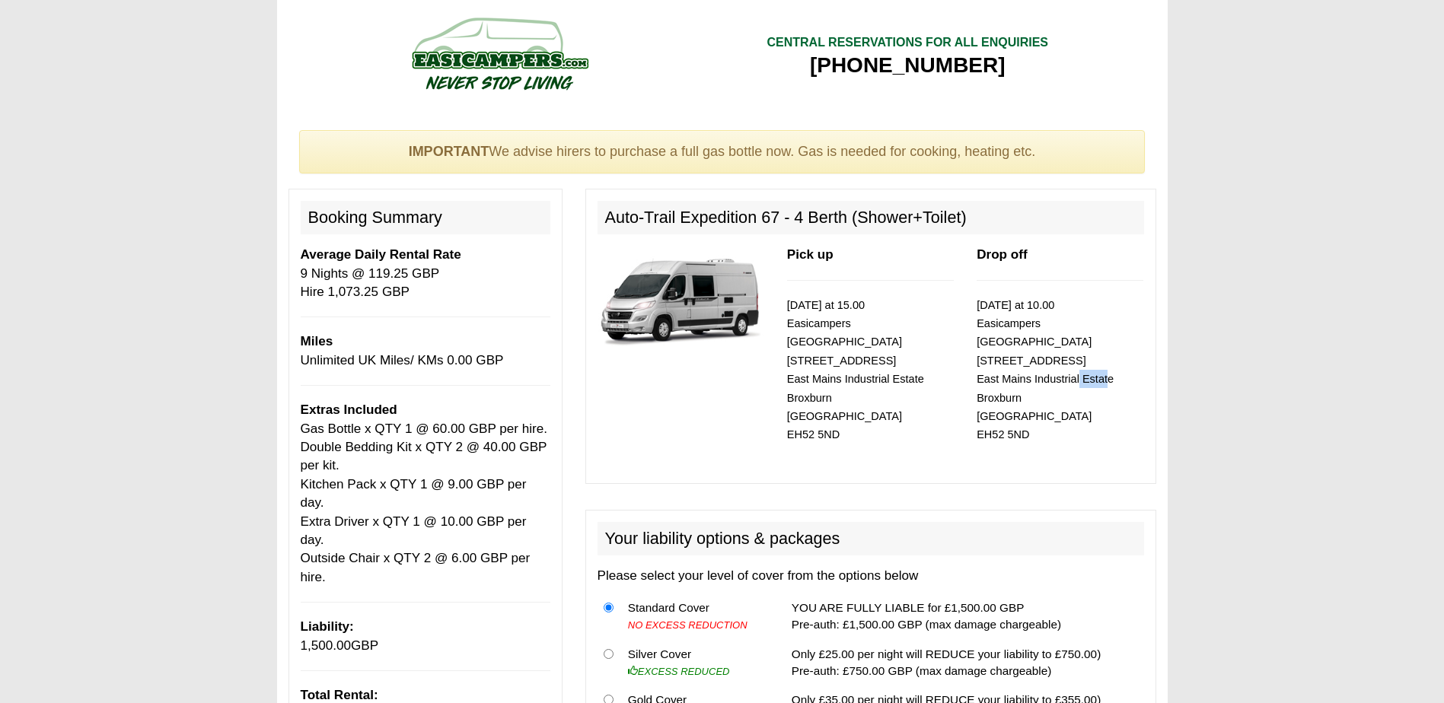
click at [1104, 355] on small "[DATE] at 10.00 Easicampers [GEOGRAPHIC_DATA] [STREET_ADDRESS]" at bounding box center [1045, 370] width 137 height 142
drag, startPoint x: 1104, startPoint y: 355, endPoint x: 1023, endPoint y: 360, distance: 81.6
click at [1023, 360] on small "[DATE] at 10.00 Easicampers [GEOGRAPHIC_DATA] [STREET_ADDRESS]" at bounding box center [1045, 370] width 137 height 142
drag, startPoint x: 1023, startPoint y: 360, endPoint x: 1001, endPoint y: 355, distance: 22.5
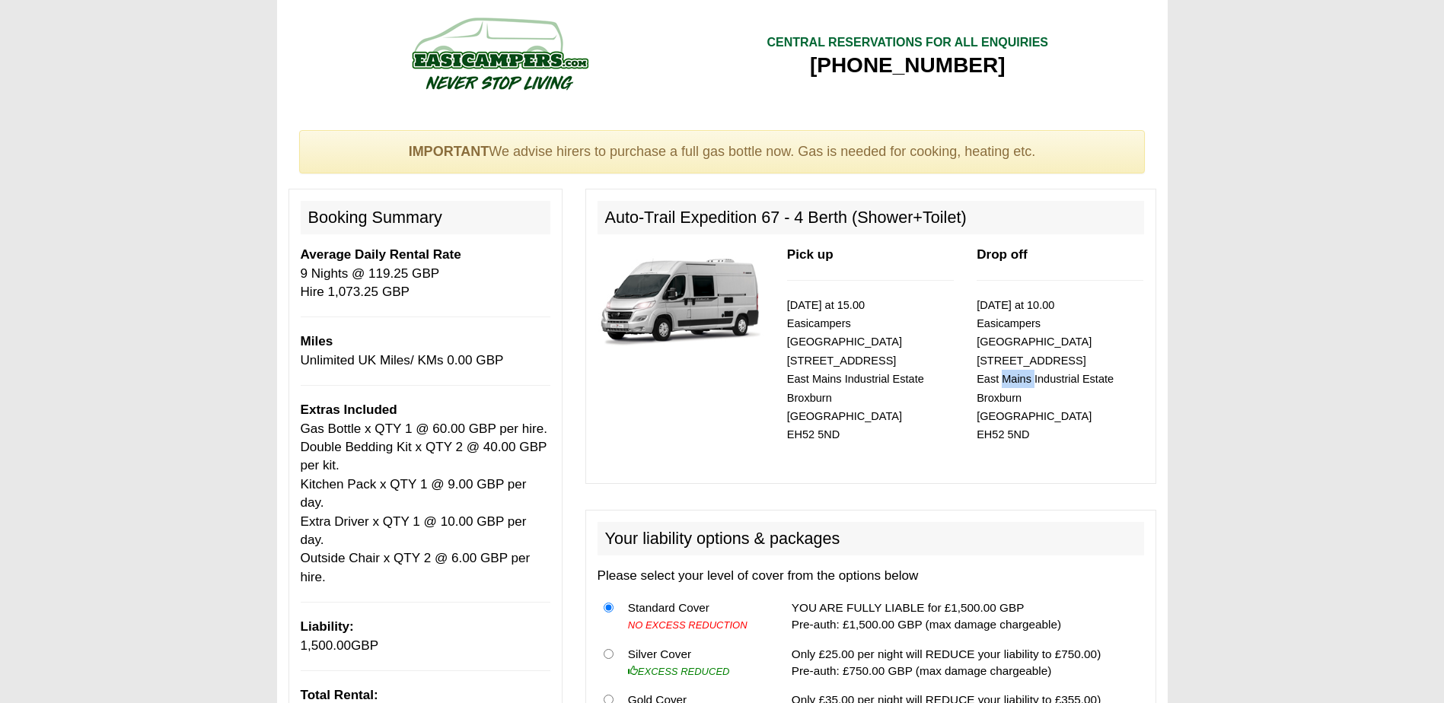
click at [1001, 355] on small "[DATE] at 10.00 Easicampers [GEOGRAPHIC_DATA] [STREET_ADDRESS]" at bounding box center [1045, 370] width 137 height 142
drag, startPoint x: 978, startPoint y: 343, endPoint x: 1096, endPoint y: 376, distance: 122.6
click at [1096, 376] on p "[DATE] at 10.00 Easicampers [GEOGRAPHIC_DATA] [STREET_ADDRESS]" at bounding box center [1060, 370] width 167 height 148
copy small "[STREET_ADDRESS]"
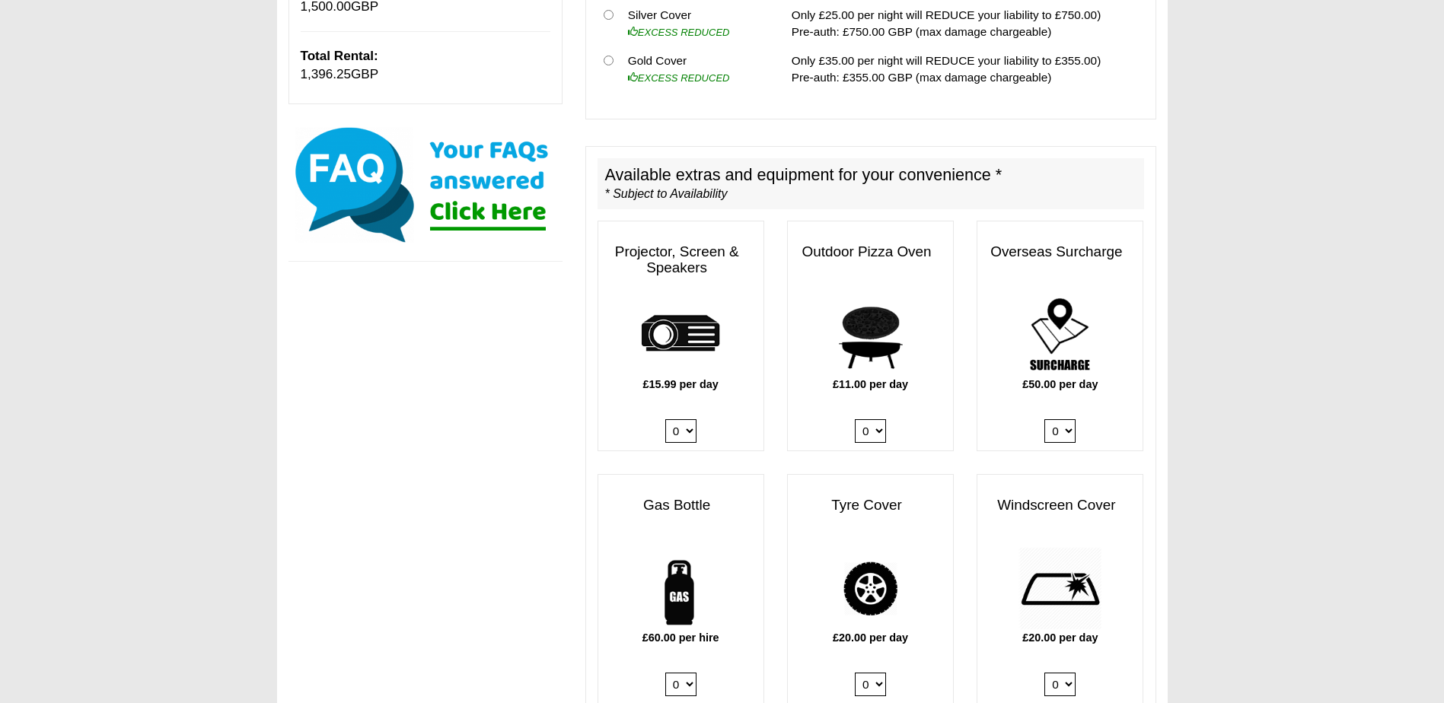
scroll to position [913, 0]
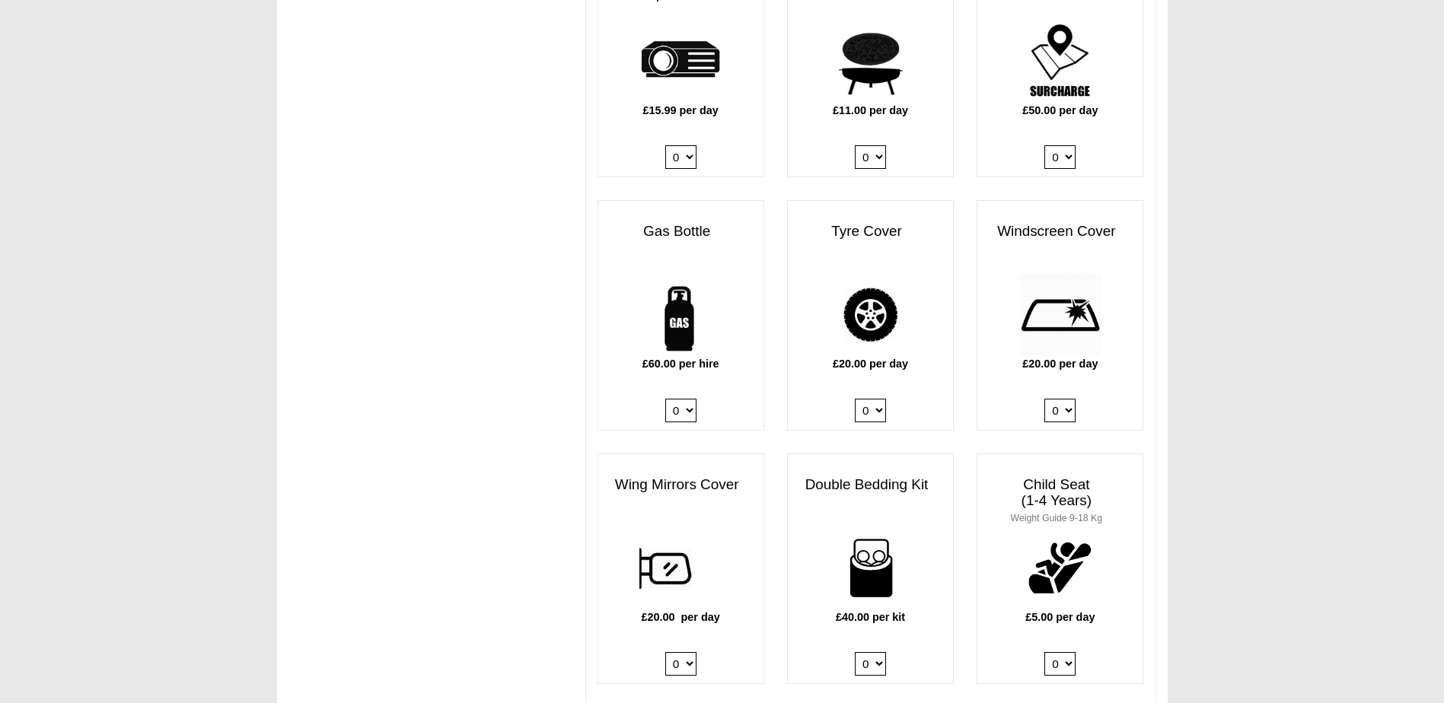
click at [883, 652] on select "0 1 2 3 4" at bounding box center [870, 664] width 31 height 24
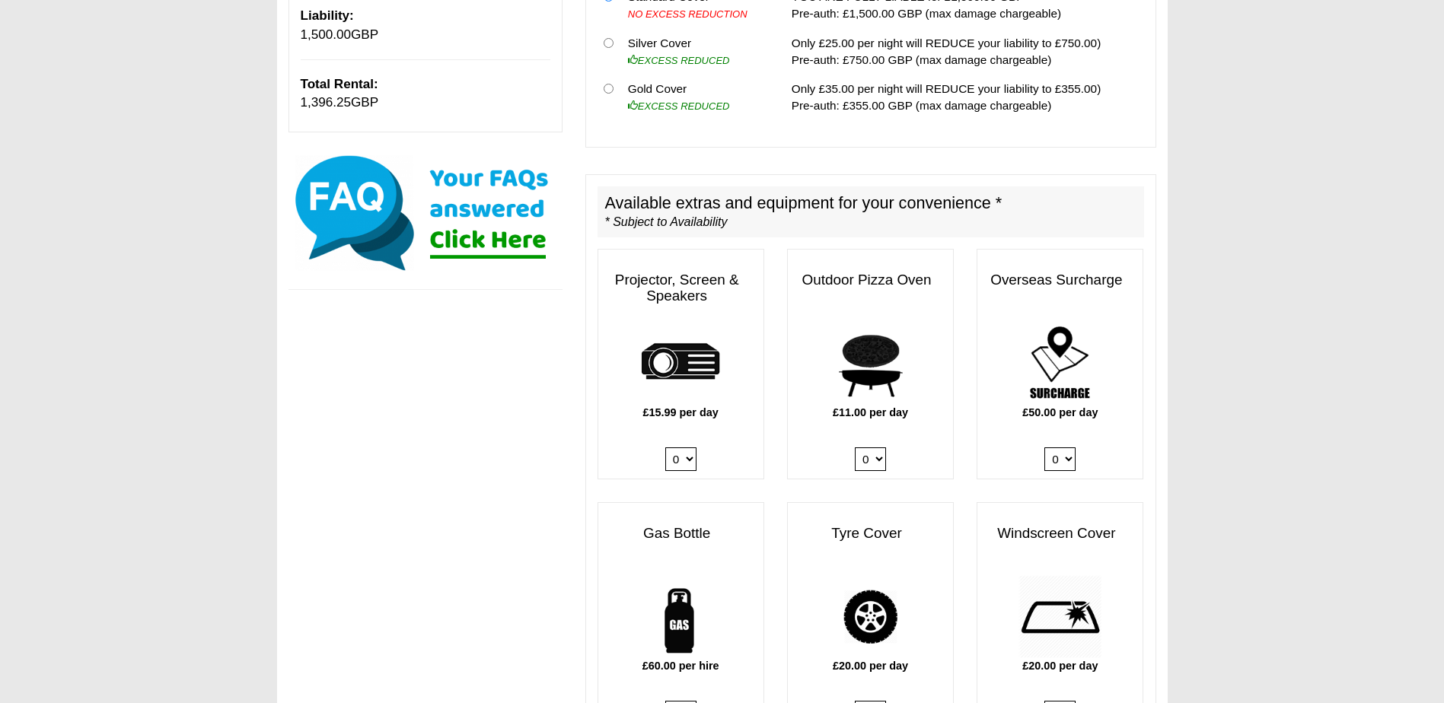
scroll to position [609, 0]
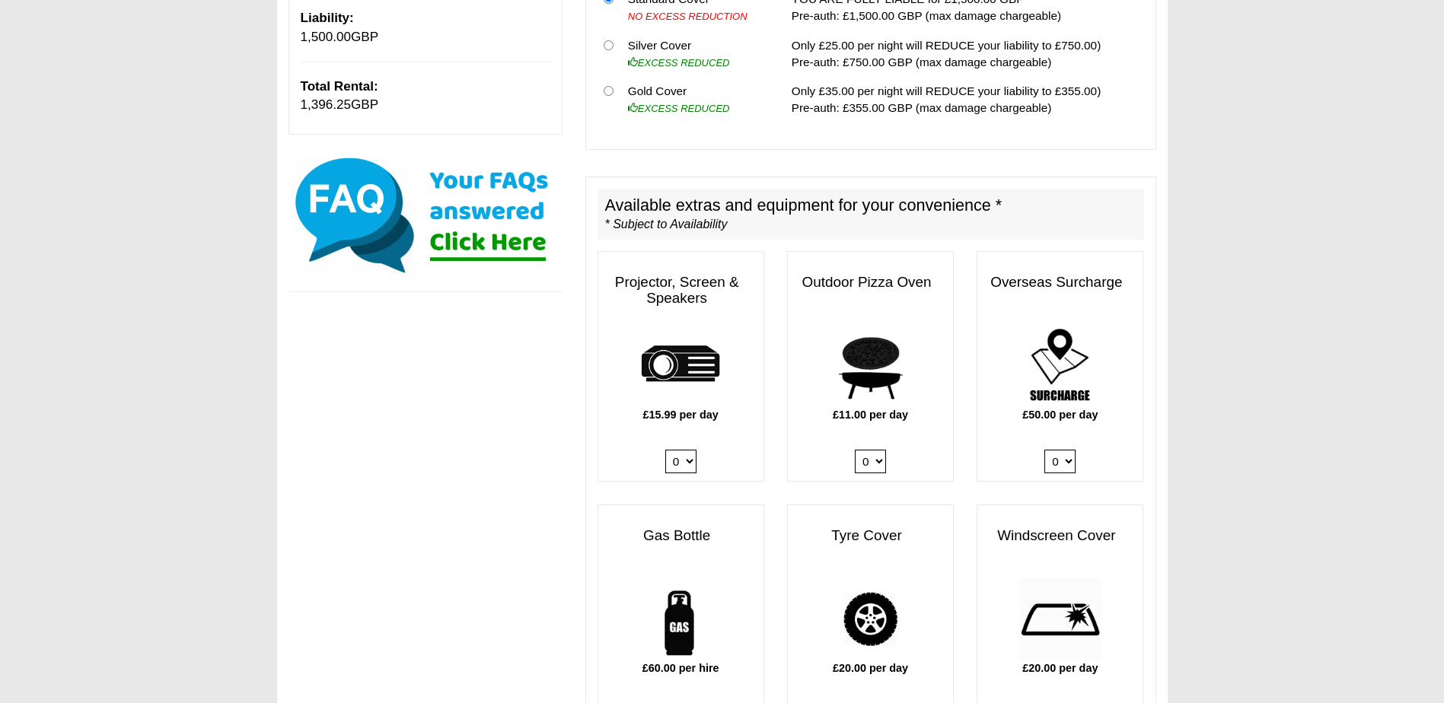
click at [1063, 450] on select "0 1" at bounding box center [1059, 462] width 31 height 24
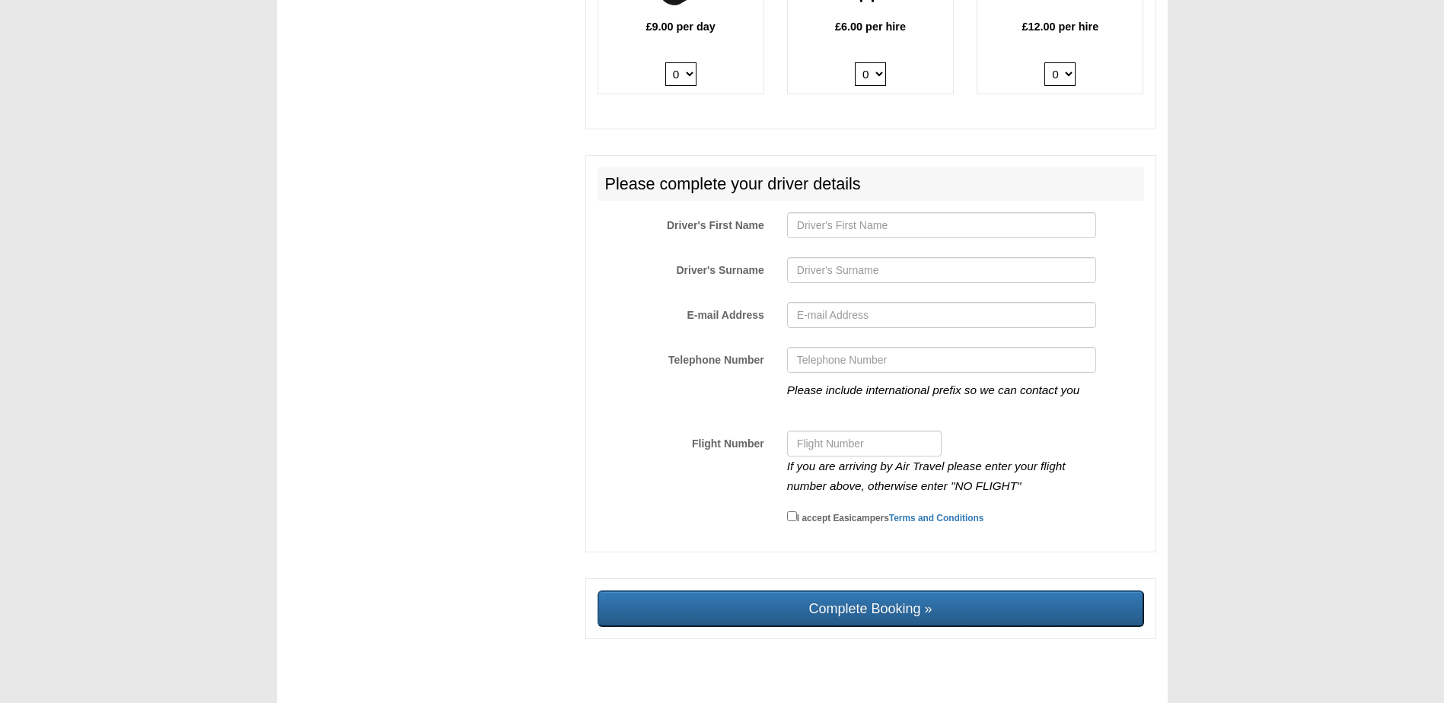
scroll to position [2271, 0]
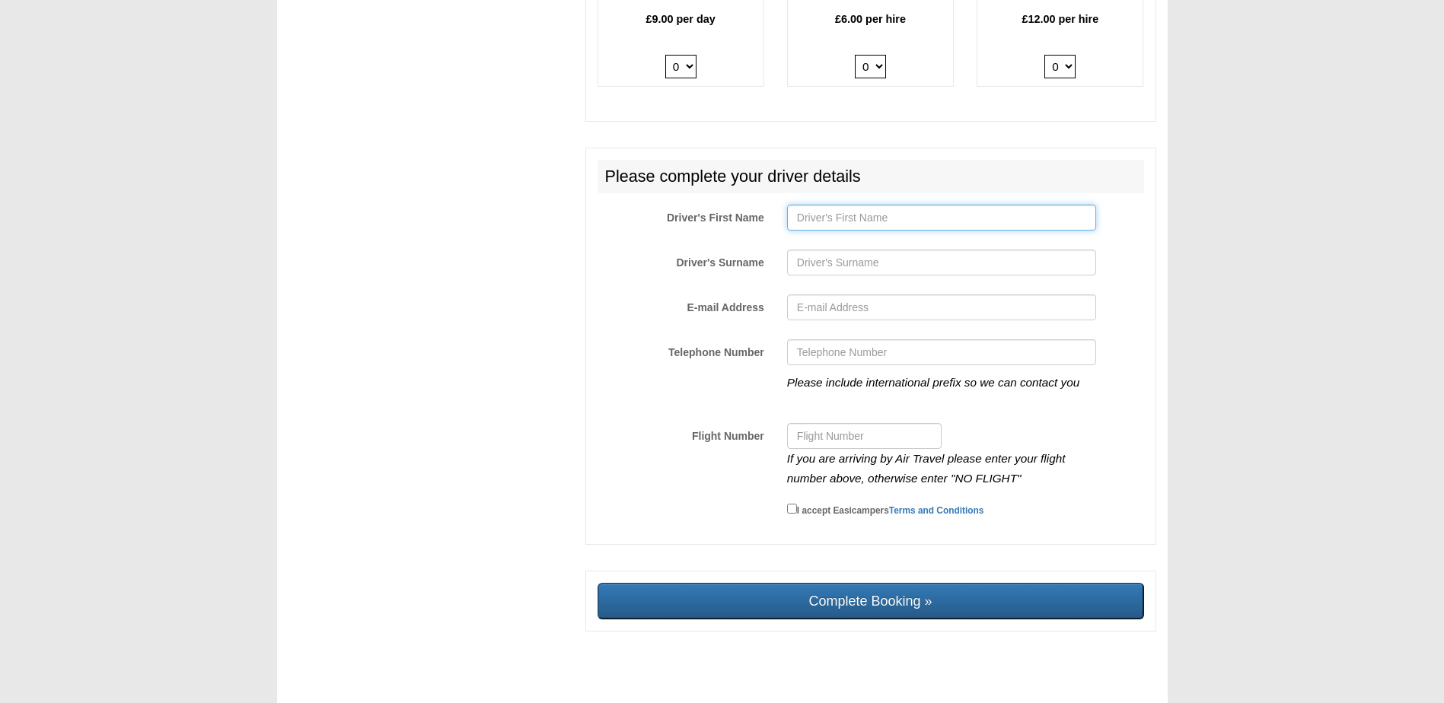
click at [811, 205] on input "Driver's First Name" at bounding box center [941, 218] width 309 height 26
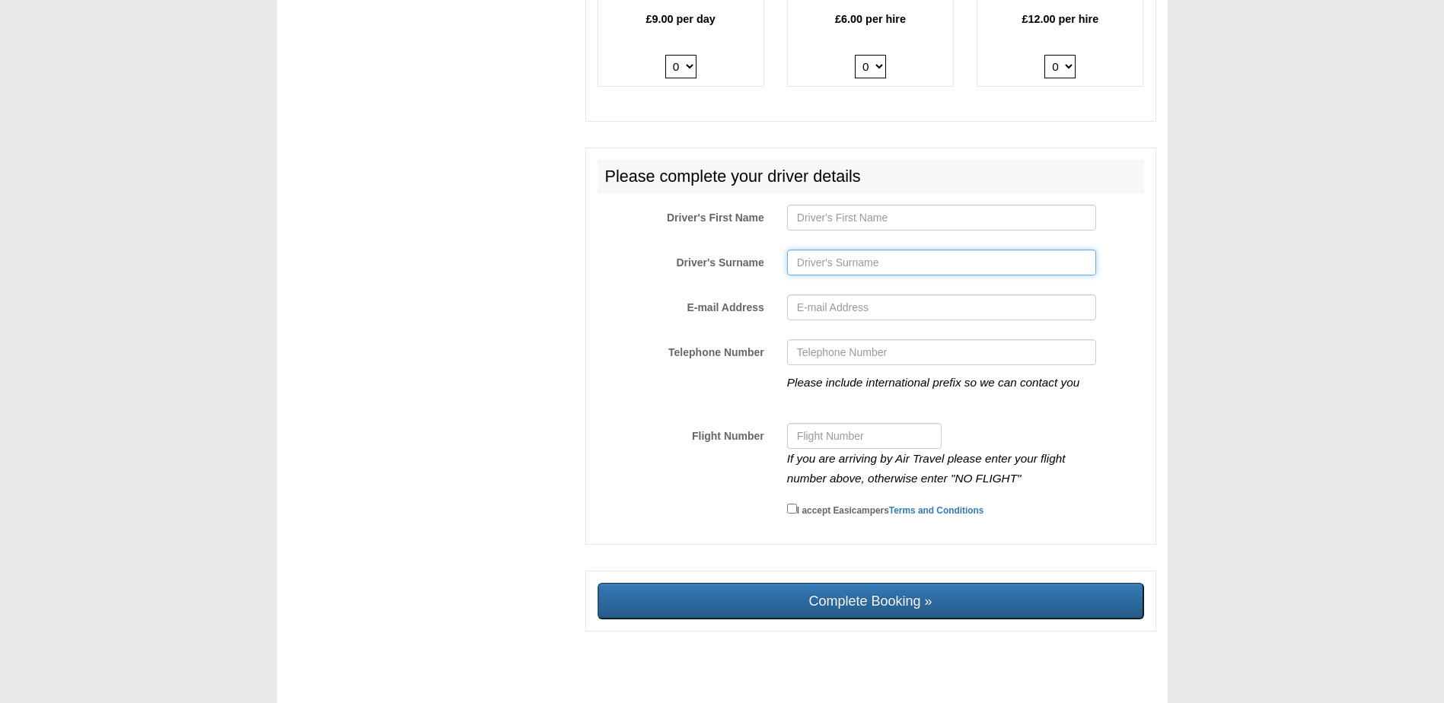
click at [803, 250] on input "Driver's Surname" at bounding box center [941, 263] width 309 height 26
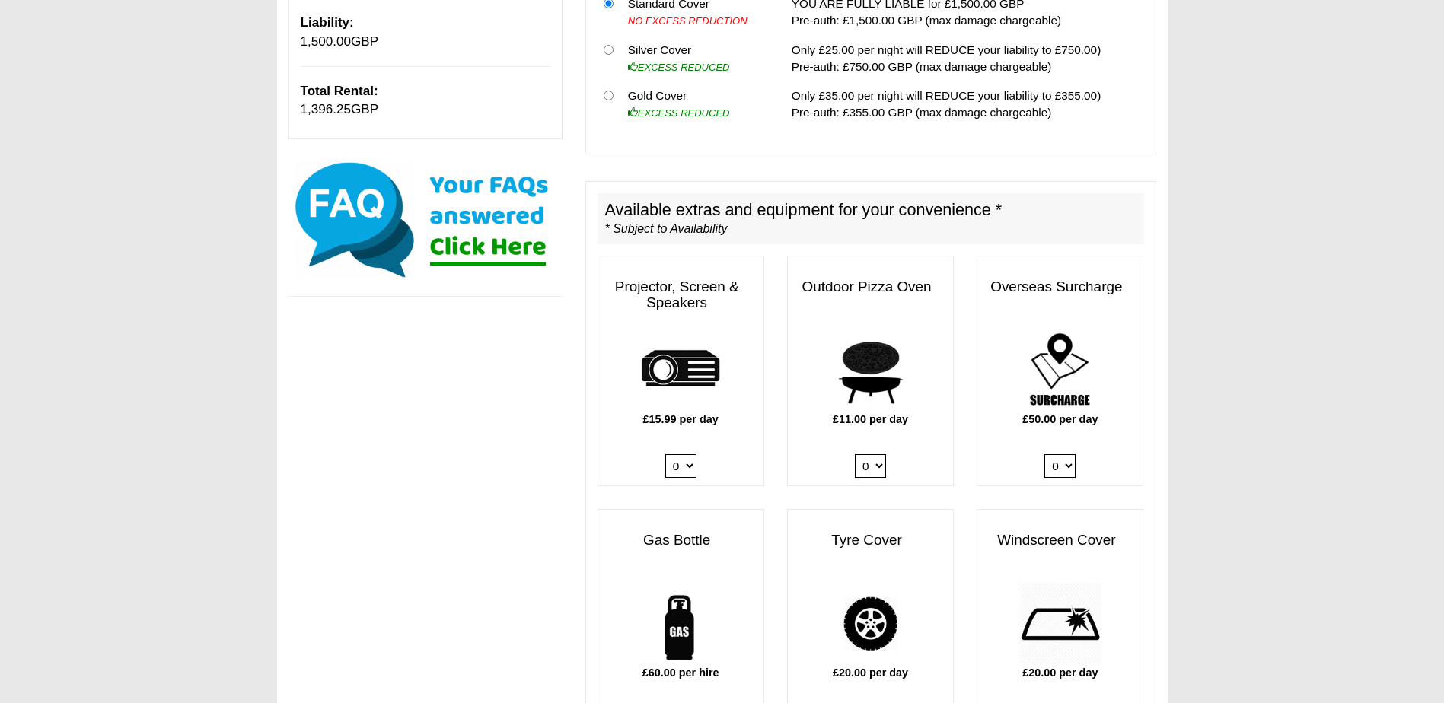
scroll to position [597, 0]
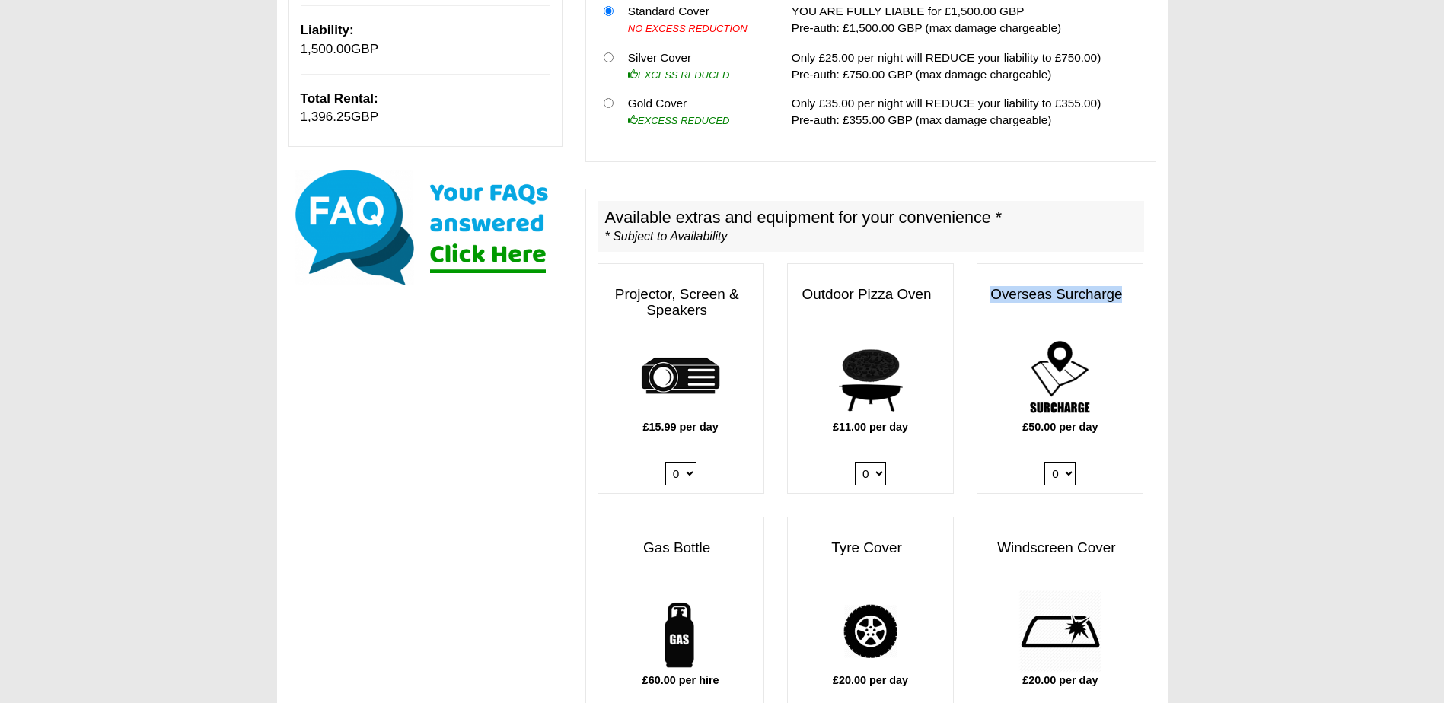
drag, startPoint x: 1015, startPoint y: 276, endPoint x: 1133, endPoint y: 290, distance: 118.0
click at [1133, 290] on h3 "Overseas Surcharge" at bounding box center [1059, 294] width 165 height 31
drag, startPoint x: 1219, startPoint y: 349, endPoint x: 1063, endPoint y: 362, distance: 156.6
drag, startPoint x: 1063, startPoint y: 362, endPoint x: 1203, endPoint y: 320, distance: 146.4
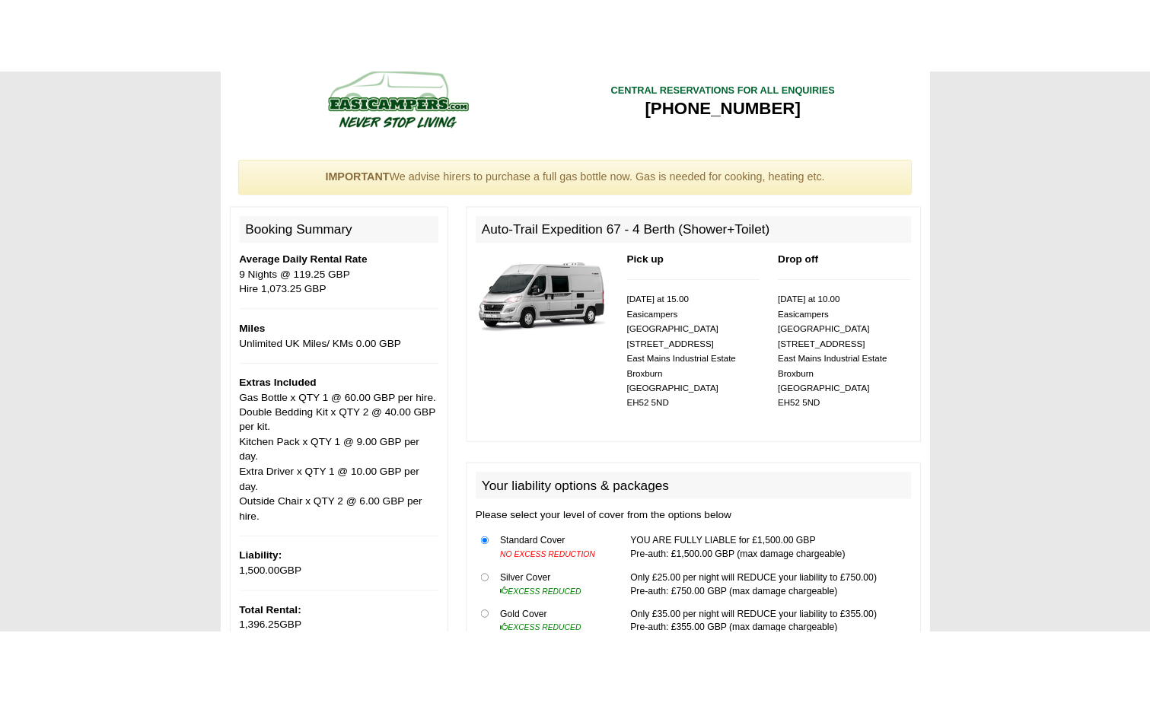
scroll to position [0, 0]
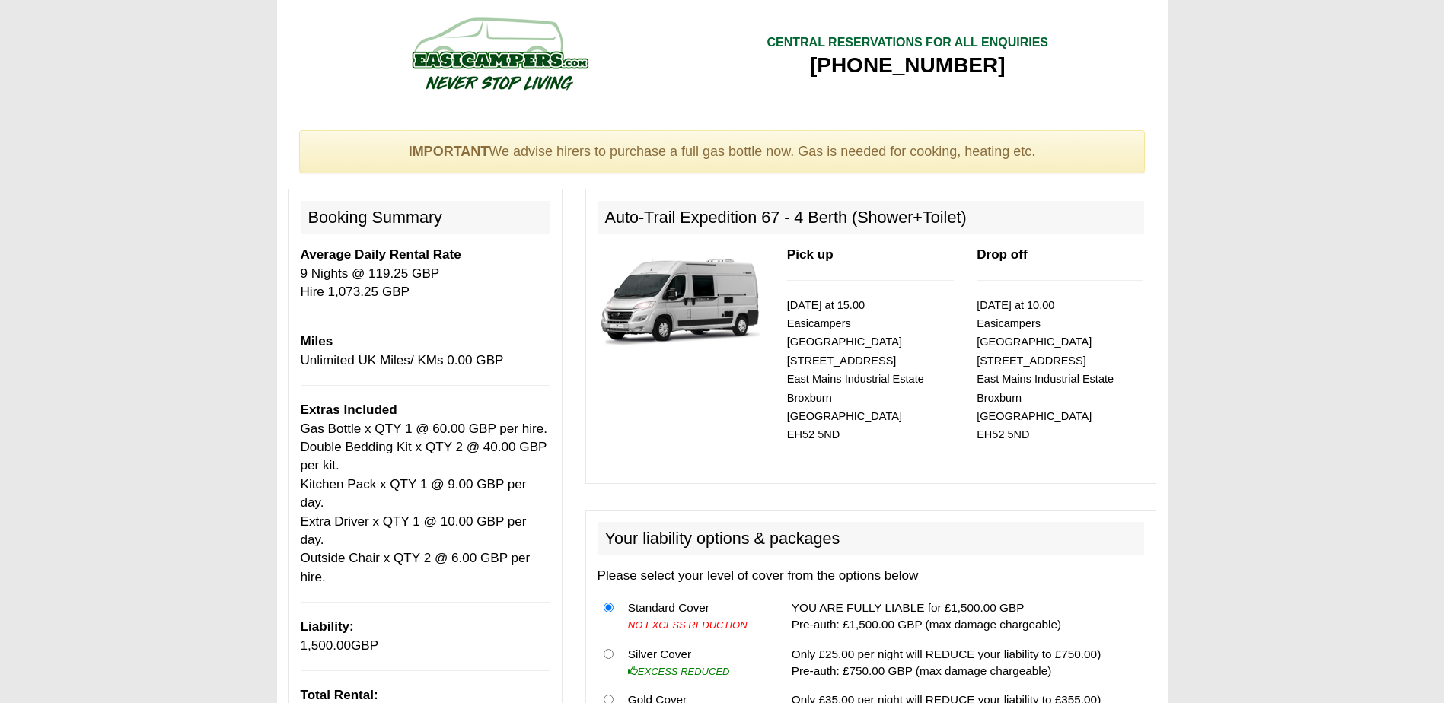
drag, startPoint x: 776, startPoint y: 65, endPoint x: 819, endPoint y: 65, distance: 42.6
click at [787, 65] on div "[PHONE_NUMBER]" at bounding box center [908, 65] width 282 height 27
click at [795, 65] on div "[PHONE_NUMBER]" at bounding box center [908, 65] width 282 height 27
drag, startPoint x: 819, startPoint y: 65, endPoint x: 839, endPoint y: 65, distance: 19.8
click at [839, 65] on div "[PHONE_NUMBER]" at bounding box center [908, 65] width 282 height 27
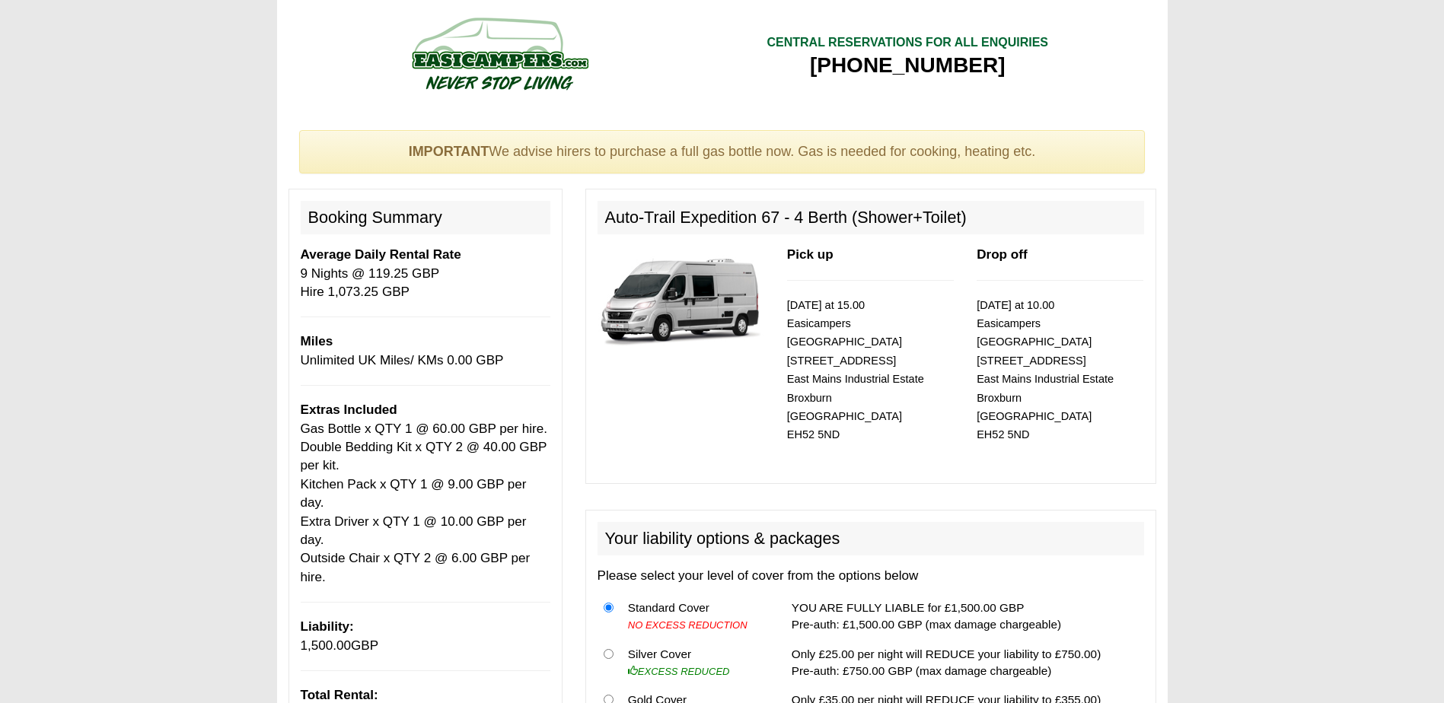
drag, startPoint x: 839, startPoint y: 65, endPoint x: 989, endPoint y: 65, distance: 150.0
click at [974, 65] on div "[PHONE_NUMBER]" at bounding box center [908, 65] width 282 height 27
click at [994, 65] on div "[PHONE_NUMBER]" at bounding box center [908, 65] width 282 height 27
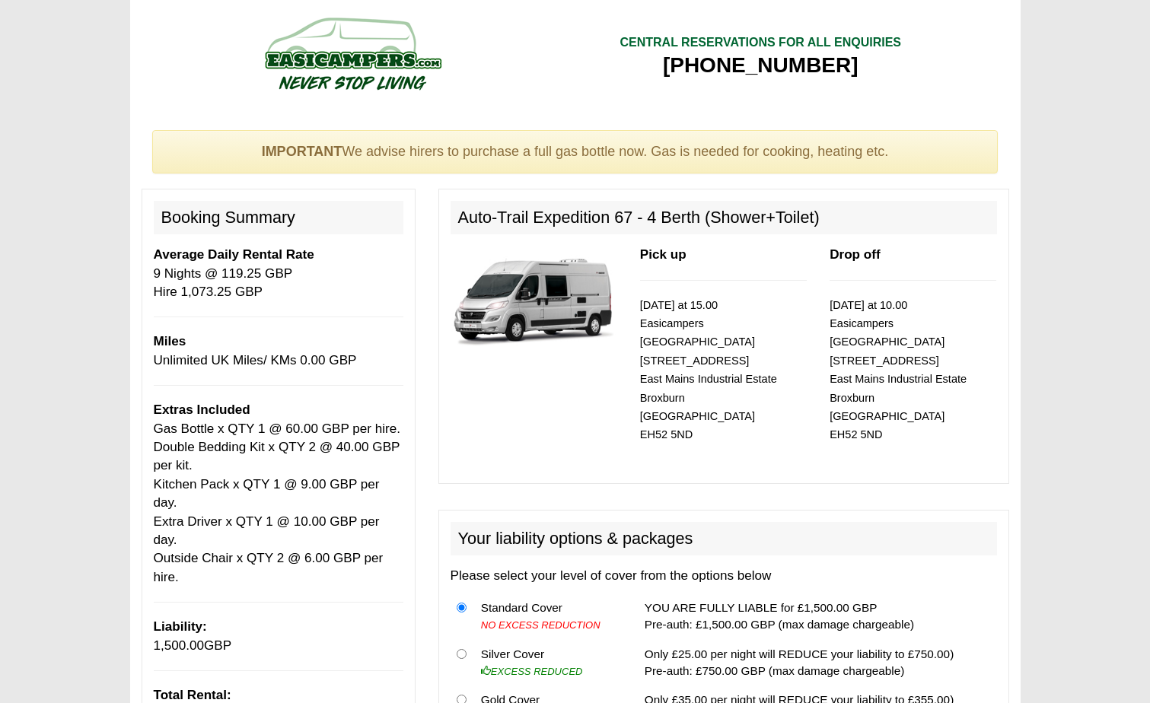
click at [886, 68] on div "[PHONE_NUMBER]" at bounding box center [761, 65] width 282 height 27
copy div "[PHONE_NUMBER]"
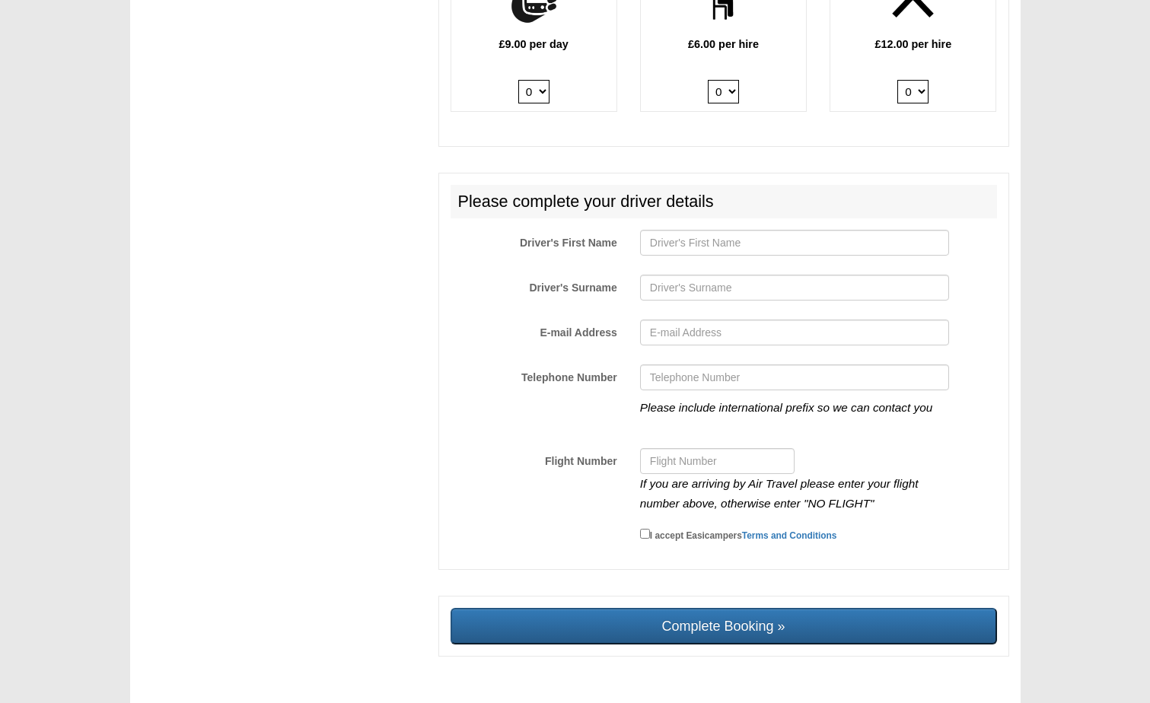
scroll to position [2271, 0]
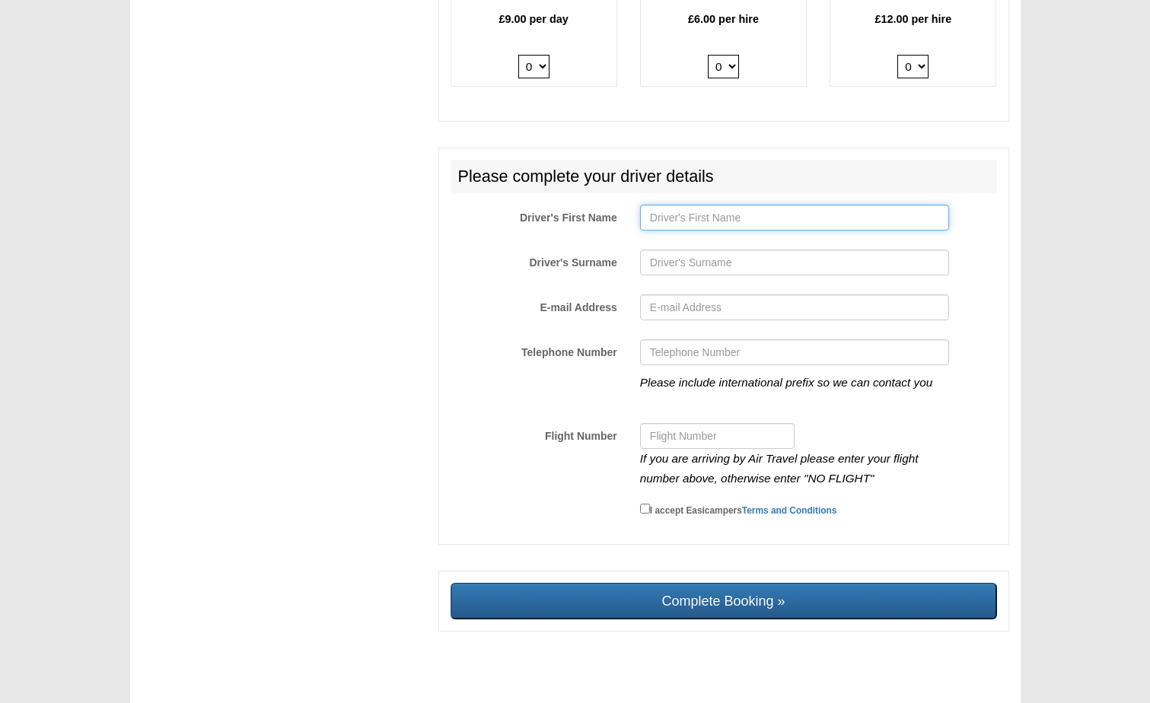
click at [690, 205] on input "Driver's First Name" at bounding box center [794, 218] width 309 height 26
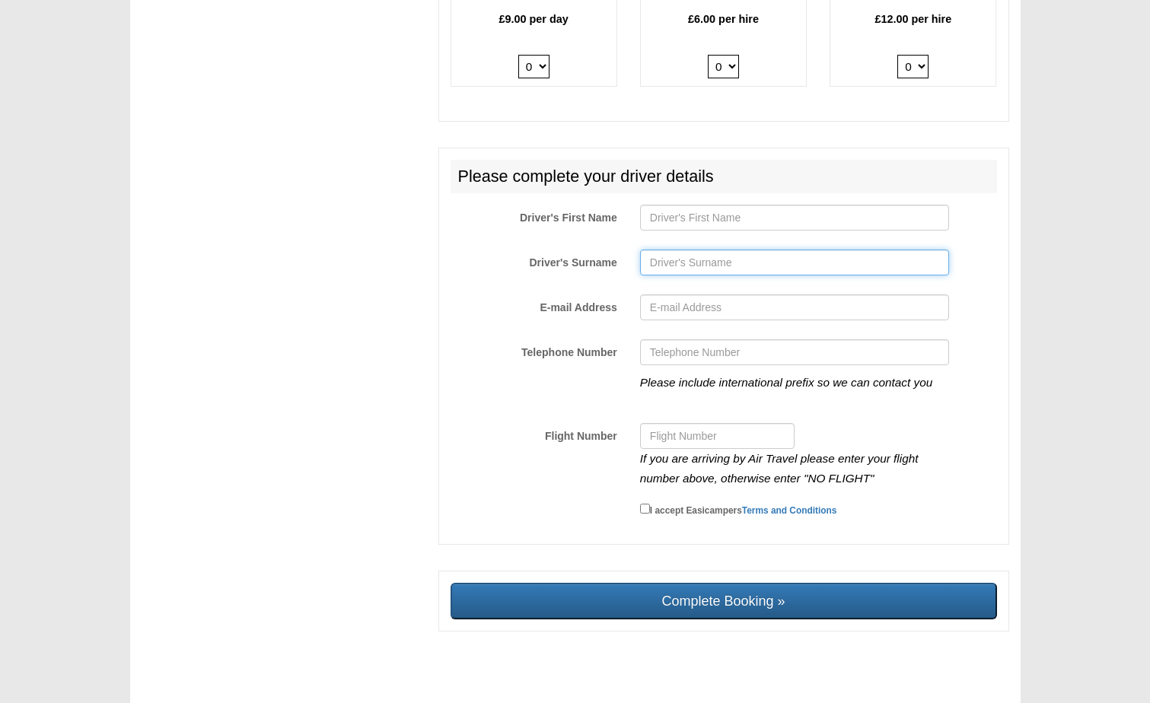
drag, startPoint x: 659, startPoint y: 244, endPoint x: 659, endPoint y: 253, distance: 9.9
click at [659, 250] on input "Driver's Surname" at bounding box center [794, 263] width 309 height 26
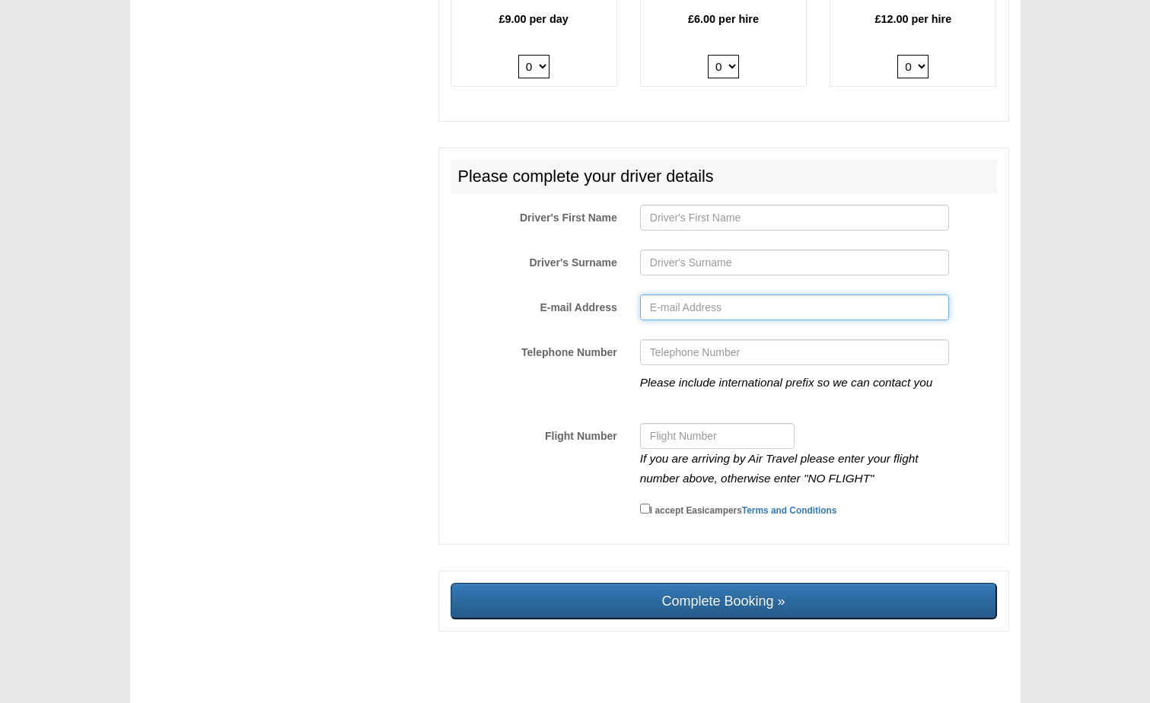
click at [660, 295] on input "E-mail Address" at bounding box center [794, 308] width 309 height 26
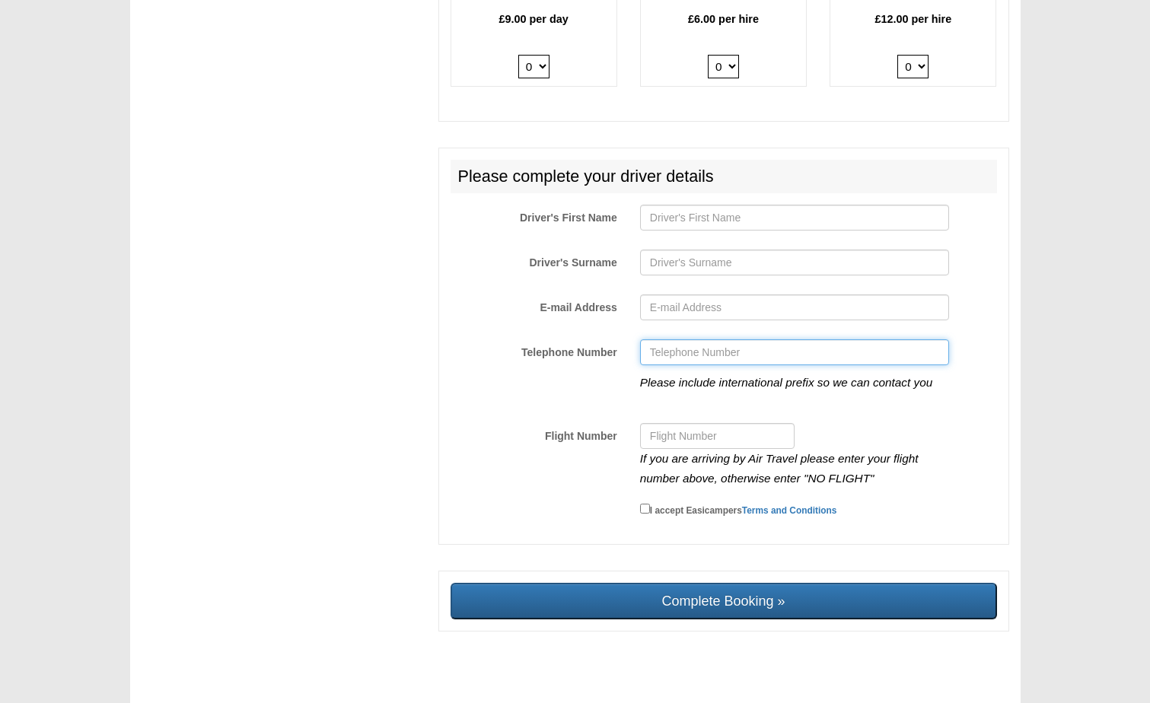
click at [656, 340] on input "Telephone Number" at bounding box center [794, 352] width 309 height 26
drag, startPoint x: 369, startPoint y: 368, endPoint x: 411, endPoint y: 372, distance: 42.1
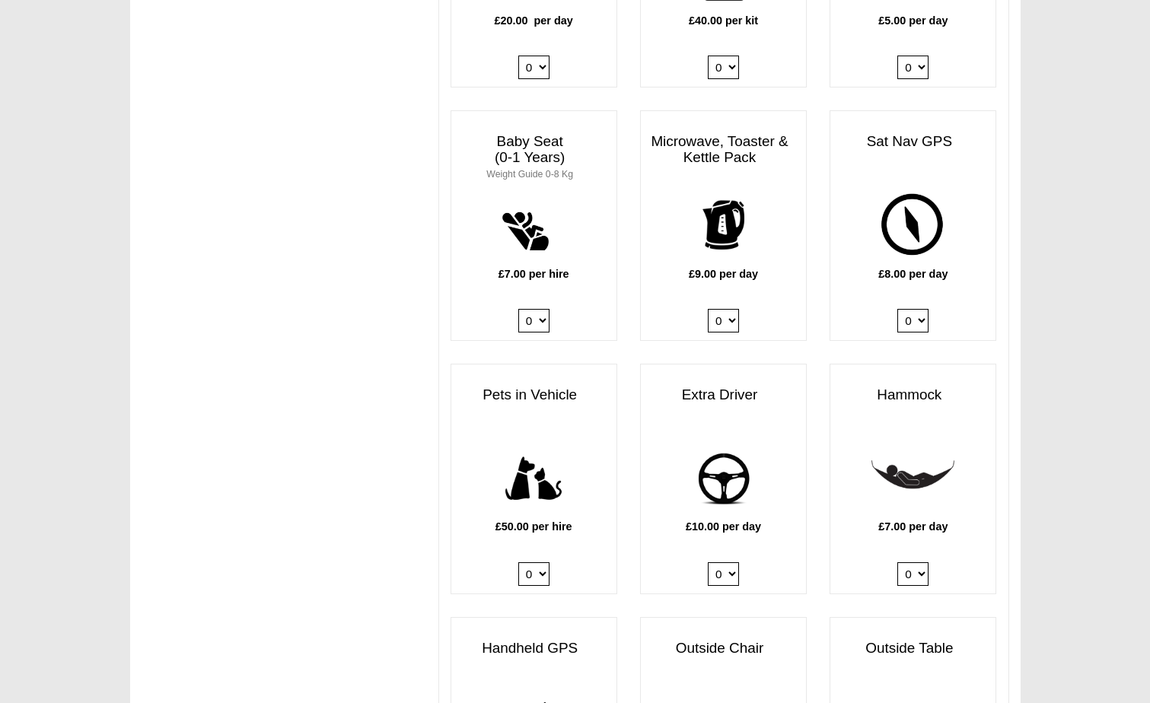
scroll to position [1391, 0]
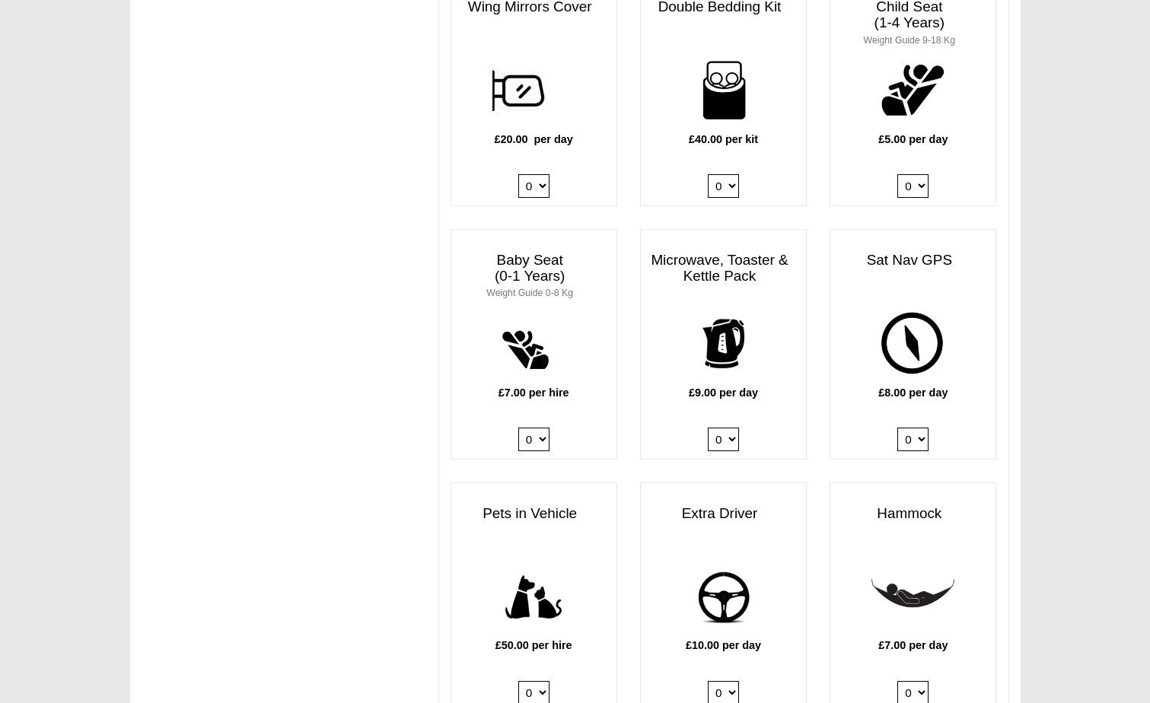
drag, startPoint x: 1124, startPoint y: 130, endPoint x: 1126, endPoint y: -79, distance: 209.3
click at [1126, 0] on html "[DATE] ------- 2025 ------- Sorry, you dont qualify :( CENTRAL RESERVATIONS FOR…" at bounding box center [575, 103] width 1150 height 2988
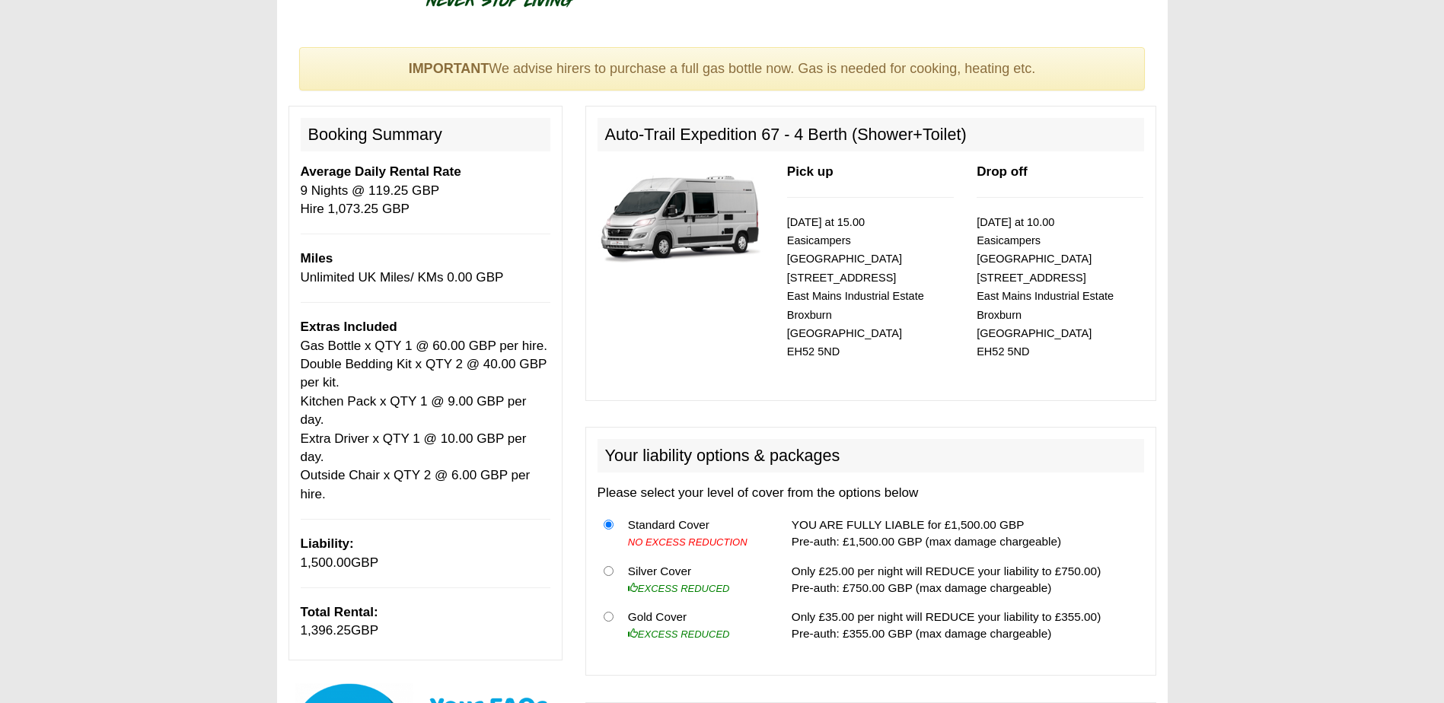
scroll to position [304, 0]
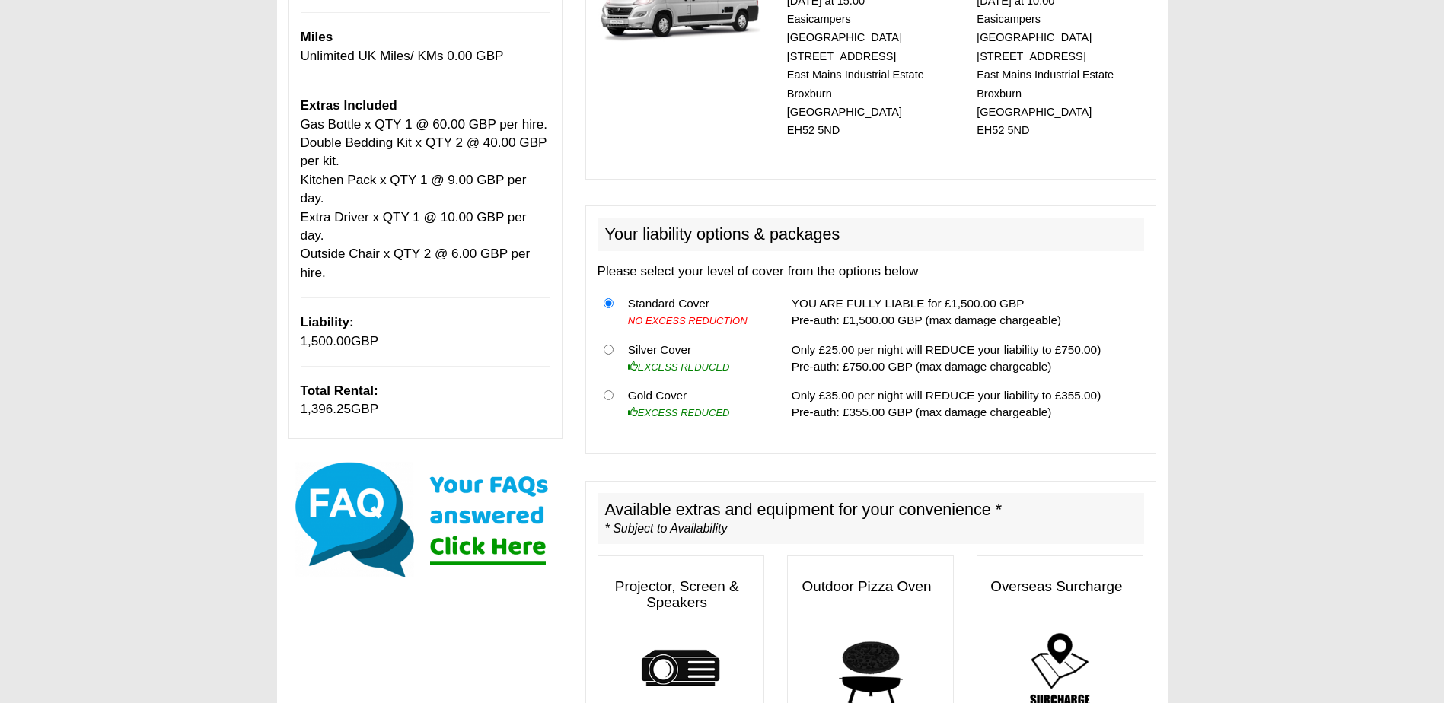
drag, startPoint x: 835, startPoint y: 303, endPoint x: 851, endPoint y: 303, distance: 16.0
click at [836, 303] on td "YOU ARE FULLY LIABLE for £1,500.00 GBP Pre-auth: £1,500.00 GBP (max damage char…" at bounding box center [965, 312] width 359 height 46
drag, startPoint x: 851, startPoint y: 303, endPoint x: 900, endPoint y: 301, distance: 48.8
click at [900, 301] on td "YOU ARE FULLY LIABLE for £1,500.00 GBP Pre-auth: £1,500.00 GBP (max damage char…" at bounding box center [965, 312] width 359 height 46
drag, startPoint x: 900, startPoint y: 301, endPoint x: 1000, endPoint y: 328, distance: 104.1
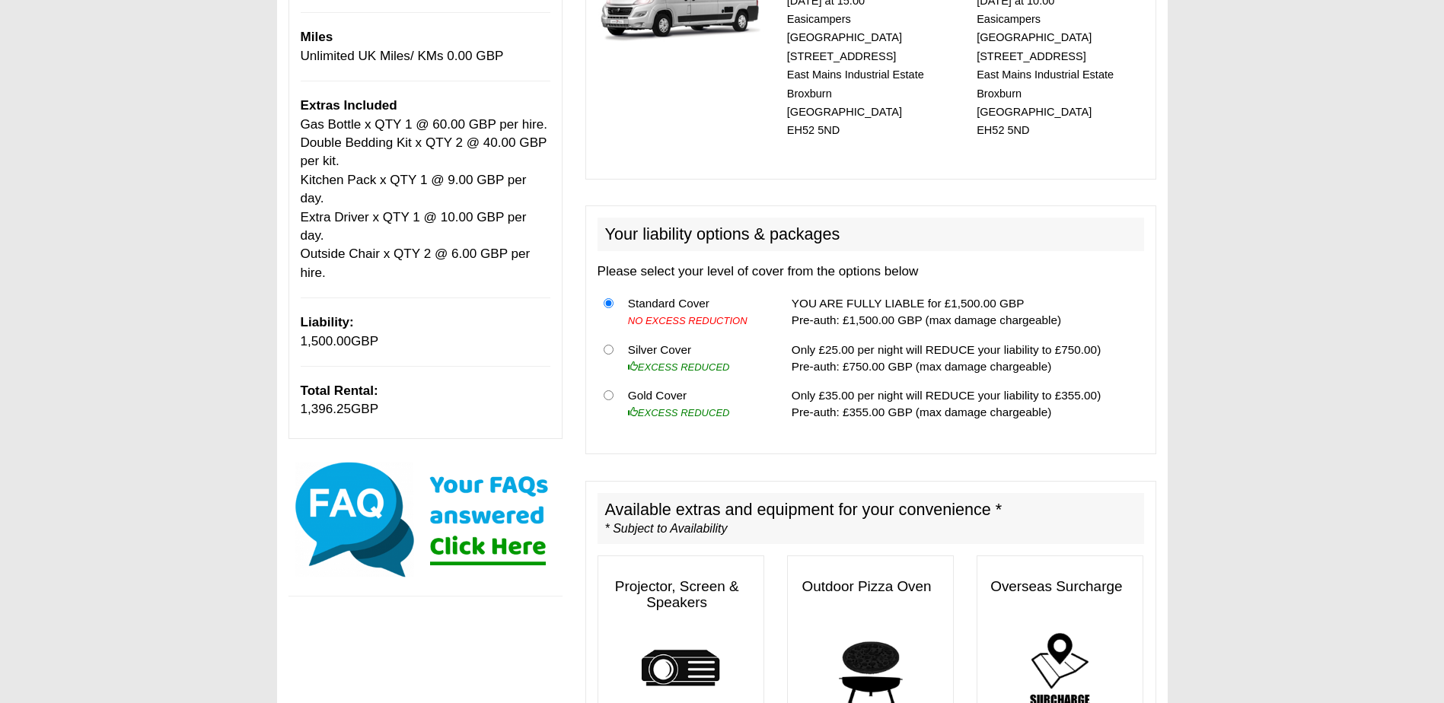
click at [1018, 335] on td "Only £25.00 per night will REDUCE your liability to £750.00) Pre-auth: £750.00 …" at bounding box center [965, 358] width 359 height 46
click at [967, 306] on td "YOU ARE FULLY LIABLE for £1,500.00 GBP Pre-auth: £1,500.00 GBP (max damage char…" at bounding box center [965, 312] width 359 height 46
click at [1018, 308] on td "YOU ARE FULLY LIABLE for £1,500.00 GBP Pre-auth: £1,500.00 GBP (max damage char…" at bounding box center [965, 312] width 359 height 46
drag, startPoint x: 1018, startPoint y: 308, endPoint x: 956, endPoint y: 304, distance: 61.8
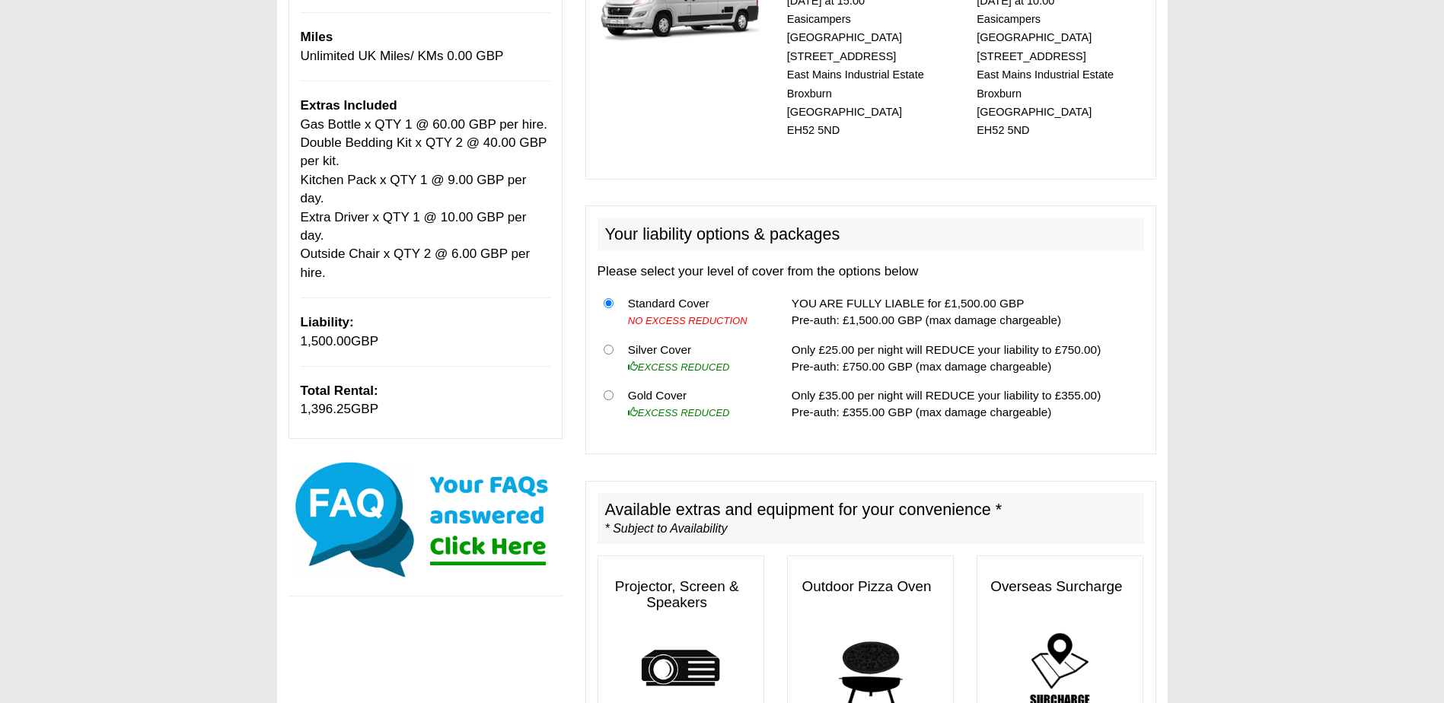
click at [956, 304] on td "YOU ARE FULLY LIABLE for £1,500.00 GBP Pre-auth: £1,500.00 GBP (max damage char…" at bounding box center [965, 312] width 359 height 46
click at [838, 304] on td "YOU ARE FULLY LIABLE for £1,500.00 GBP Pre-auth: £1,500.00 GBP (max damage char…" at bounding box center [965, 312] width 359 height 46
drag, startPoint x: 861, startPoint y: 304, endPoint x: 888, endPoint y: 304, distance: 26.6
click at [888, 304] on td "YOU ARE FULLY LIABLE for £1,500.00 GBP Pre-auth: £1,500.00 GBP (max damage char…" at bounding box center [965, 312] width 359 height 46
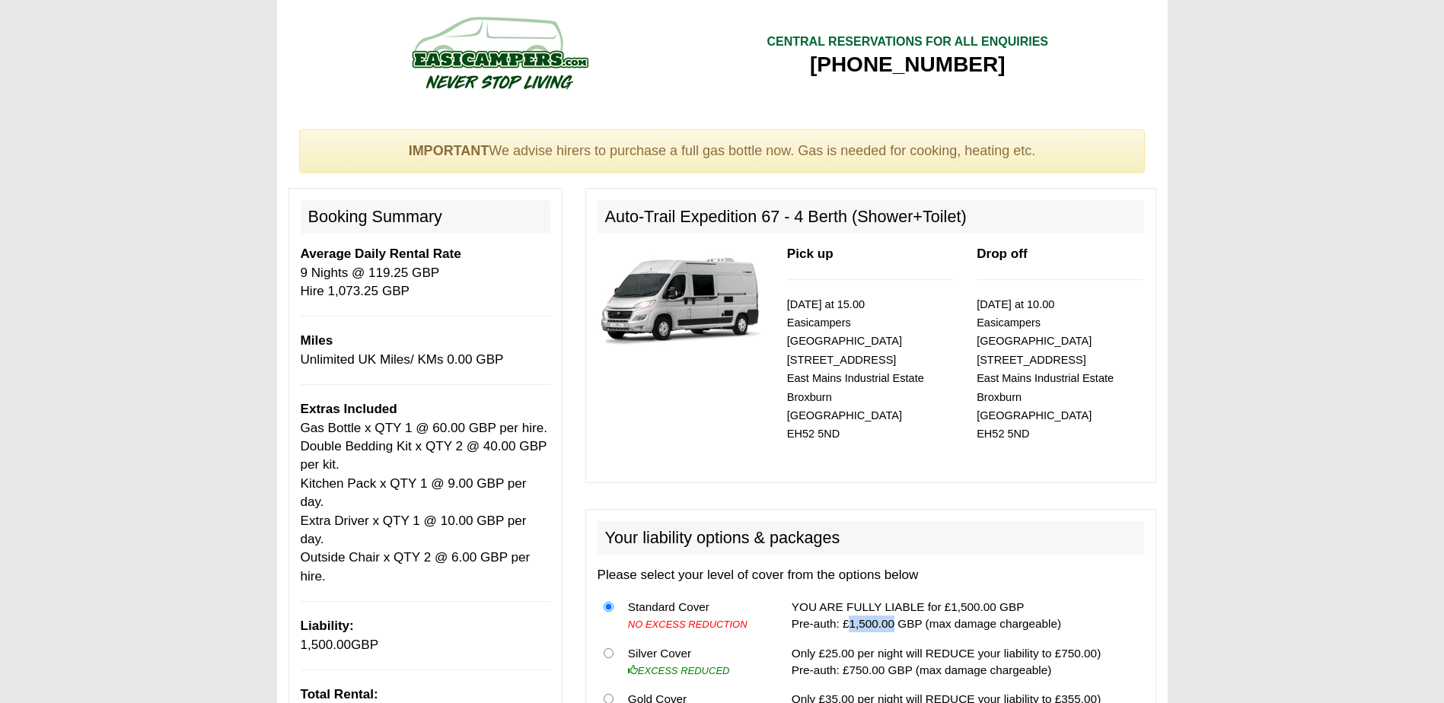
scroll to position [0, 0]
